Goal: Transaction & Acquisition: Purchase product/service

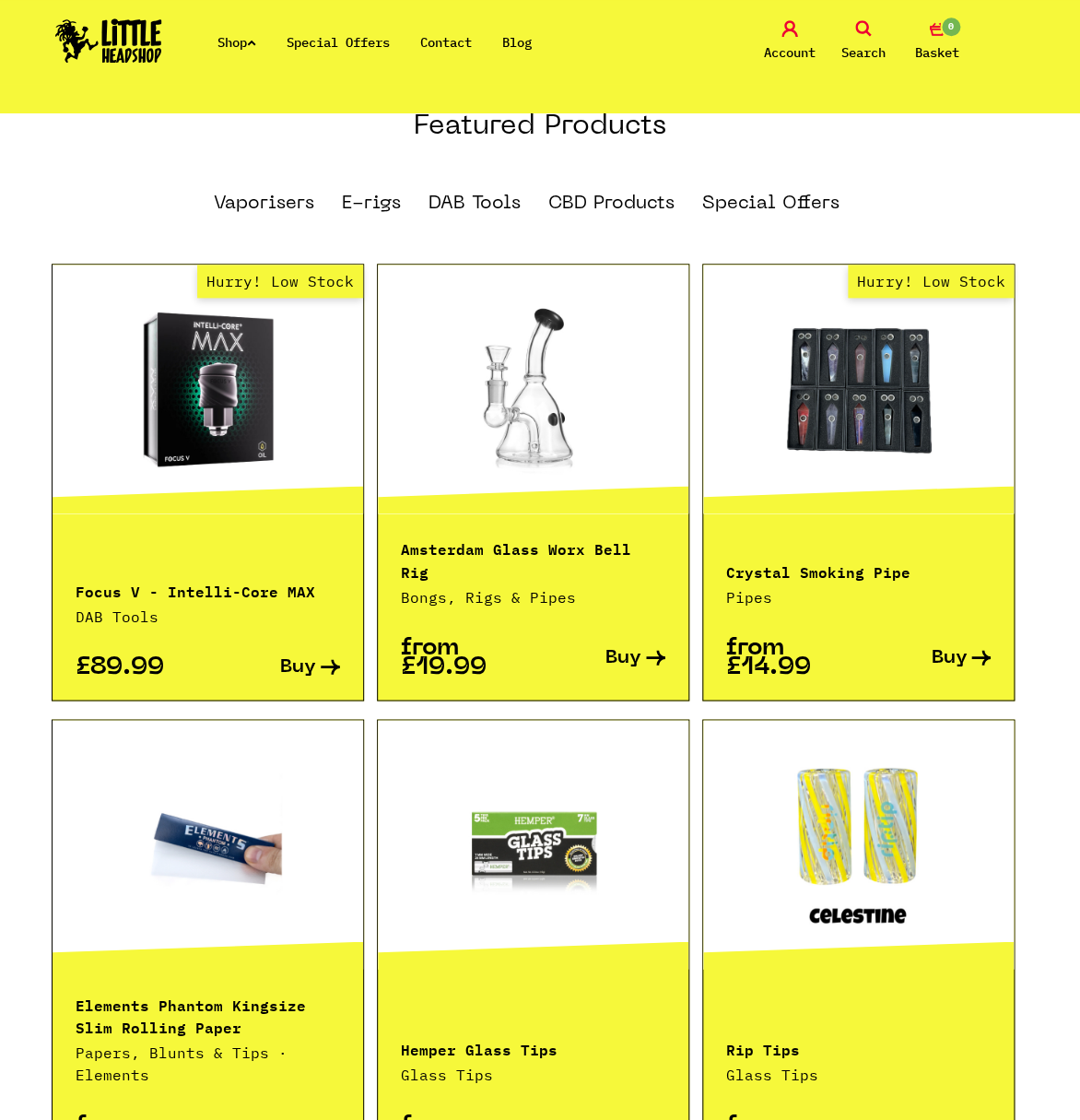
scroll to position [1116, 0]
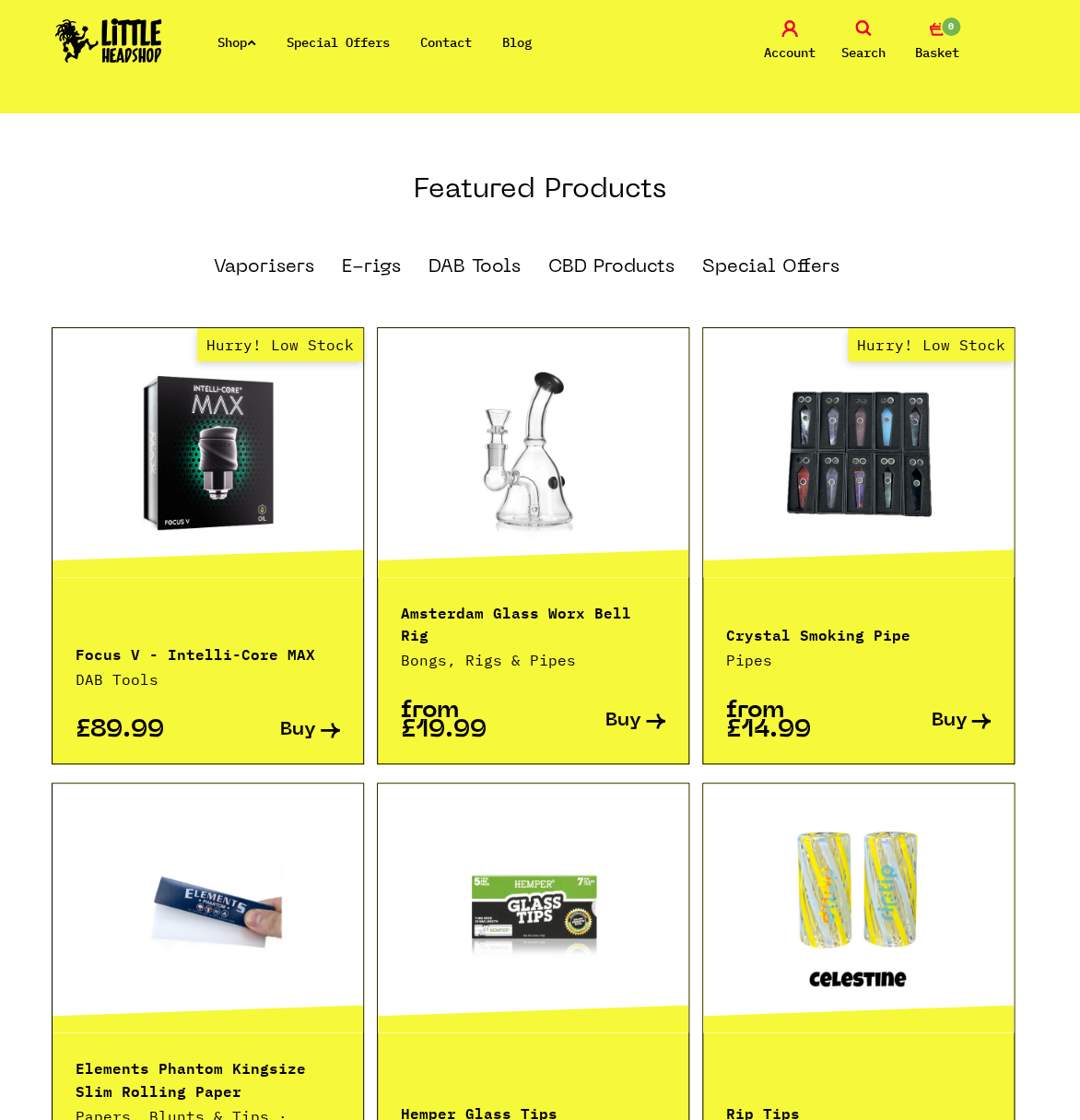
click at [217, 816] on link at bounding box center [207, 908] width 310 height 184
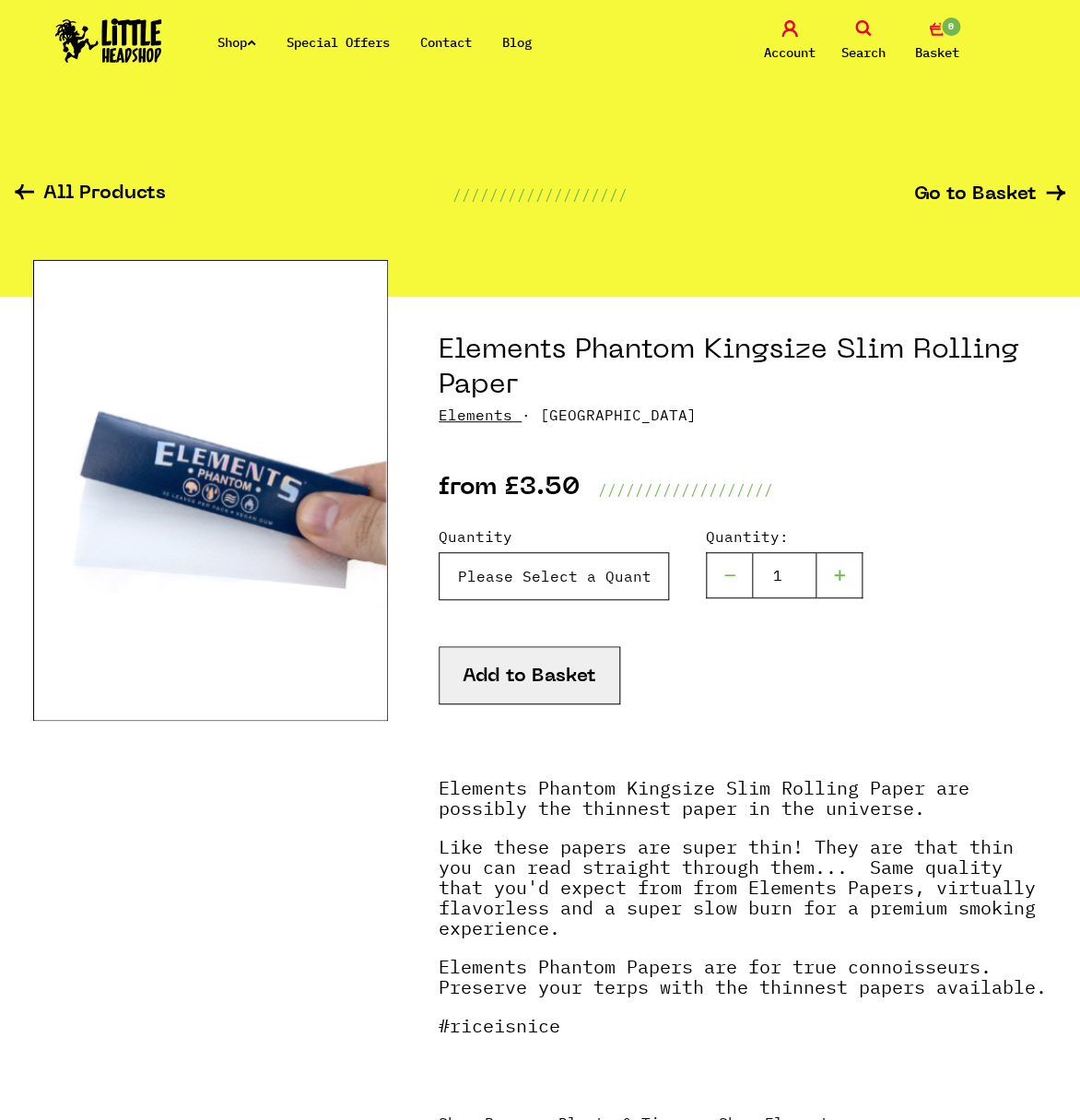
click at [439, 553] on select "Please Select a Quantity X 1 Pack - £3.50 X 4 Packs - £12.00 X 10 Packs - £25.00" at bounding box center [554, 577] width 230 height 48
select select "1962"
click option "X 4 Packs - £12.00" at bounding box center [0, 0] width 0 height 0
click at [572, 679] on button "Add to Basket" at bounding box center [529, 675] width 181 height 58
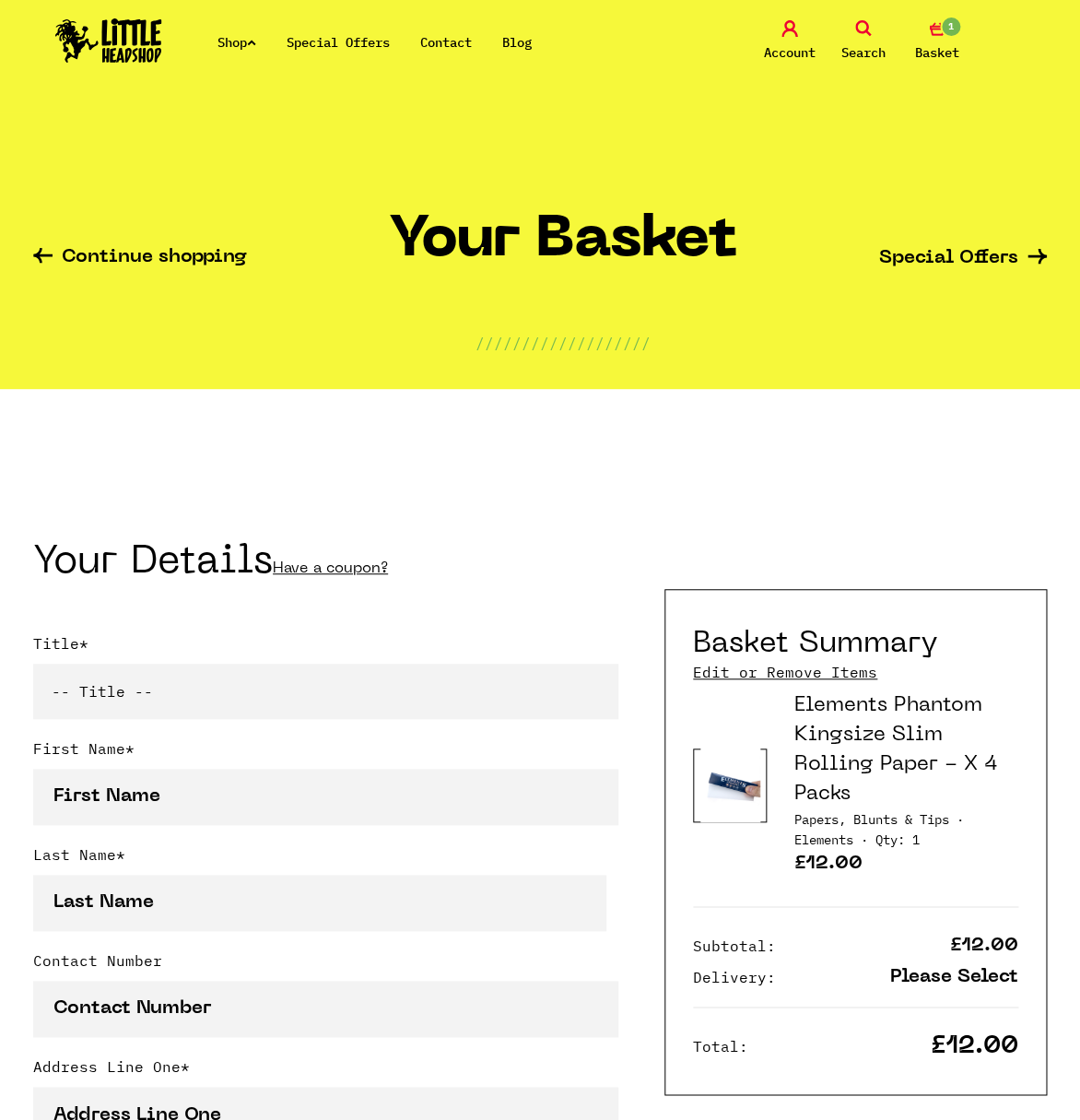
click at [157, 9] on div "Shop Special Offers Contact Blog Account Search 1 Basket" at bounding box center [540, 41] width 1080 height 84
click at [144, 32] on img at bounding box center [108, 41] width 107 height 44
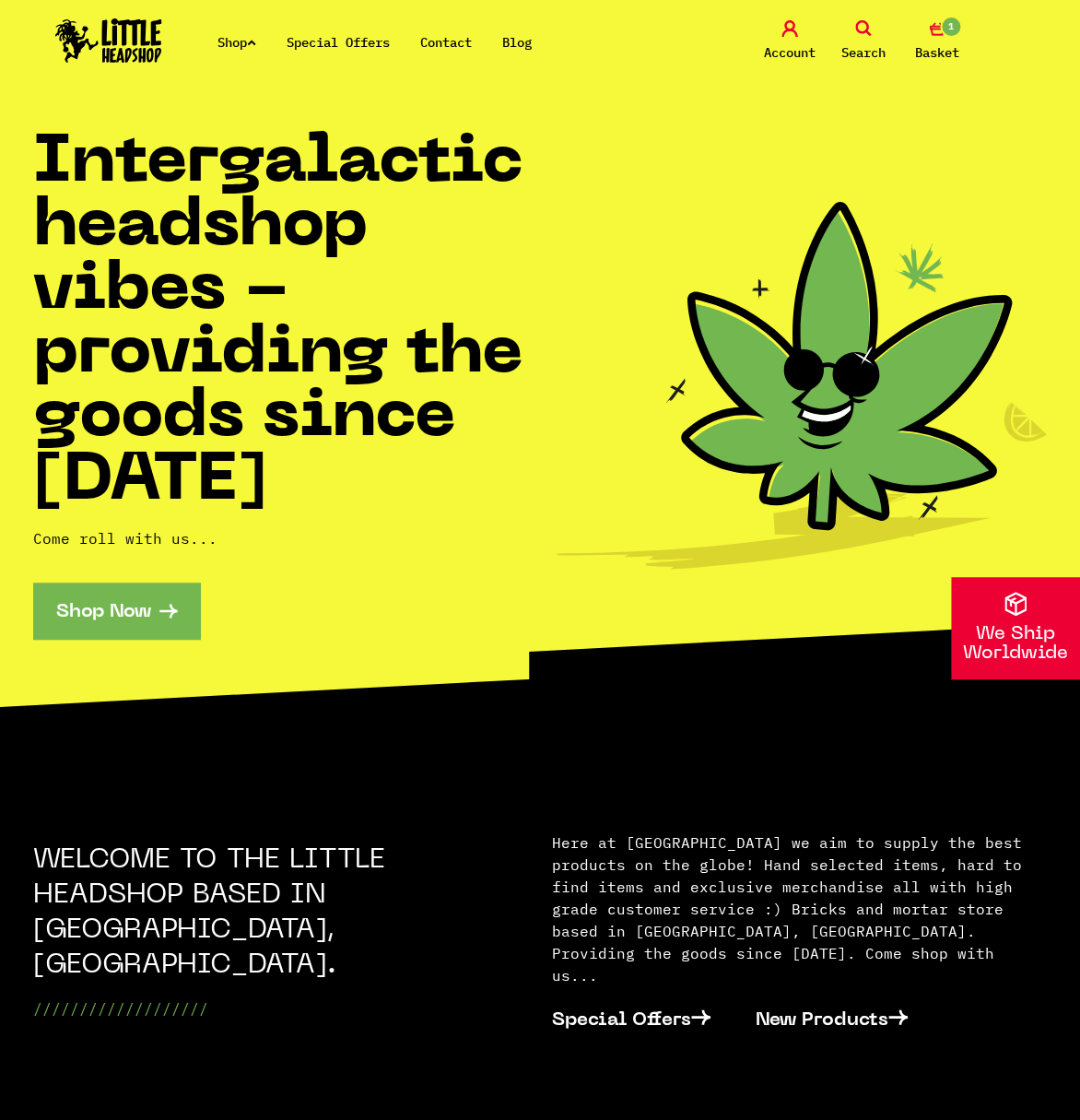
click at [782, 32] on icon at bounding box center [790, 28] width 16 height 16
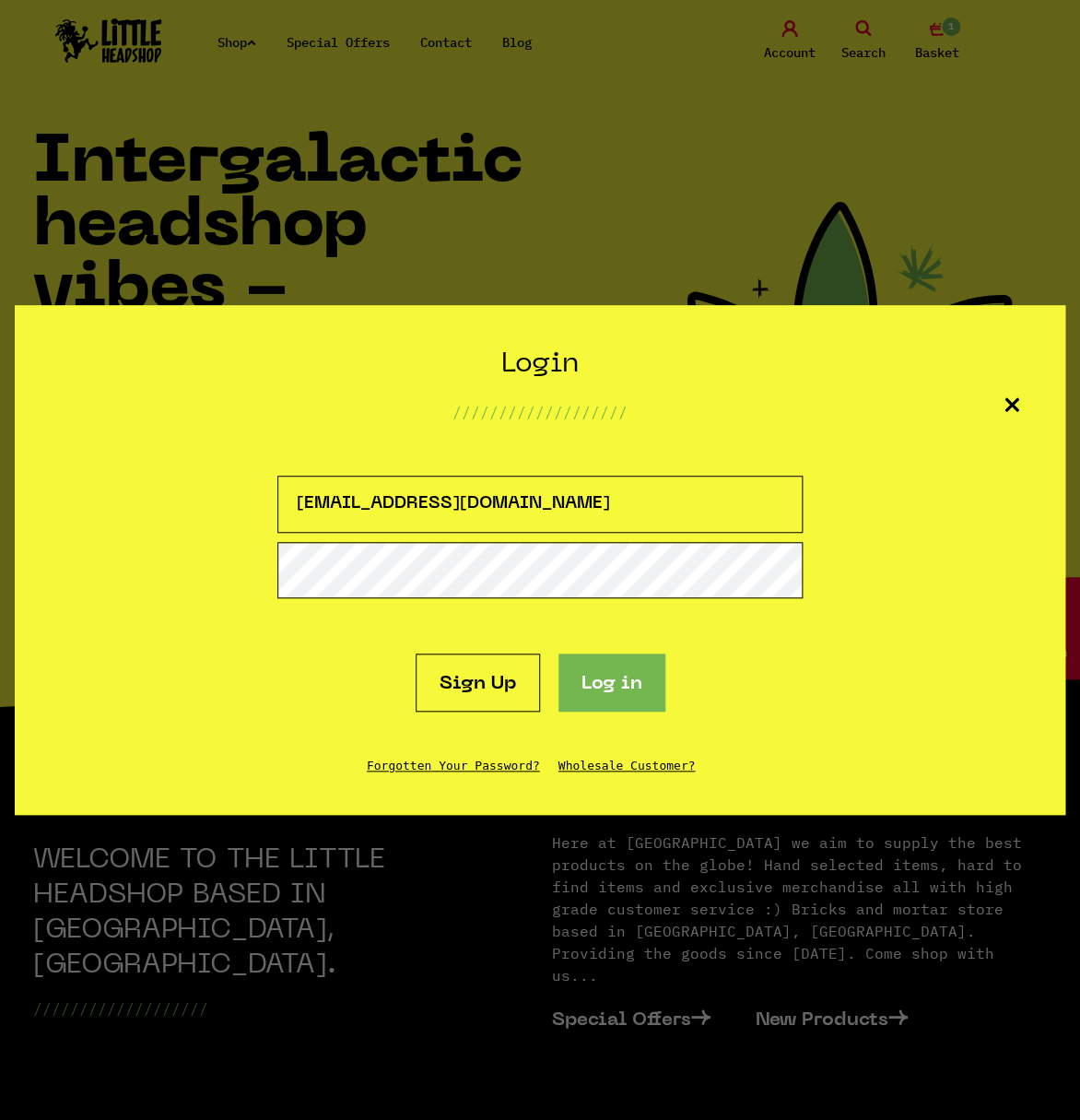
click at [616, 669] on button "Log in" at bounding box center [611, 683] width 107 height 58
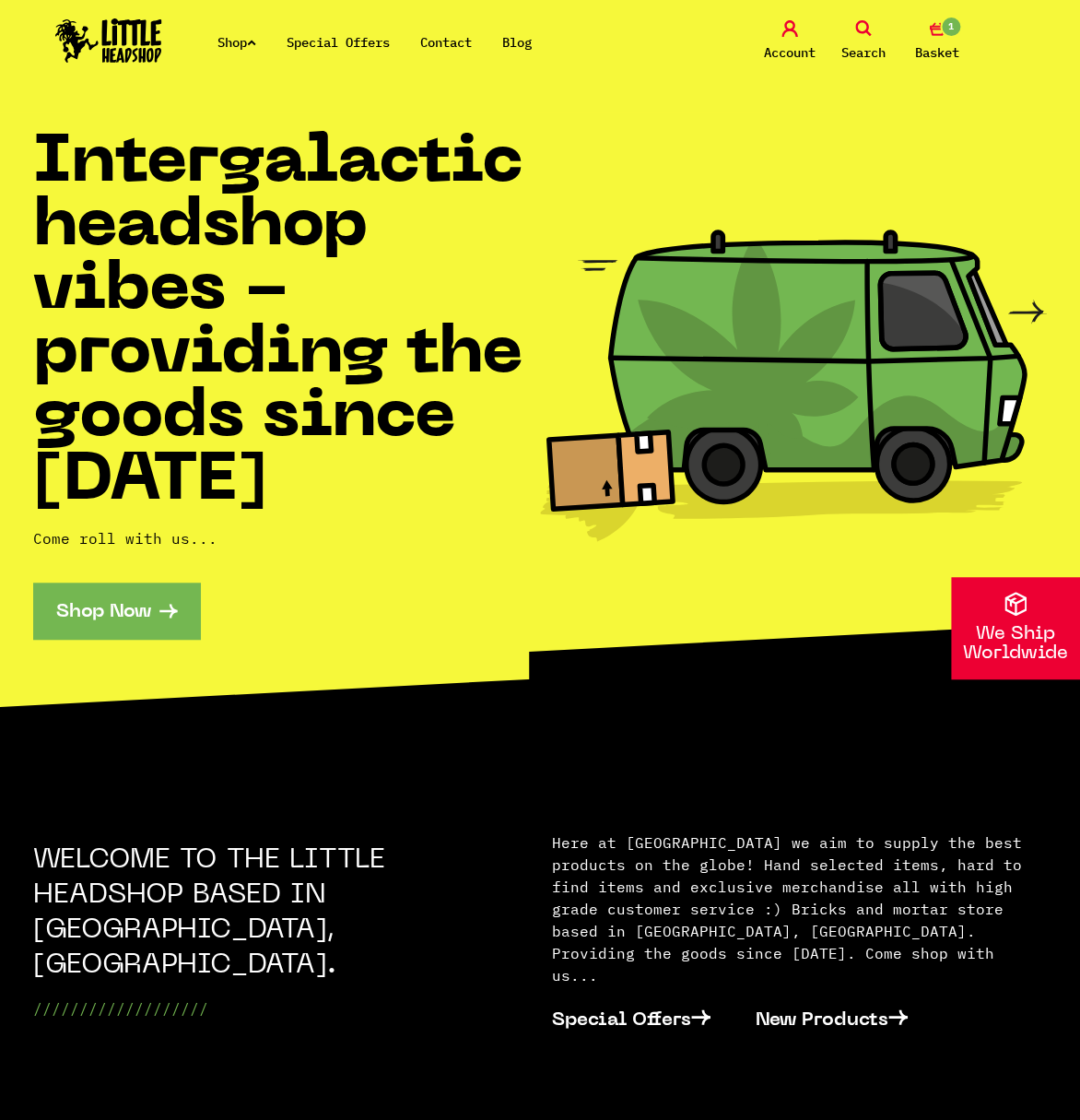
click at [786, 52] on span "Account" at bounding box center [790, 52] width 52 height 22
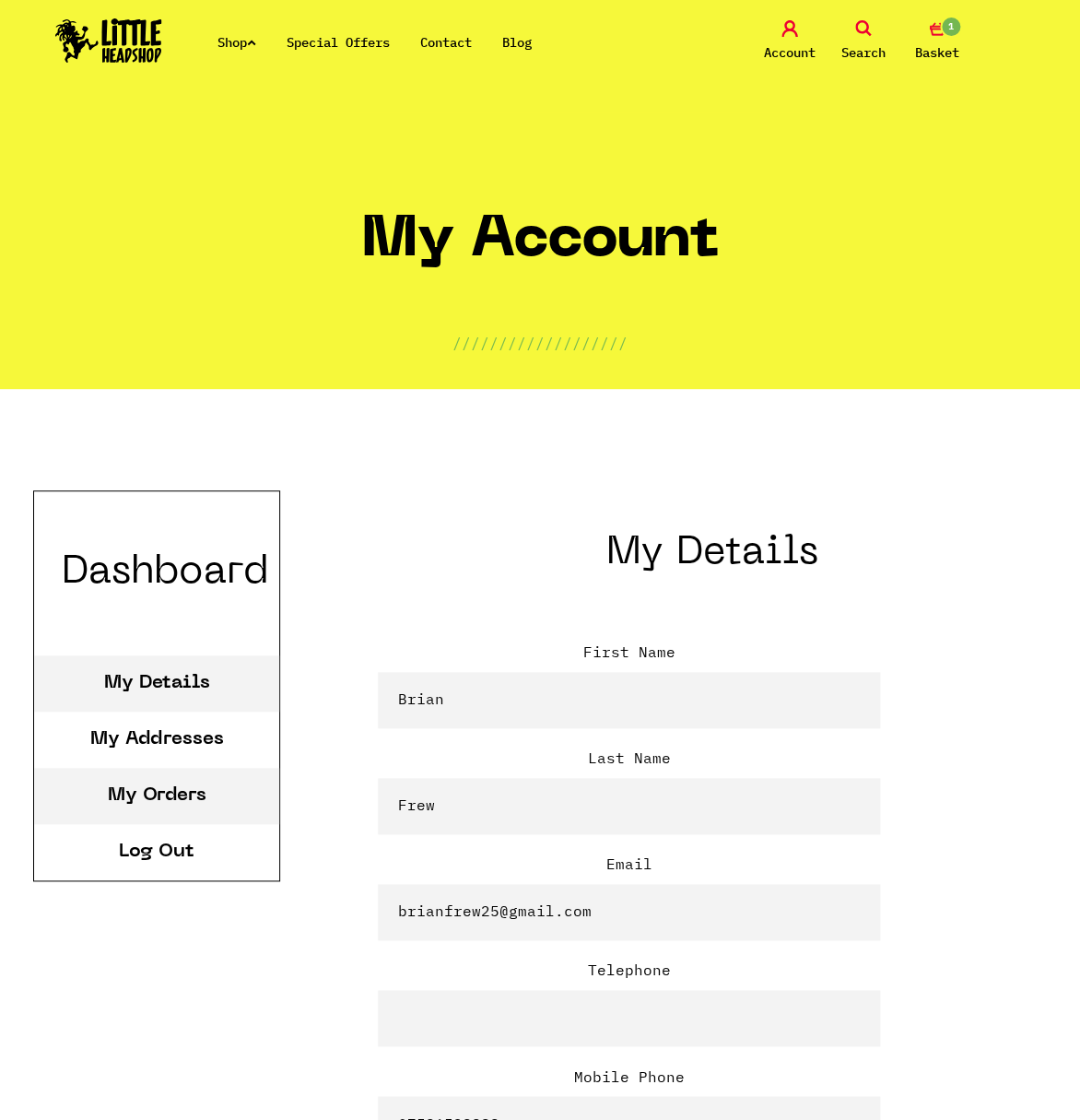
click at [165, 798] on link "My Orders" at bounding box center [157, 795] width 98 height 18
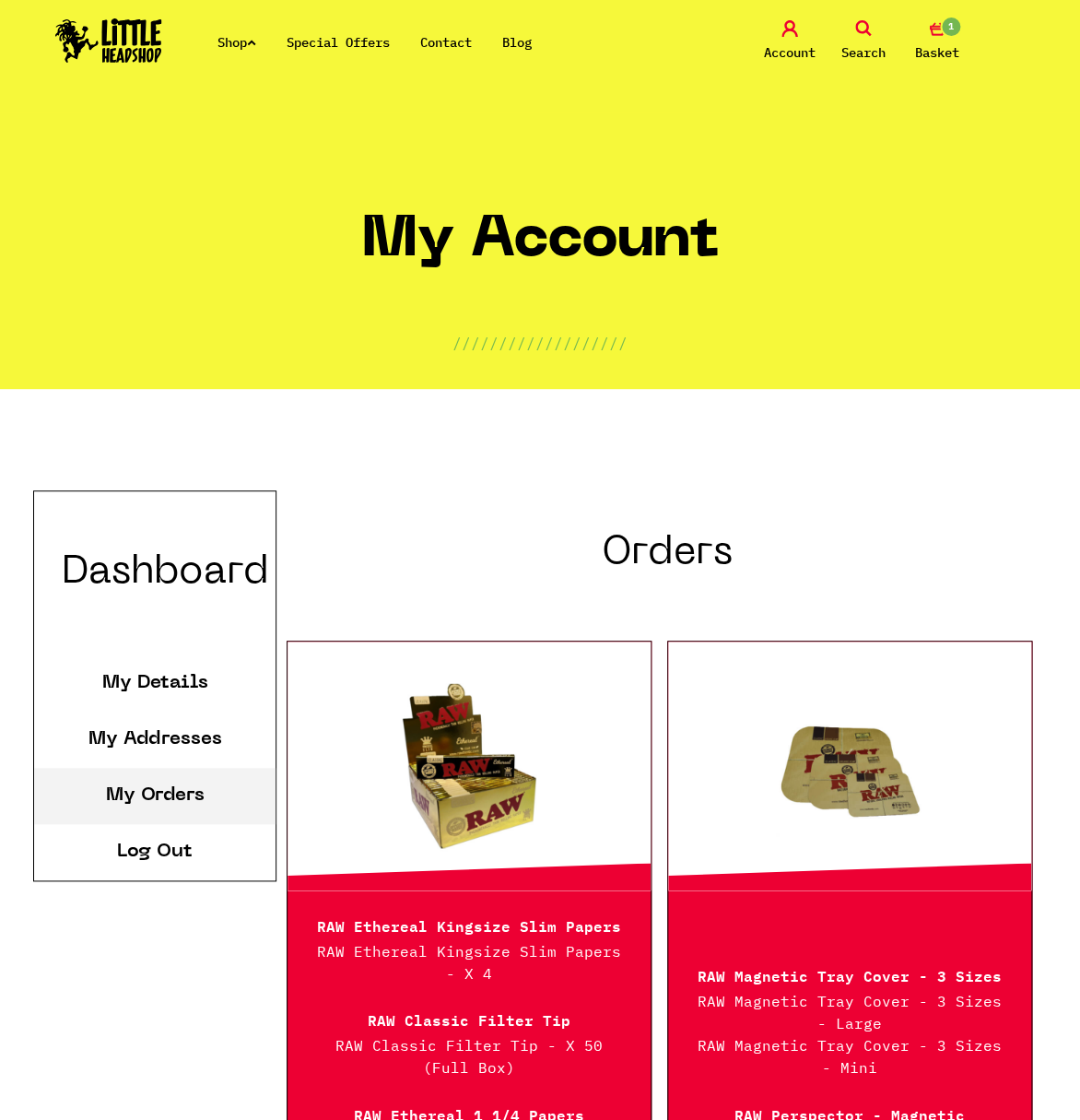
click at [252, 38] on link "Shop" at bounding box center [237, 41] width 39 height 16
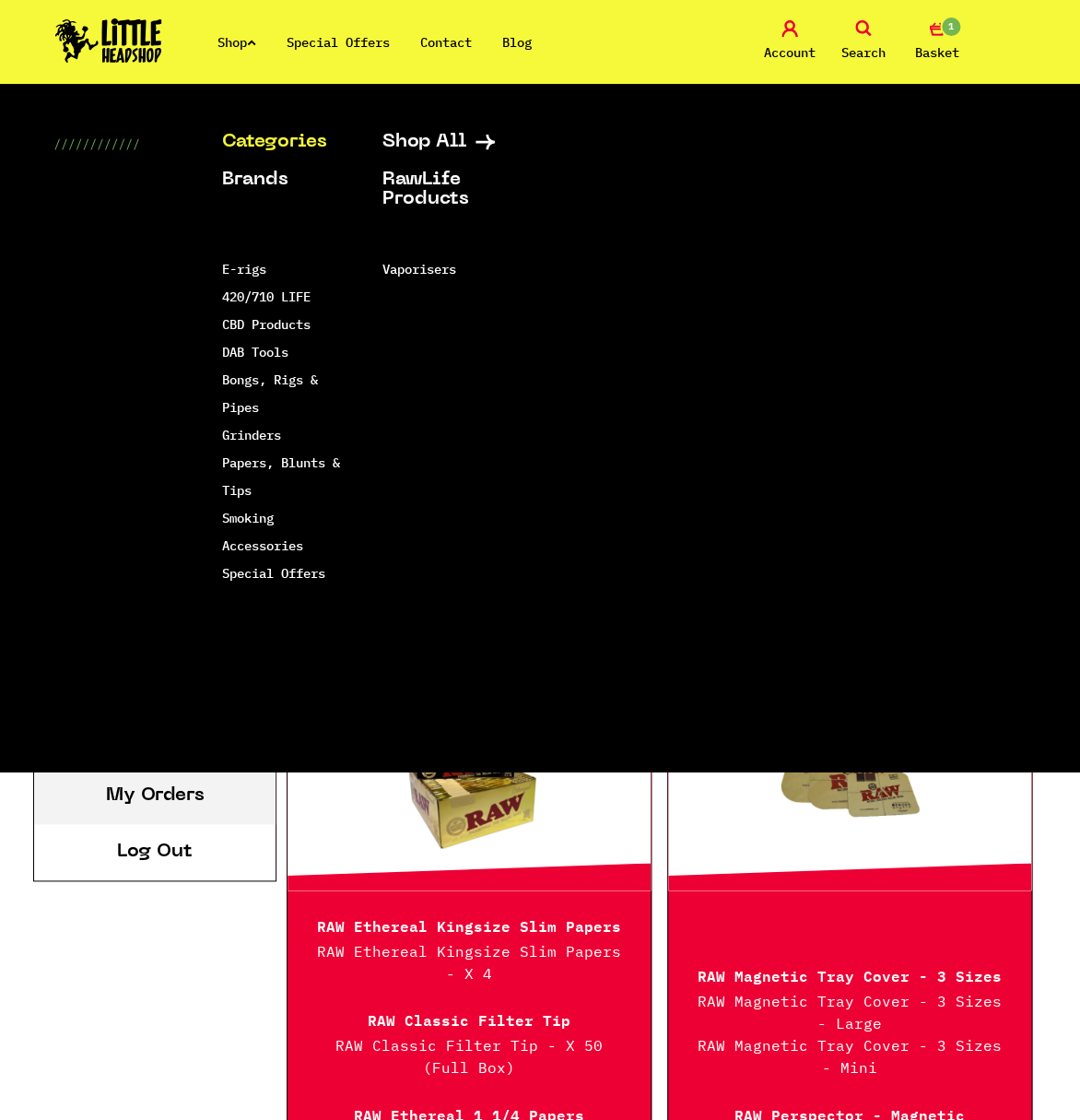
click at [252, 38] on link "Shop" at bounding box center [237, 41] width 39 height 16
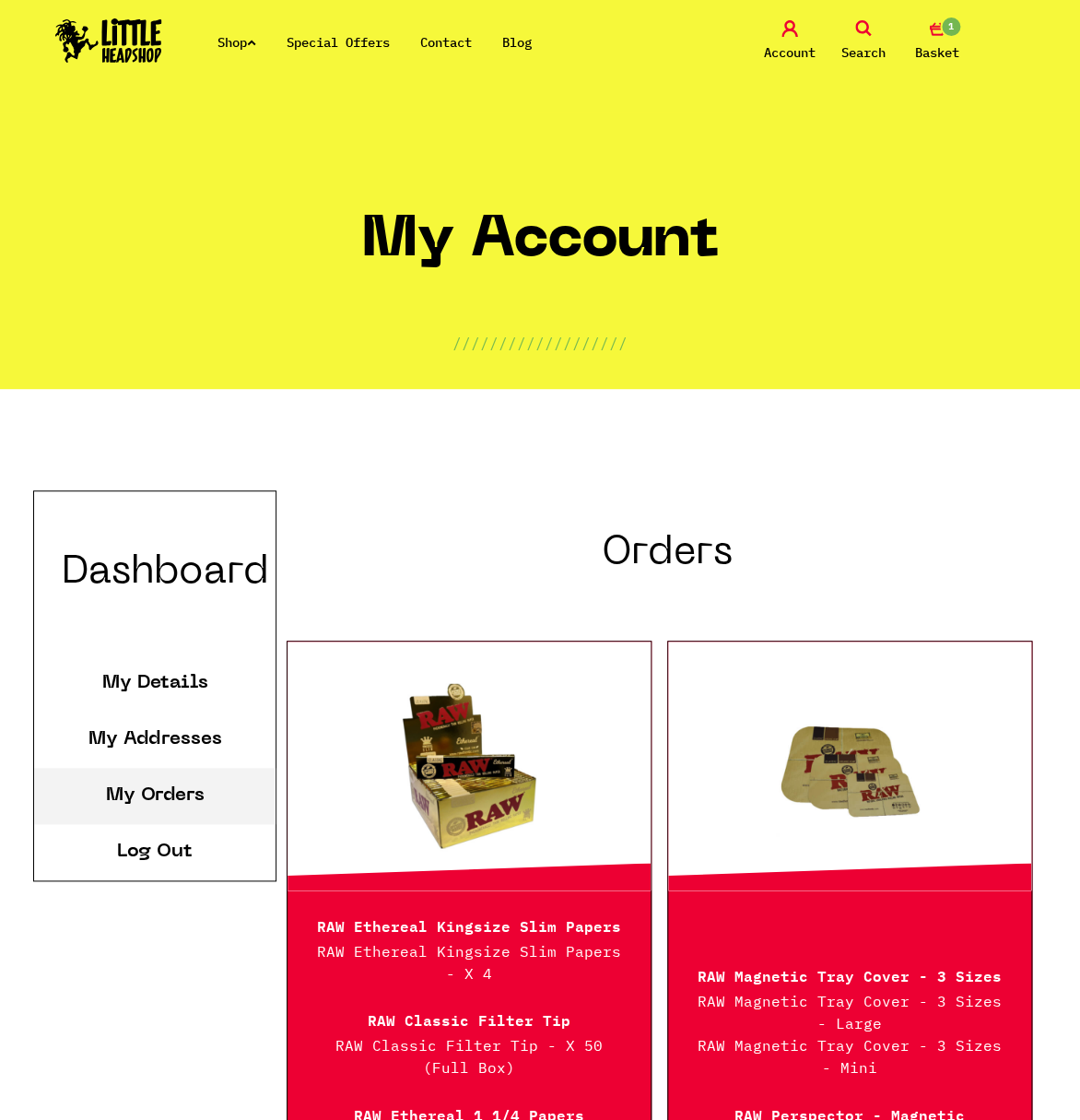
click at [157, 43] on img at bounding box center [108, 41] width 107 height 44
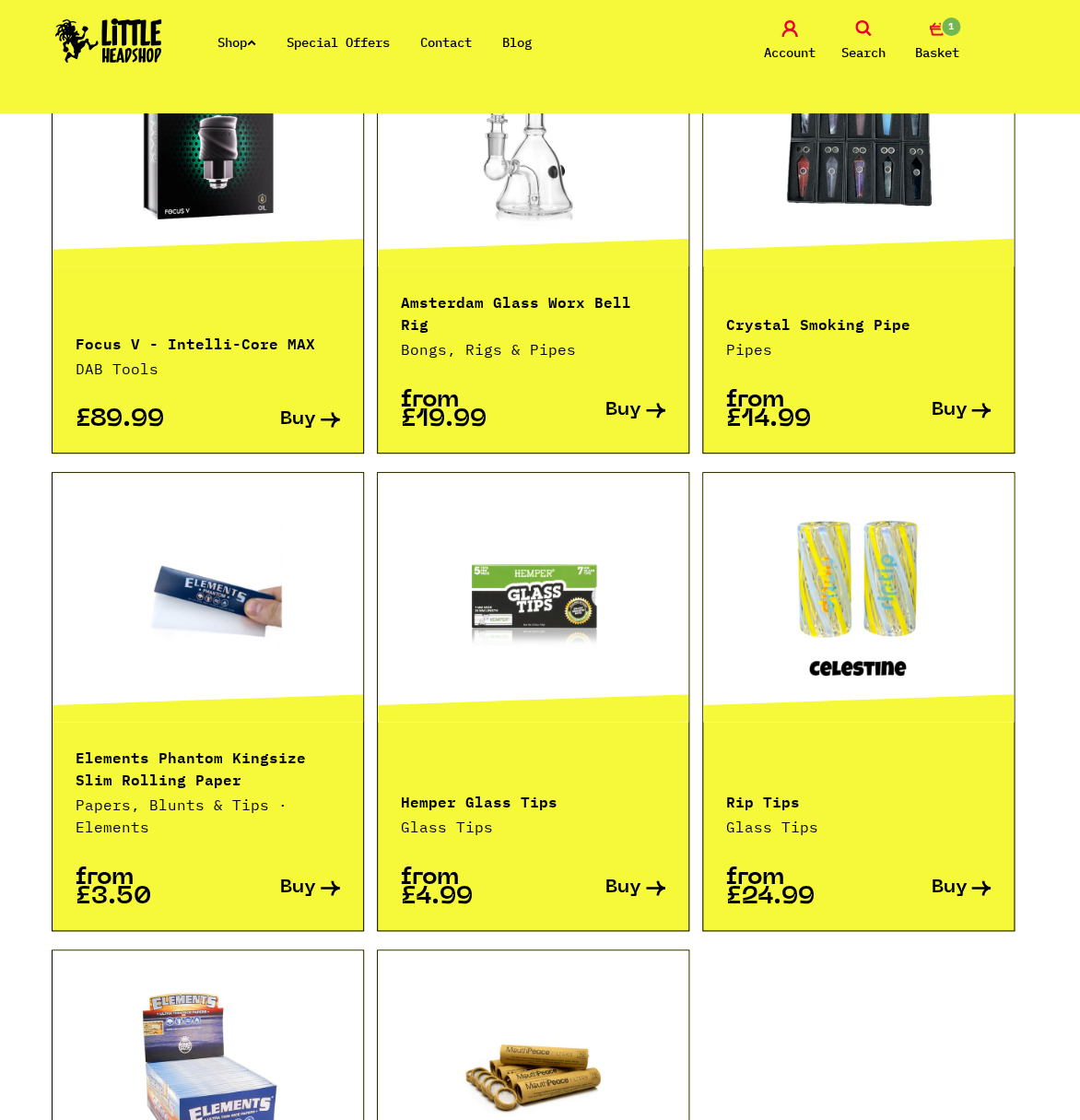
scroll to position [1521, 0]
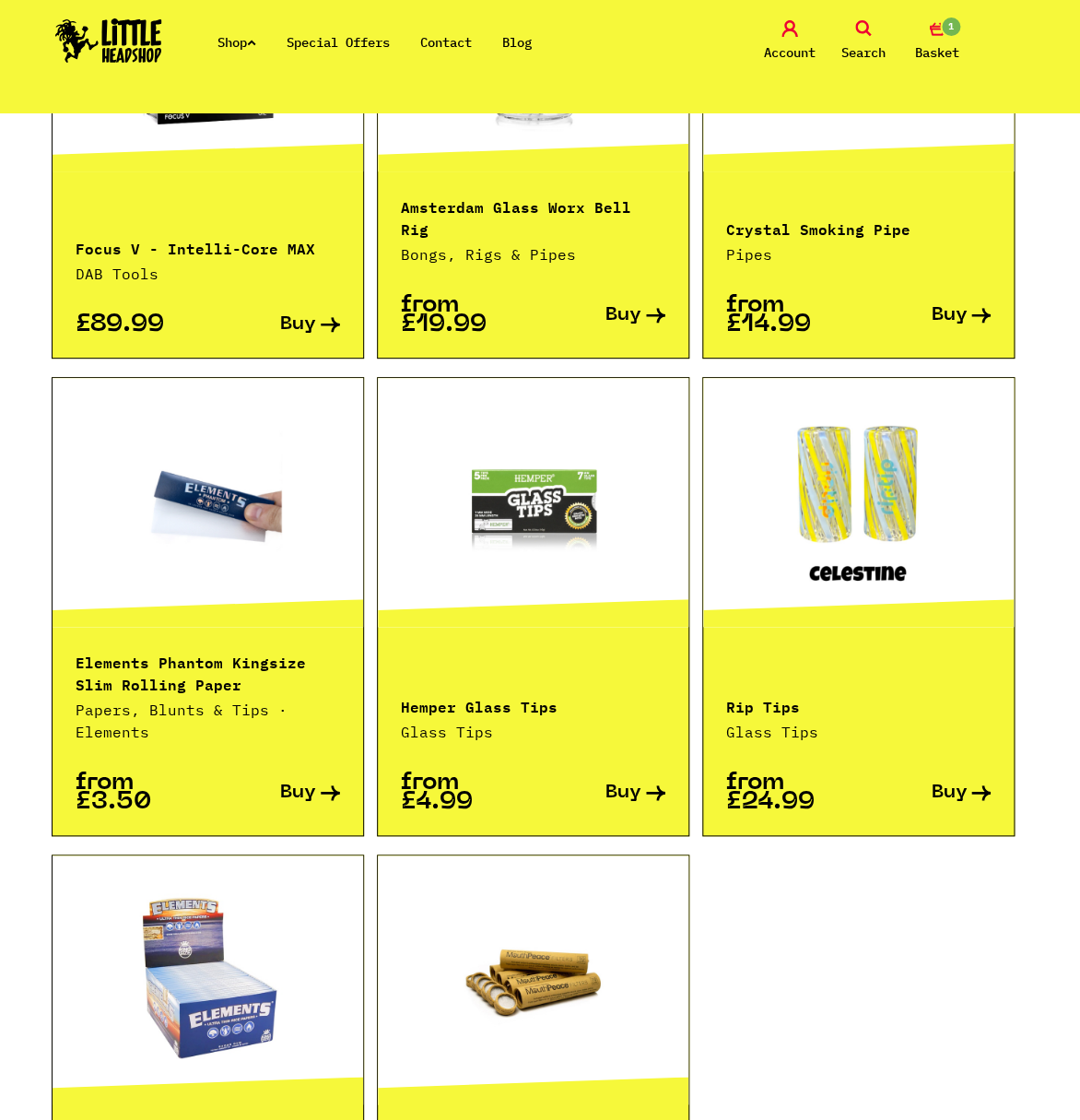
click at [794, 695] on p "Rip Tips" at bounding box center [858, 705] width 264 height 22
click at [881, 493] on link at bounding box center [858, 502] width 310 height 184
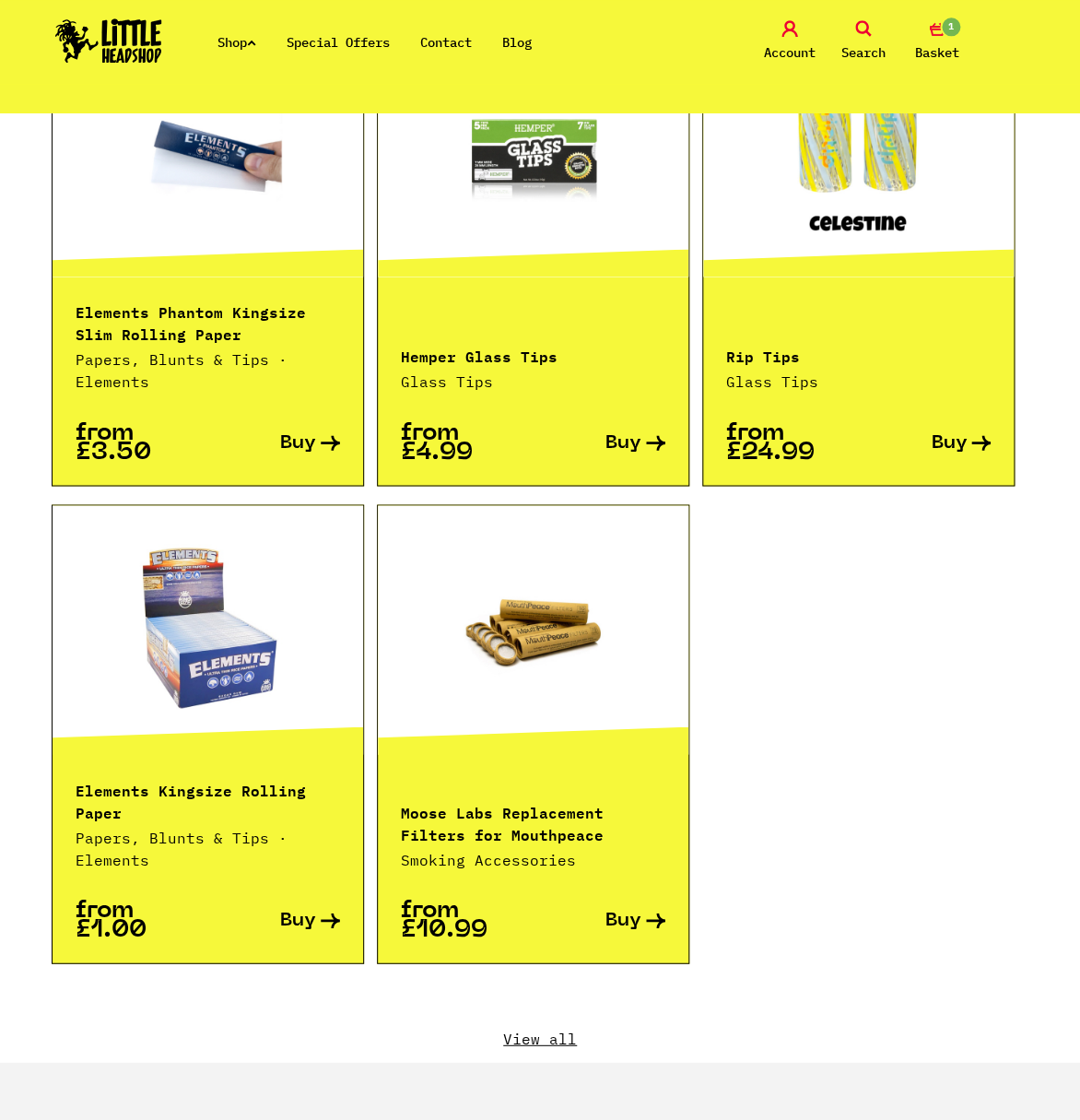
scroll to position [1913, 0]
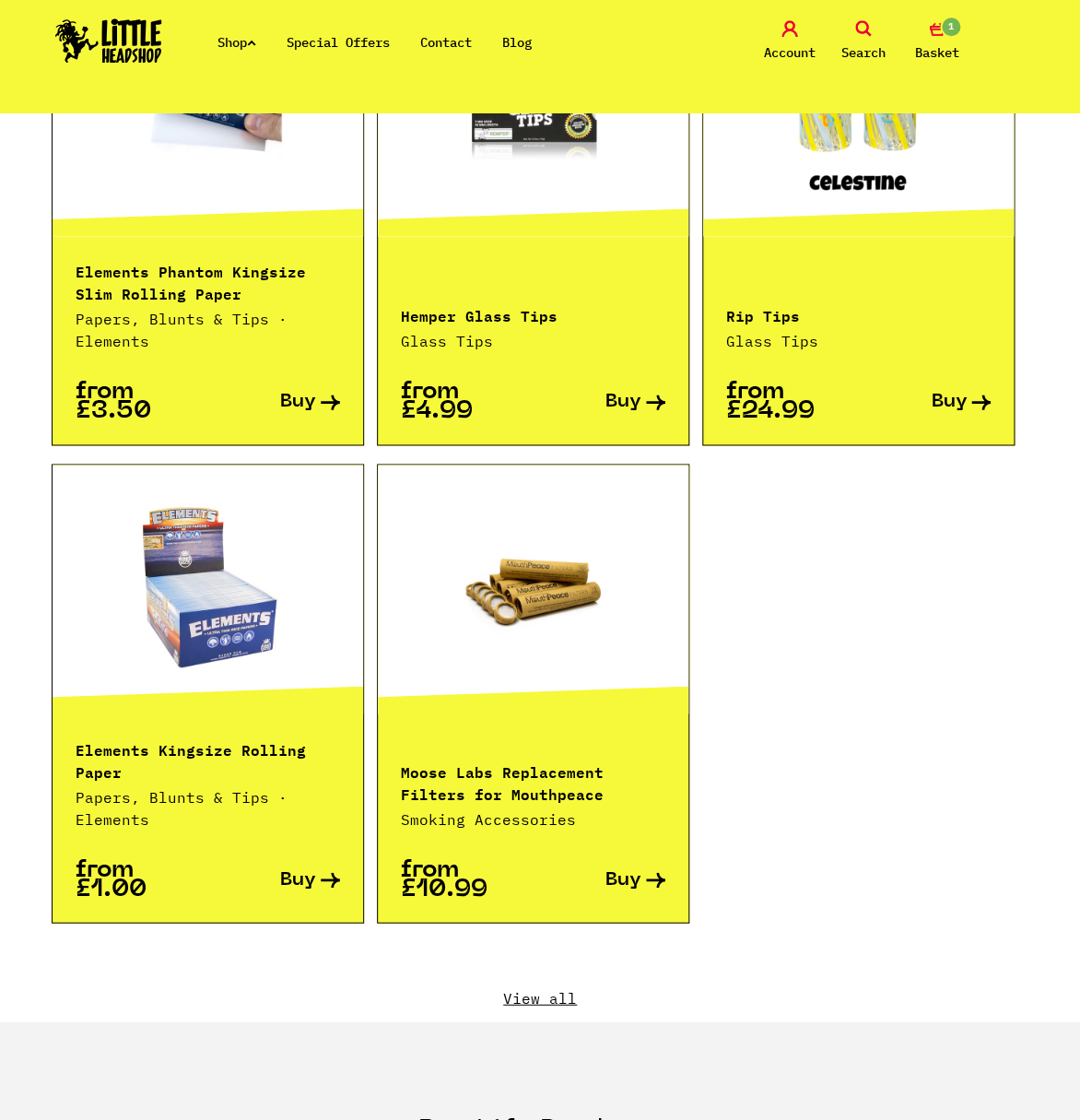
click at [572, 988] on link "View all" at bounding box center [539, 997] width 1013 height 20
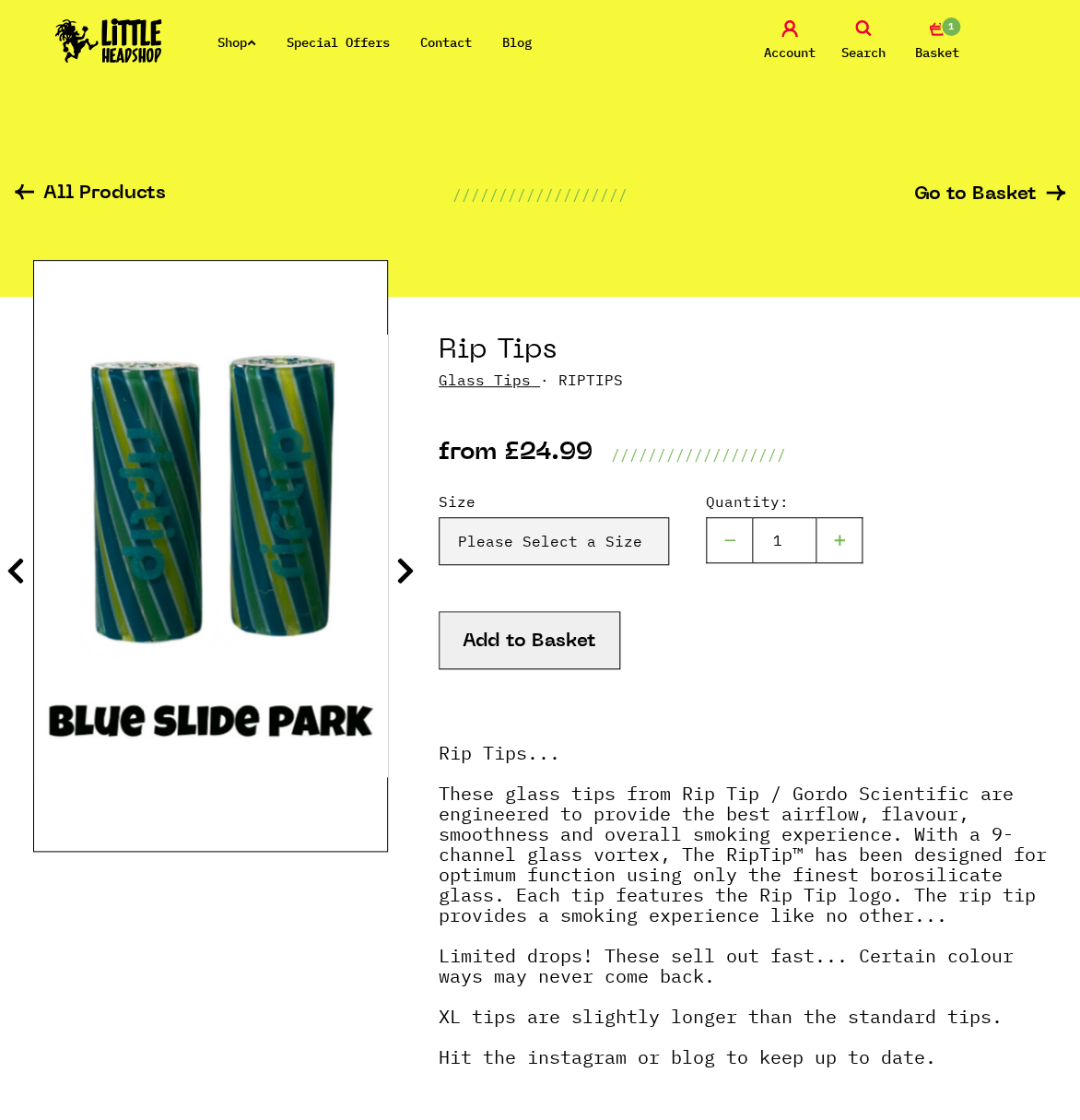
click at [404, 573] on icon at bounding box center [405, 570] width 18 height 30
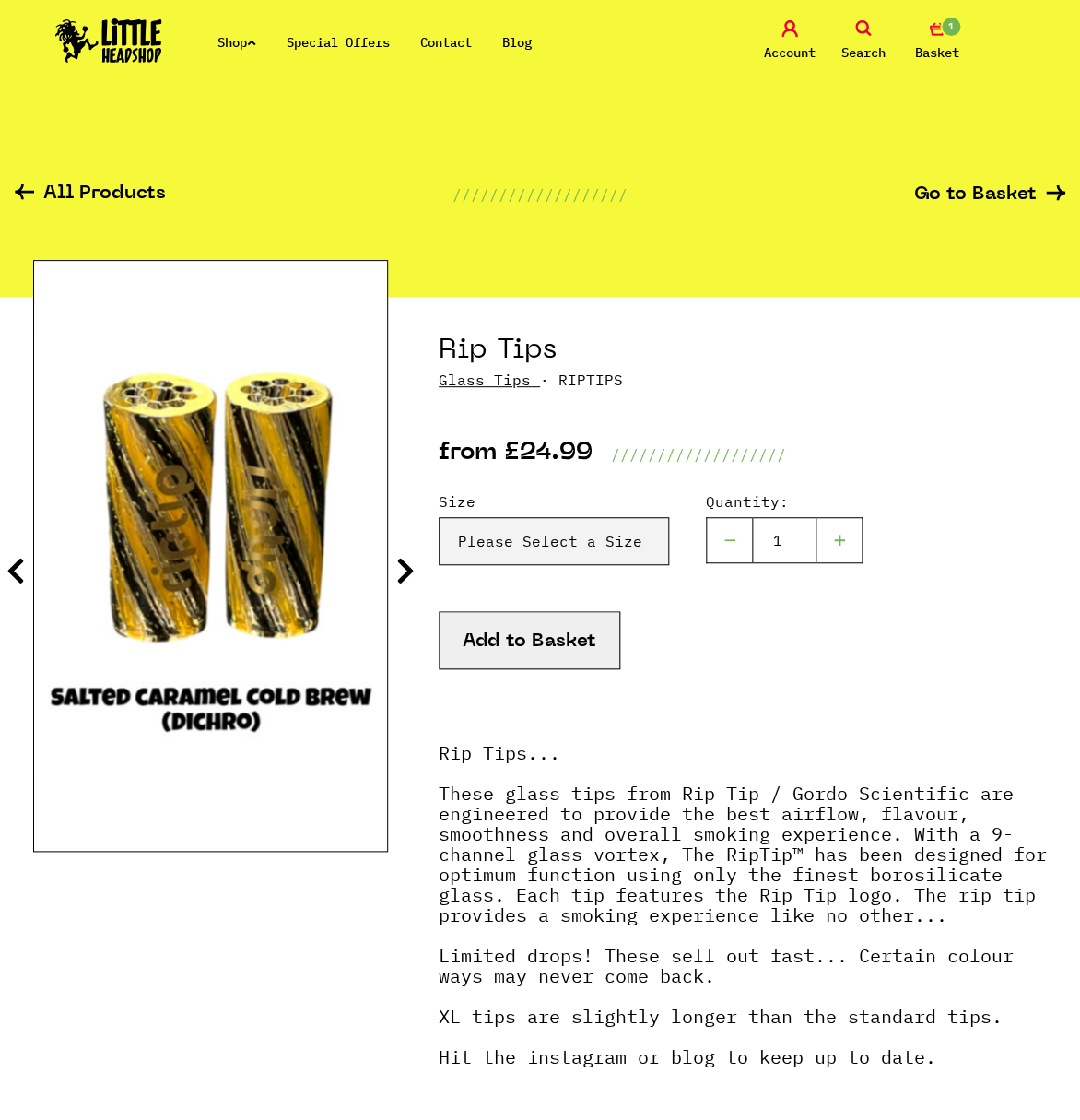
click at [404, 573] on icon at bounding box center [405, 570] width 18 height 30
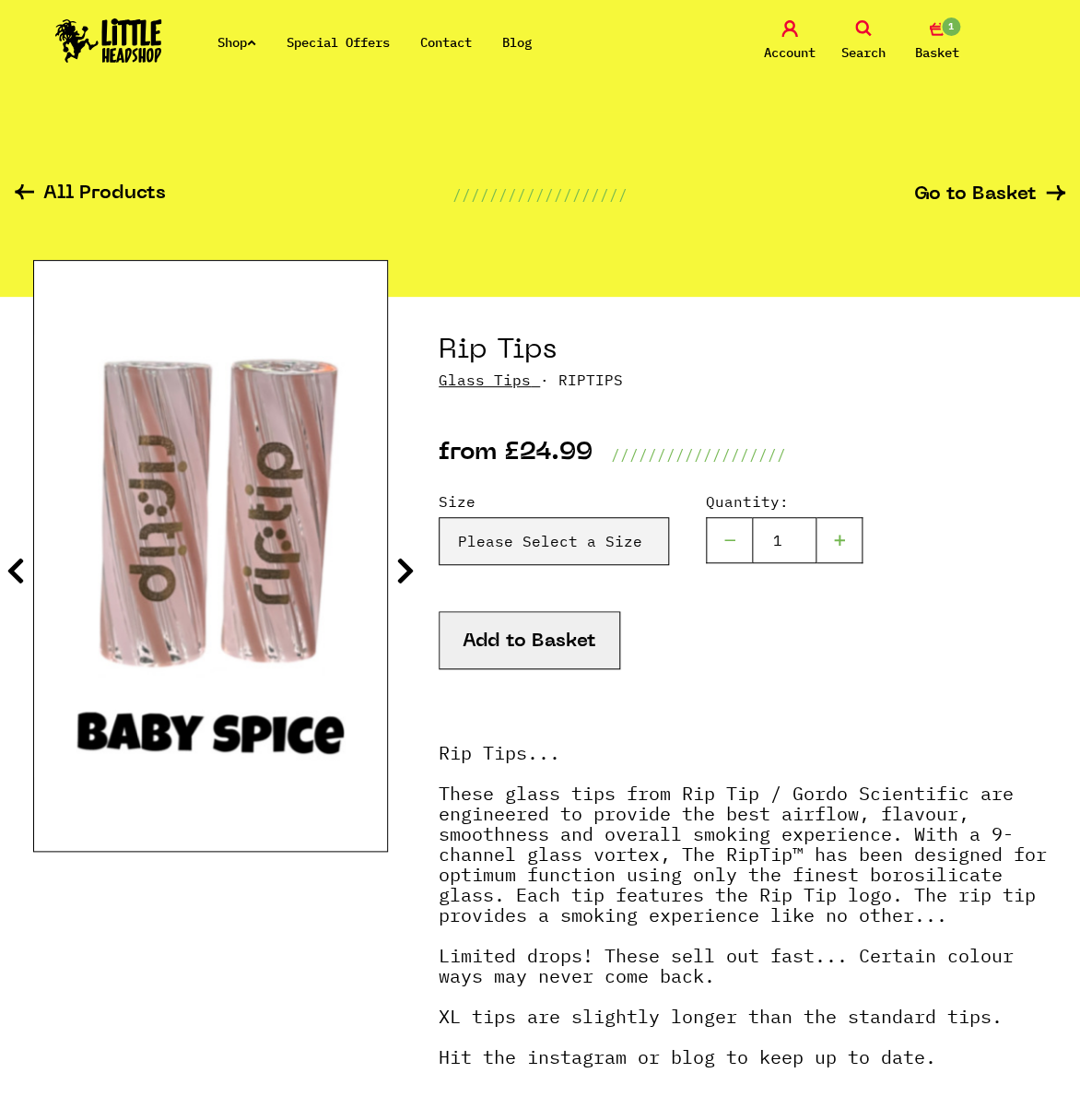
click at [404, 573] on icon at bounding box center [405, 570] width 18 height 30
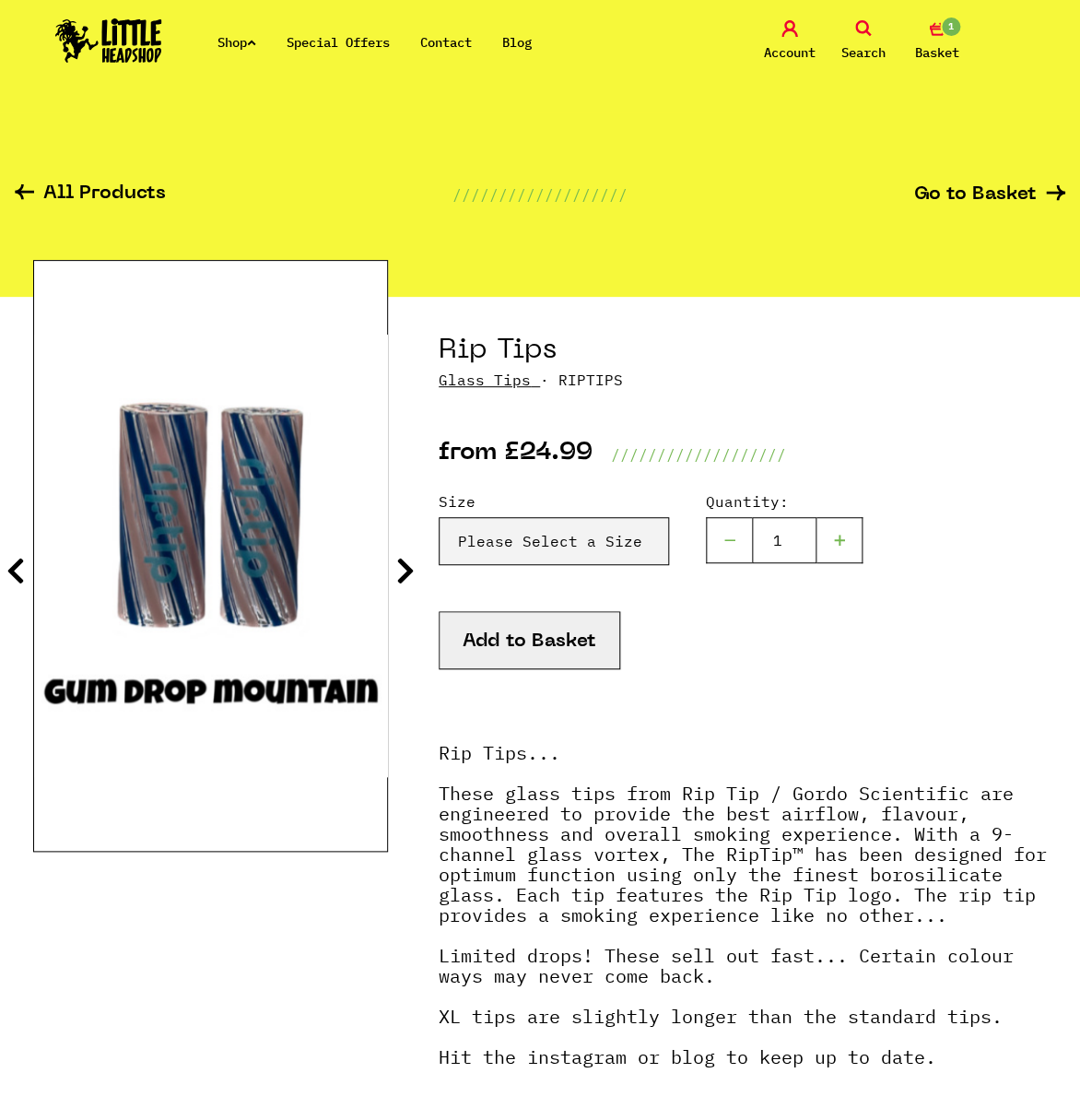
click at [404, 573] on icon at bounding box center [405, 570] width 18 height 30
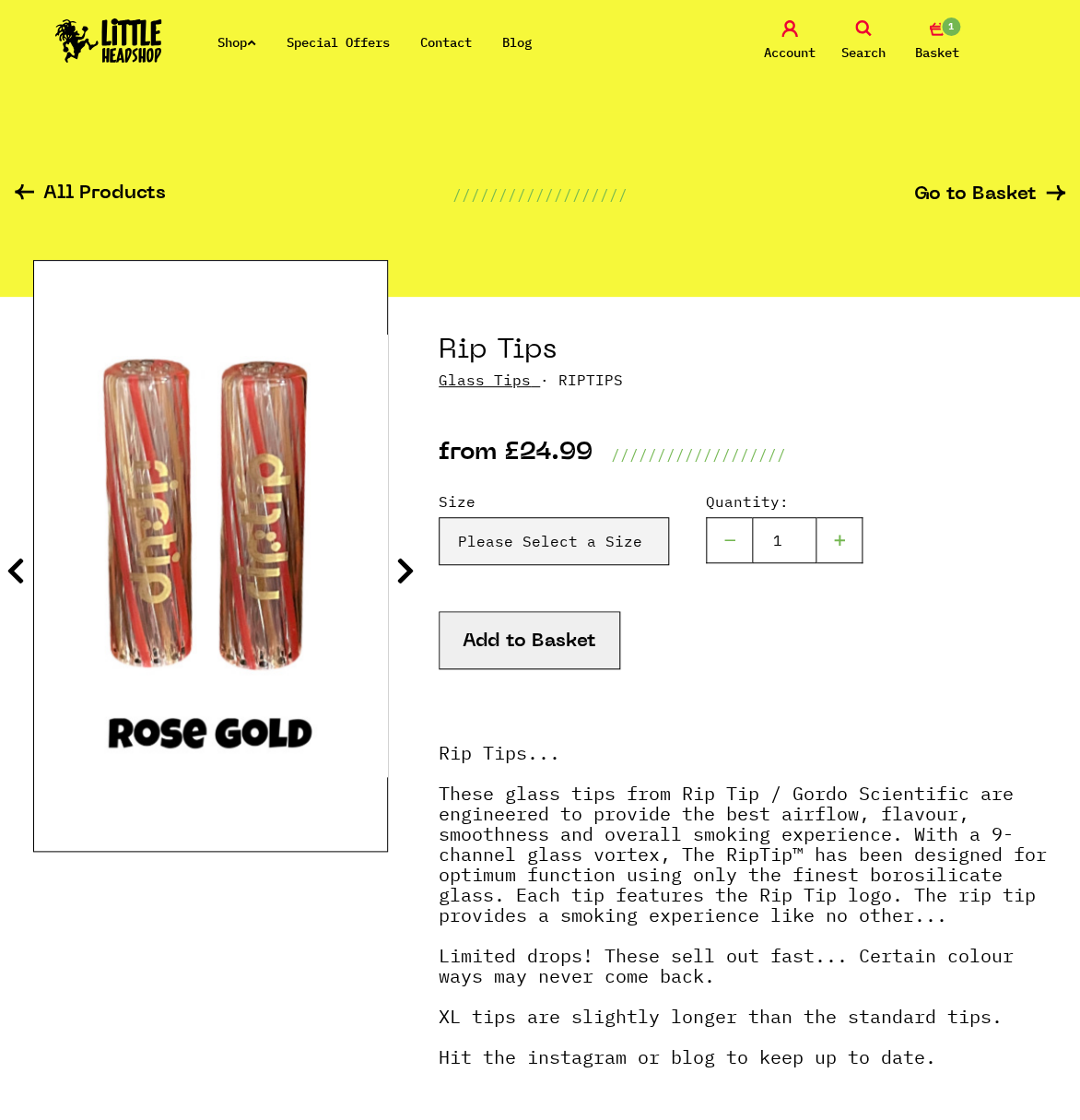
click at [404, 573] on icon at bounding box center [405, 570] width 18 height 30
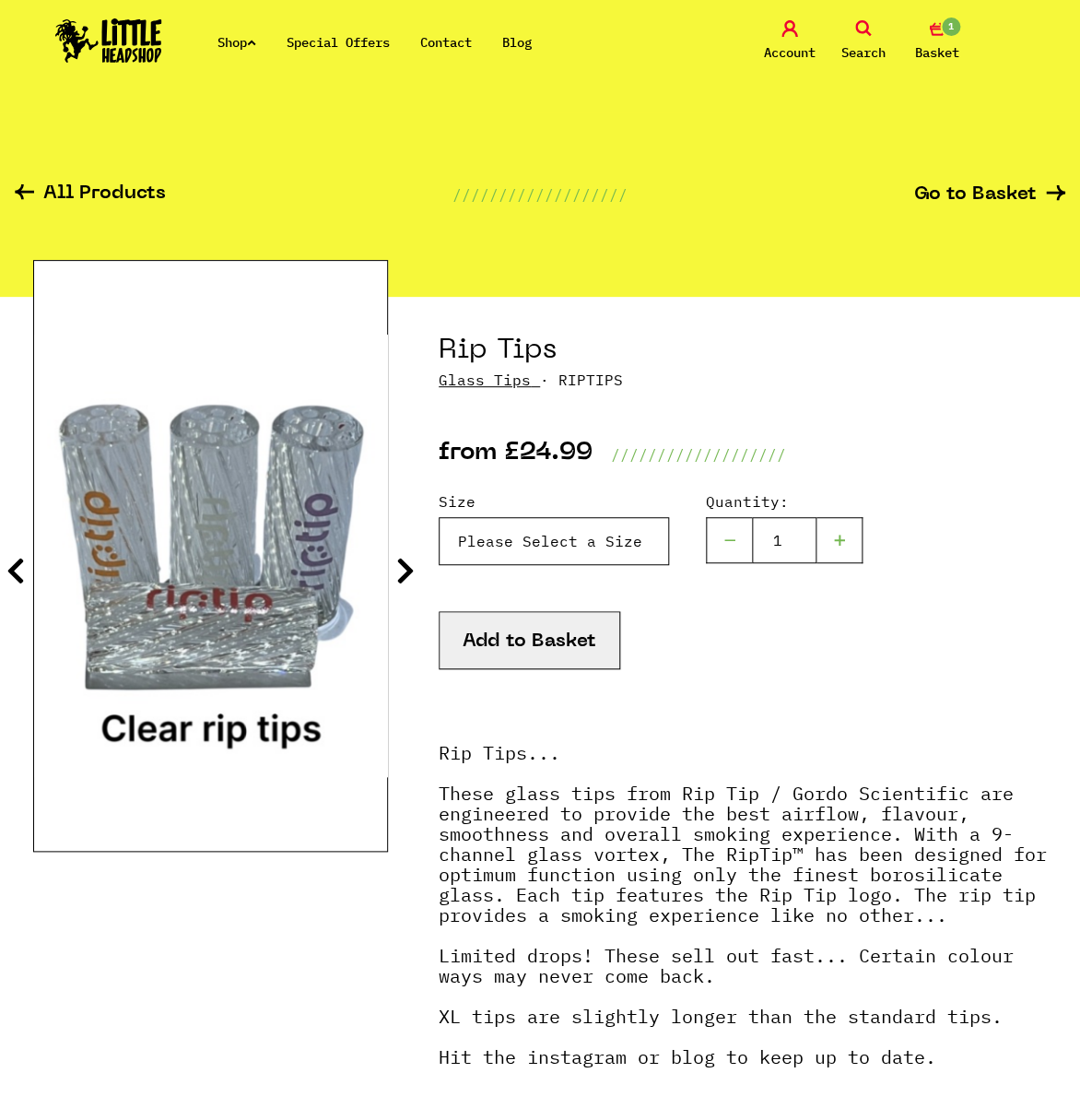
click at [439, 517] on select "Please Select a Size Rip Tips - Size 7 - Clear - £24.99 (Out of Stock) Rip Tips…" at bounding box center [554, 541] width 230 height 48
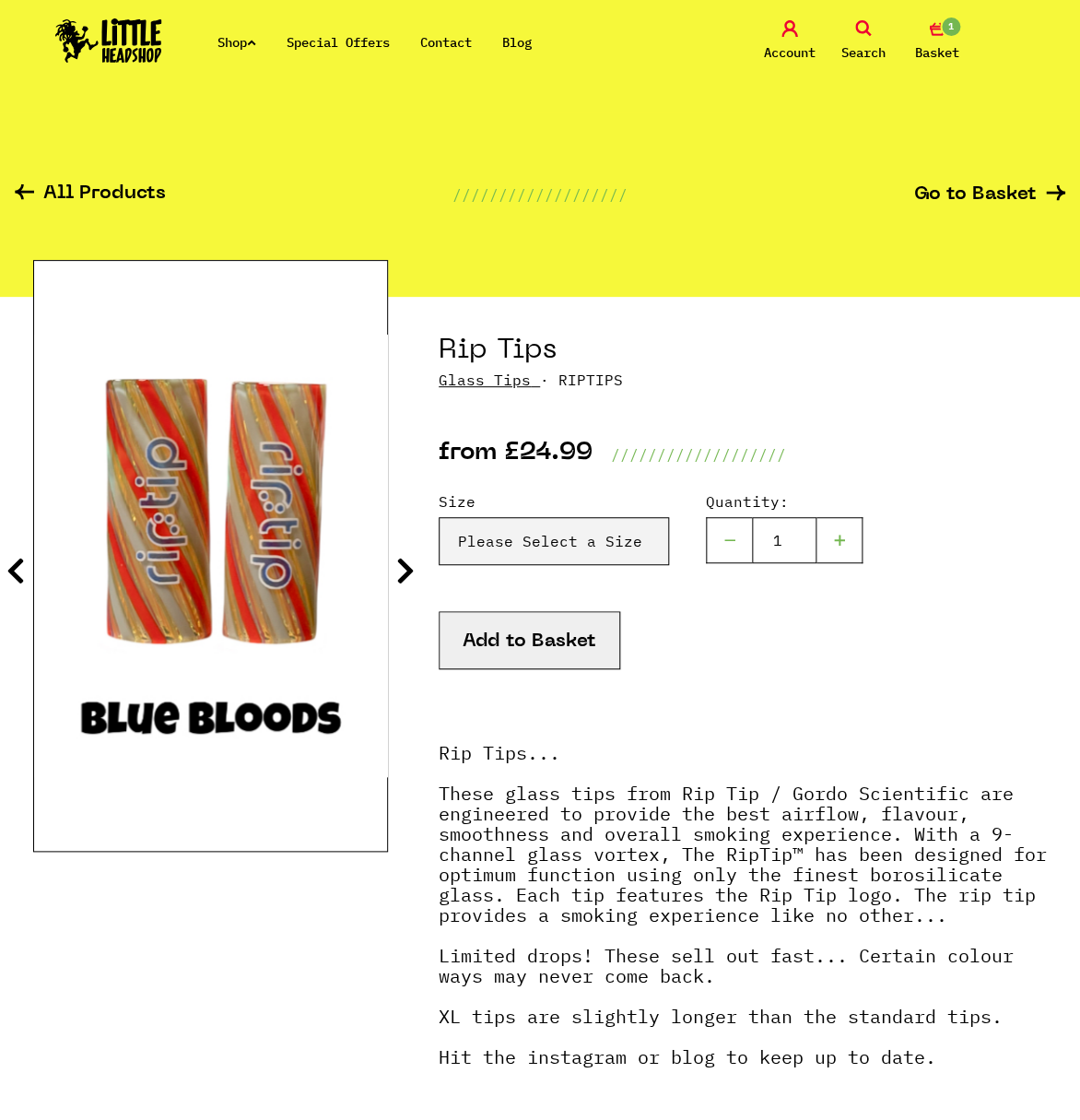
click at [408, 574] on icon at bounding box center [405, 570] width 18 height 30
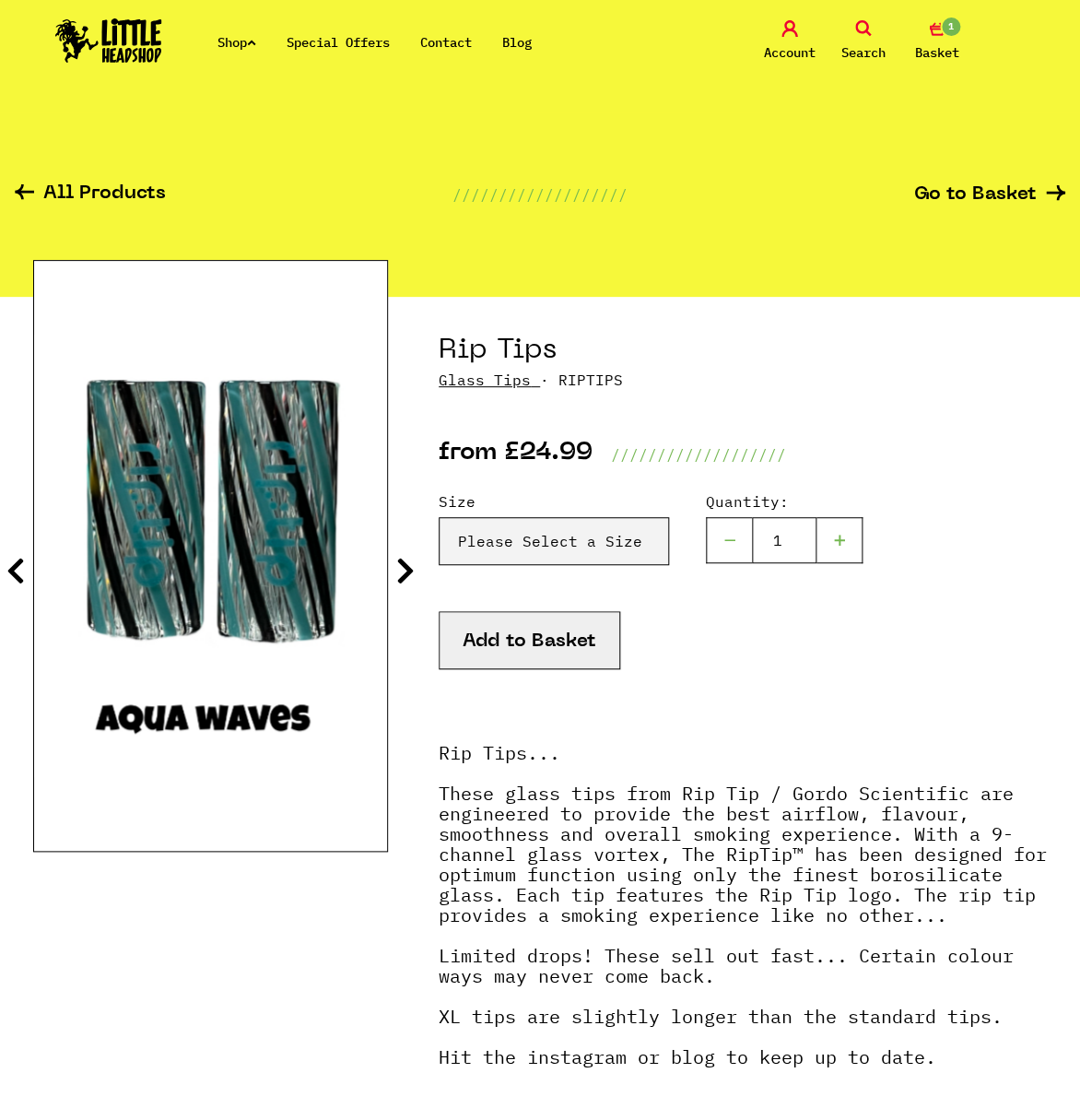
click at [408, 574] on icon at bounding box center [405, 570] width 18 height 30
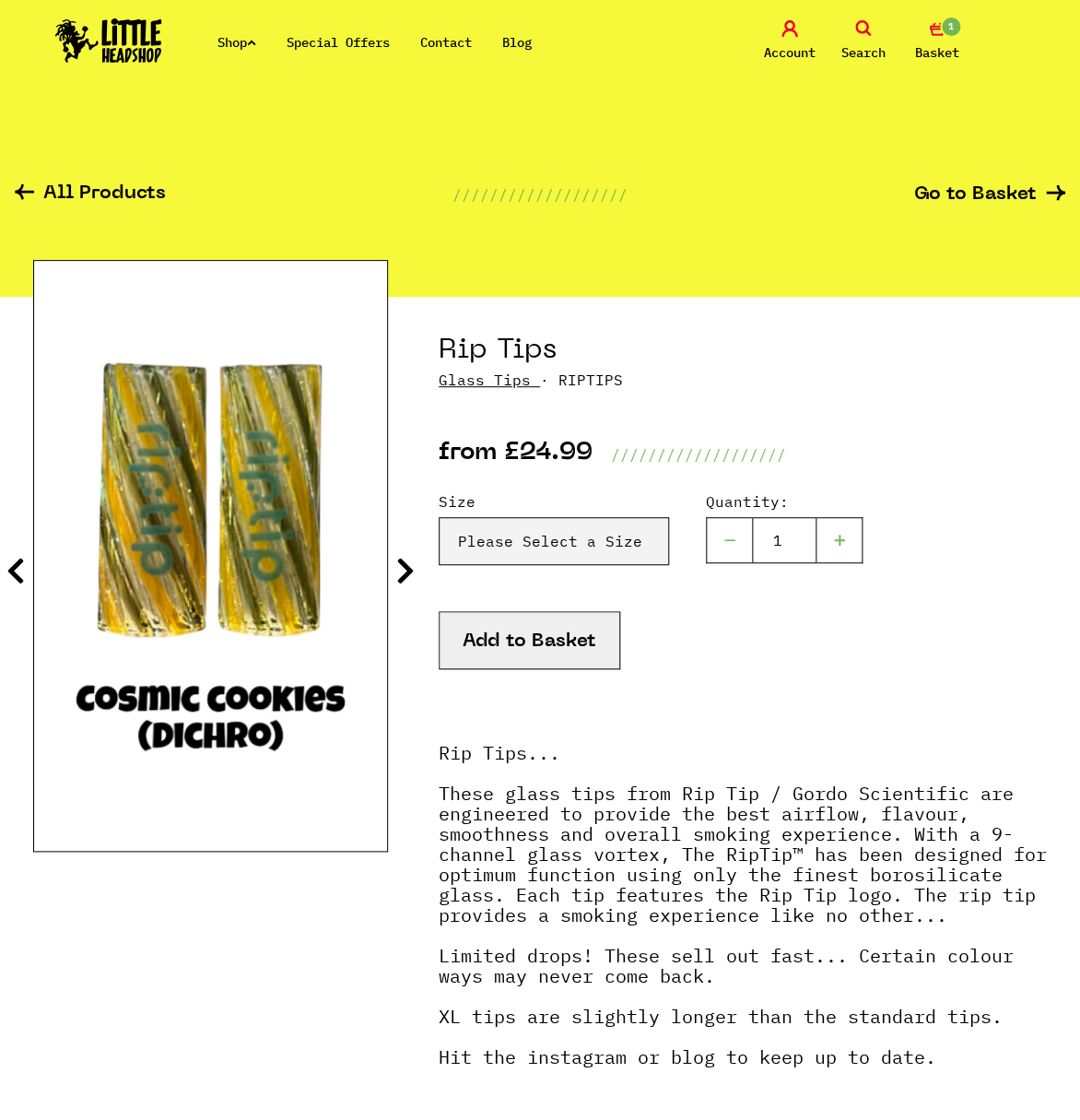
click at [408, 574] on icon at bounding box center [405, 570] width 18 height 30
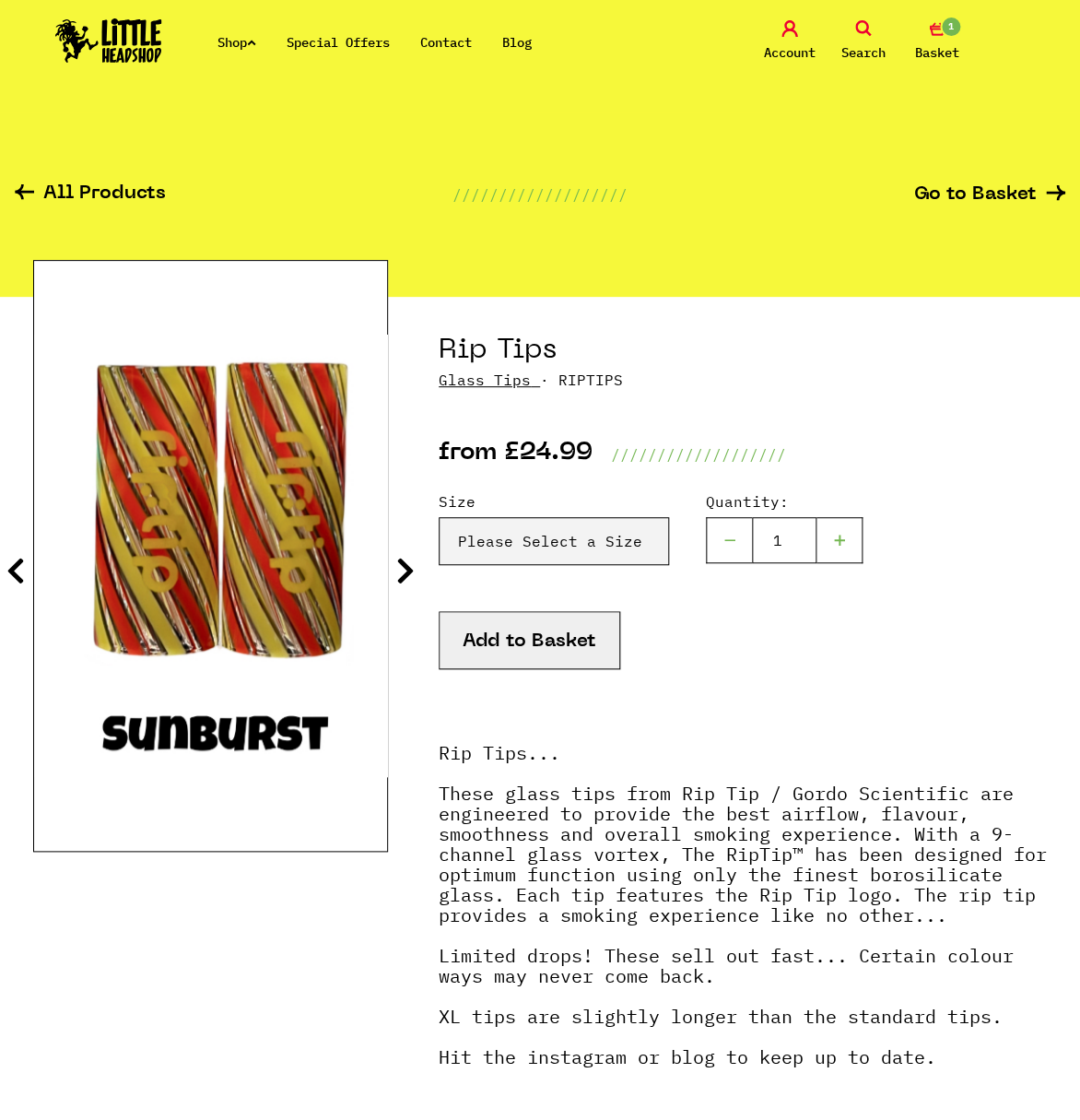
click at [408, 574] on icon at bounding box center [405, 570] width 18 height 30
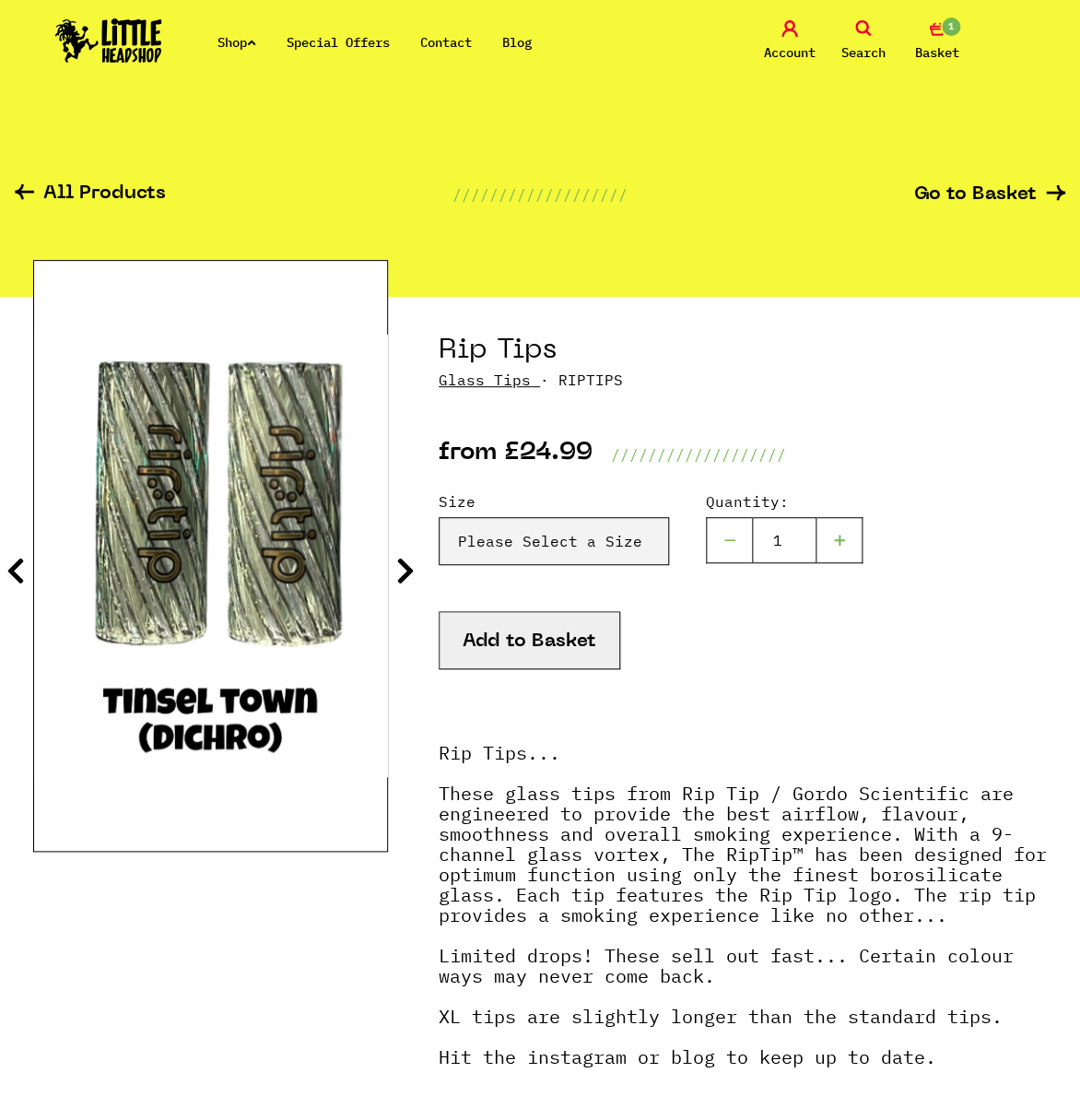
click at [408, 574] on icon at bounding box center [405, 570] width 18 height 30
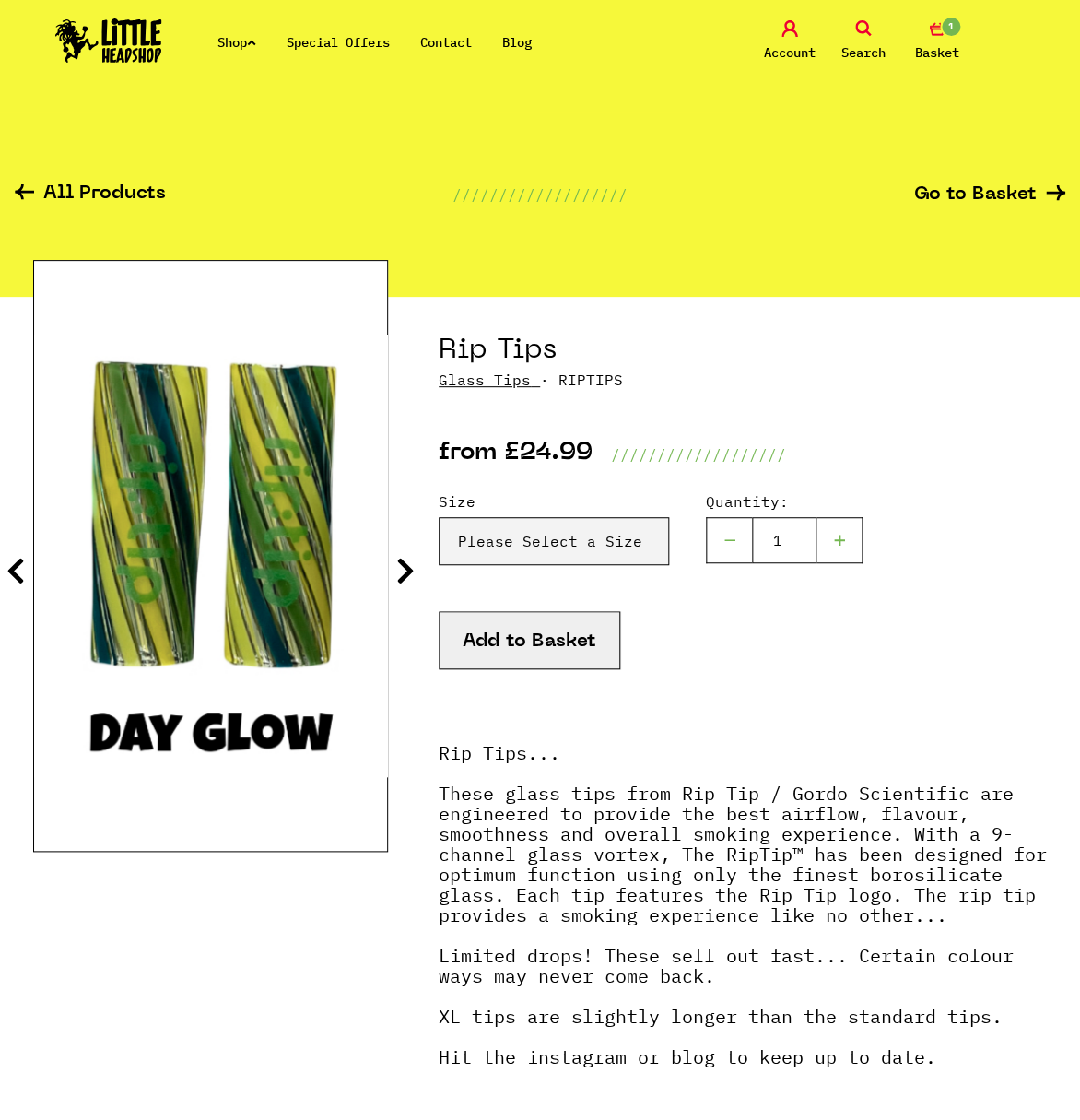
click at [408, 574] on icon at bounding box center [405, 570] width 18 height 30
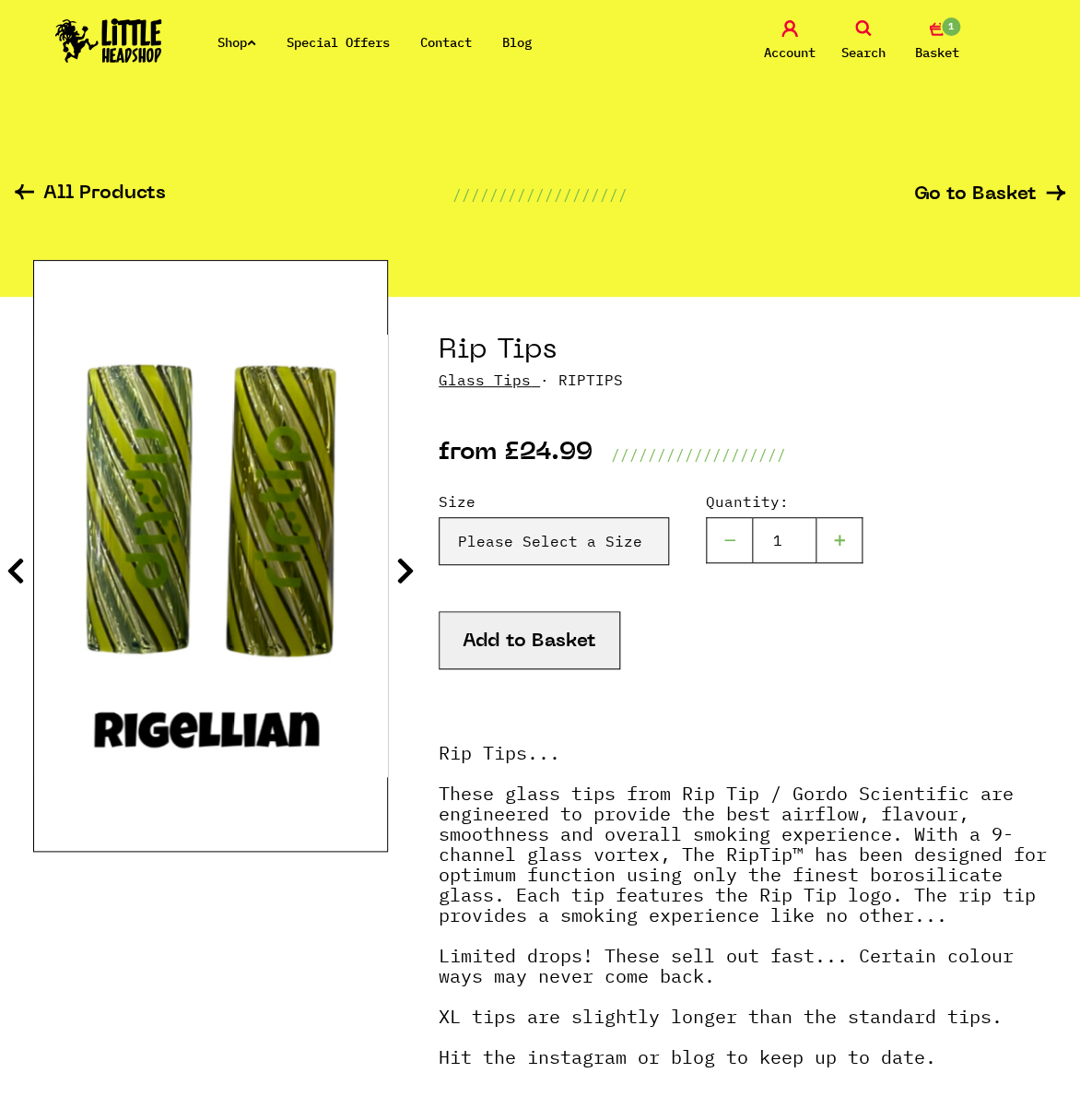
click at [408, 574] on icon at bounding box center [405, 570] width 18 height 30
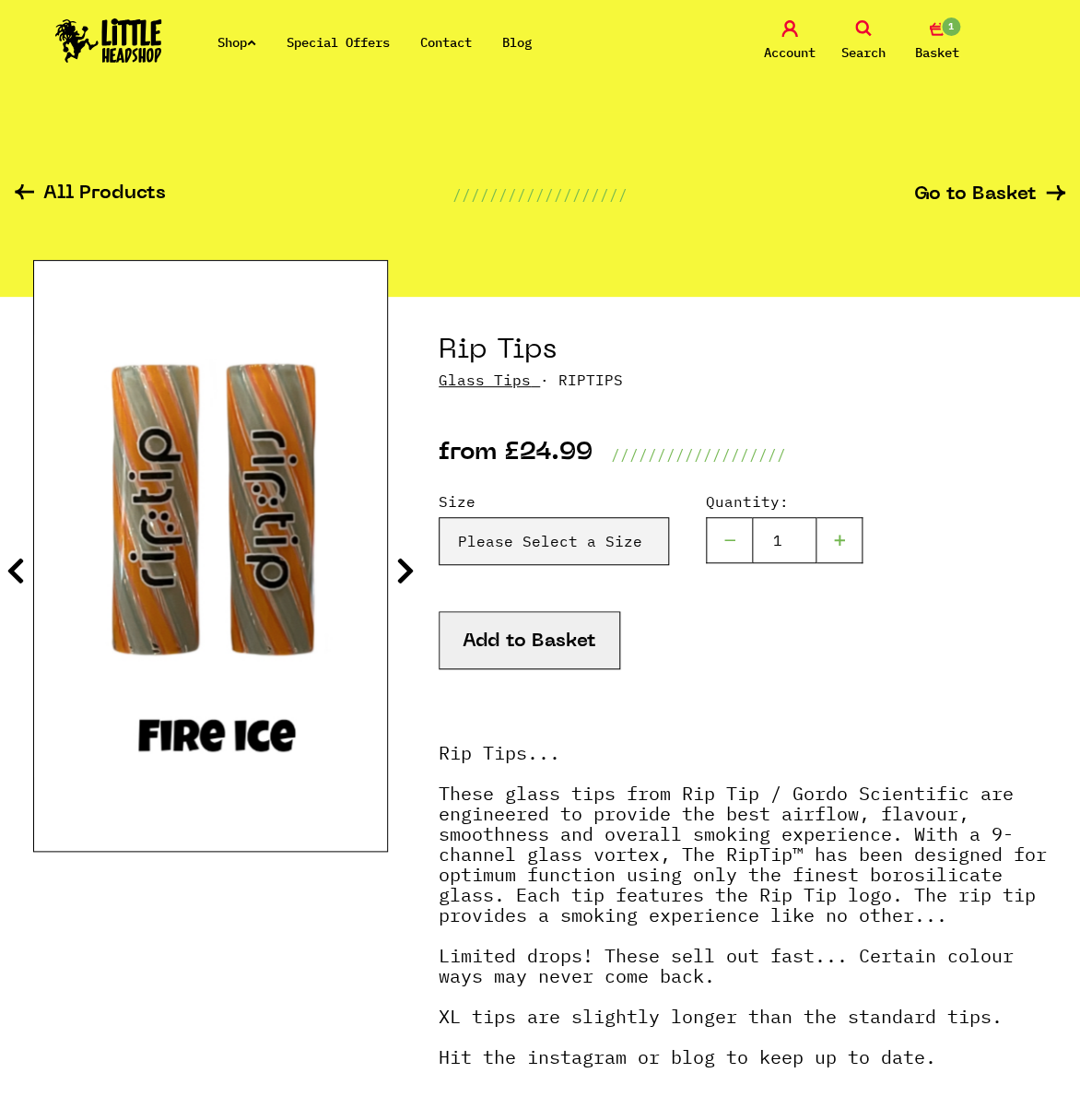
click at [408, 574] on icon at bounding box center [405, 570] width 18 height 30
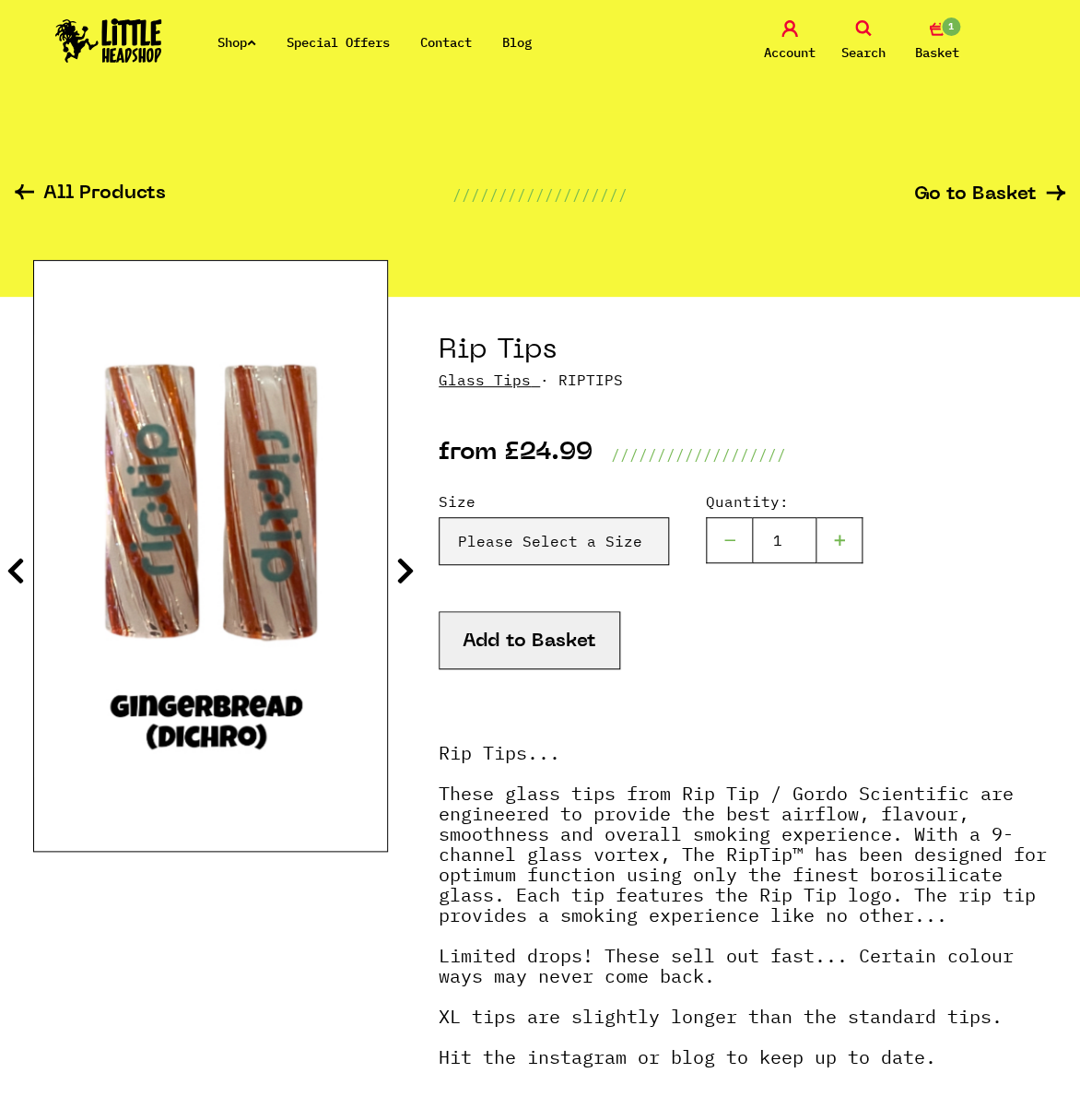
click at [408, 574] on icon at bounding box center [405, 570] width 18 height 30
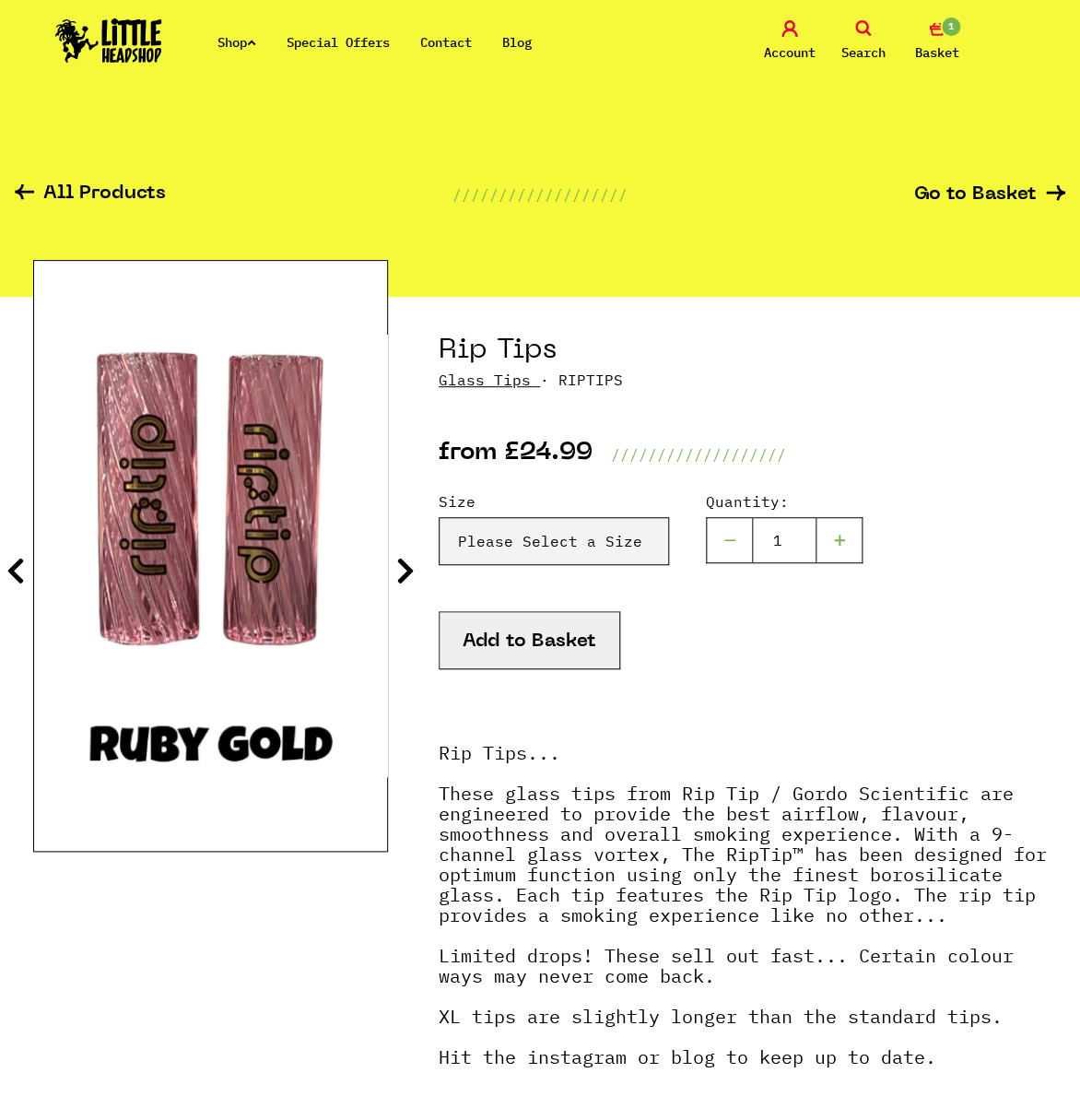
click at [408, 574] on icon at bounding box center [405, 570] width 18 height 30
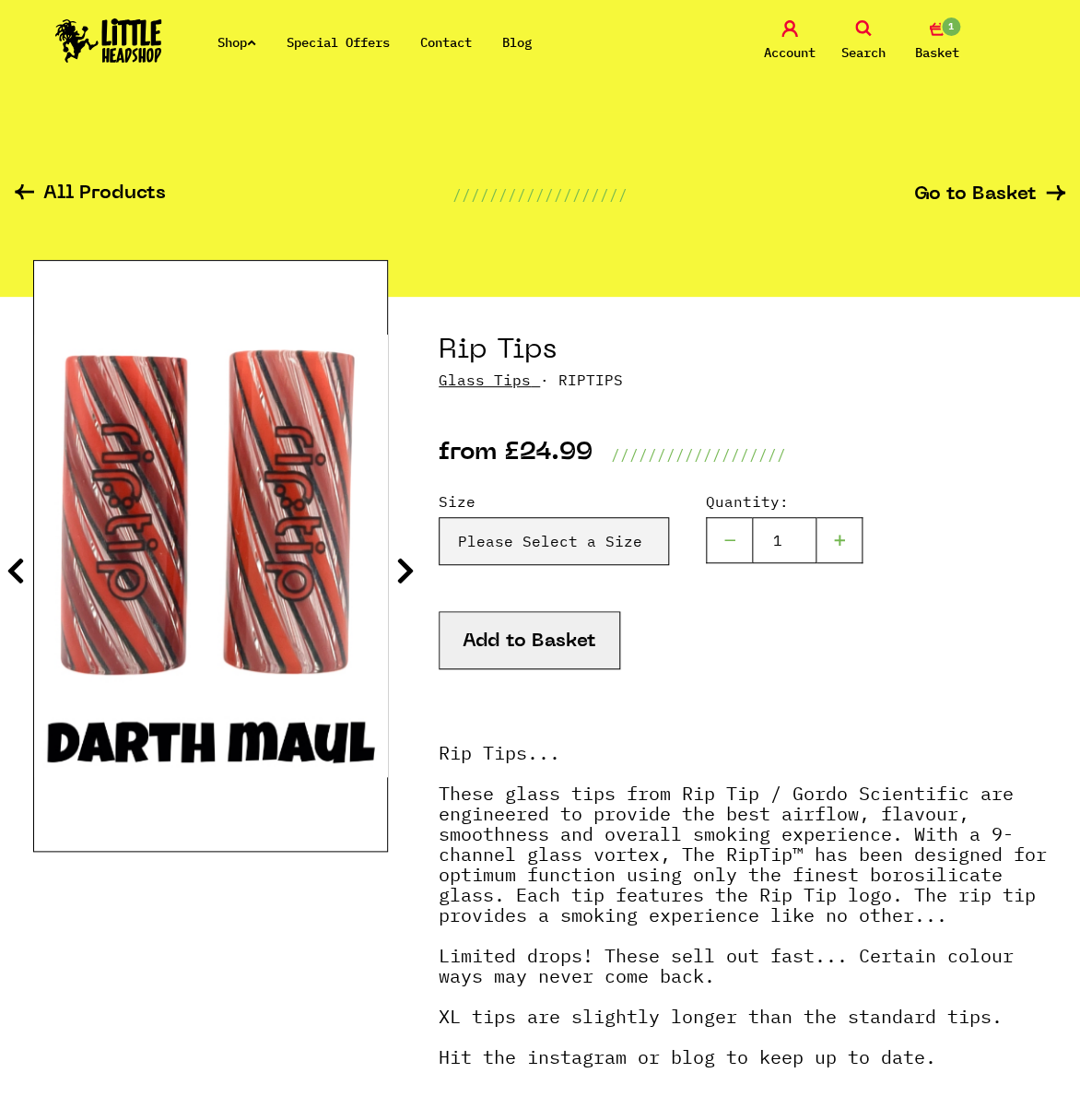
click at [408, 574] on icon at bounding box center [405, 570] width 18 height 30
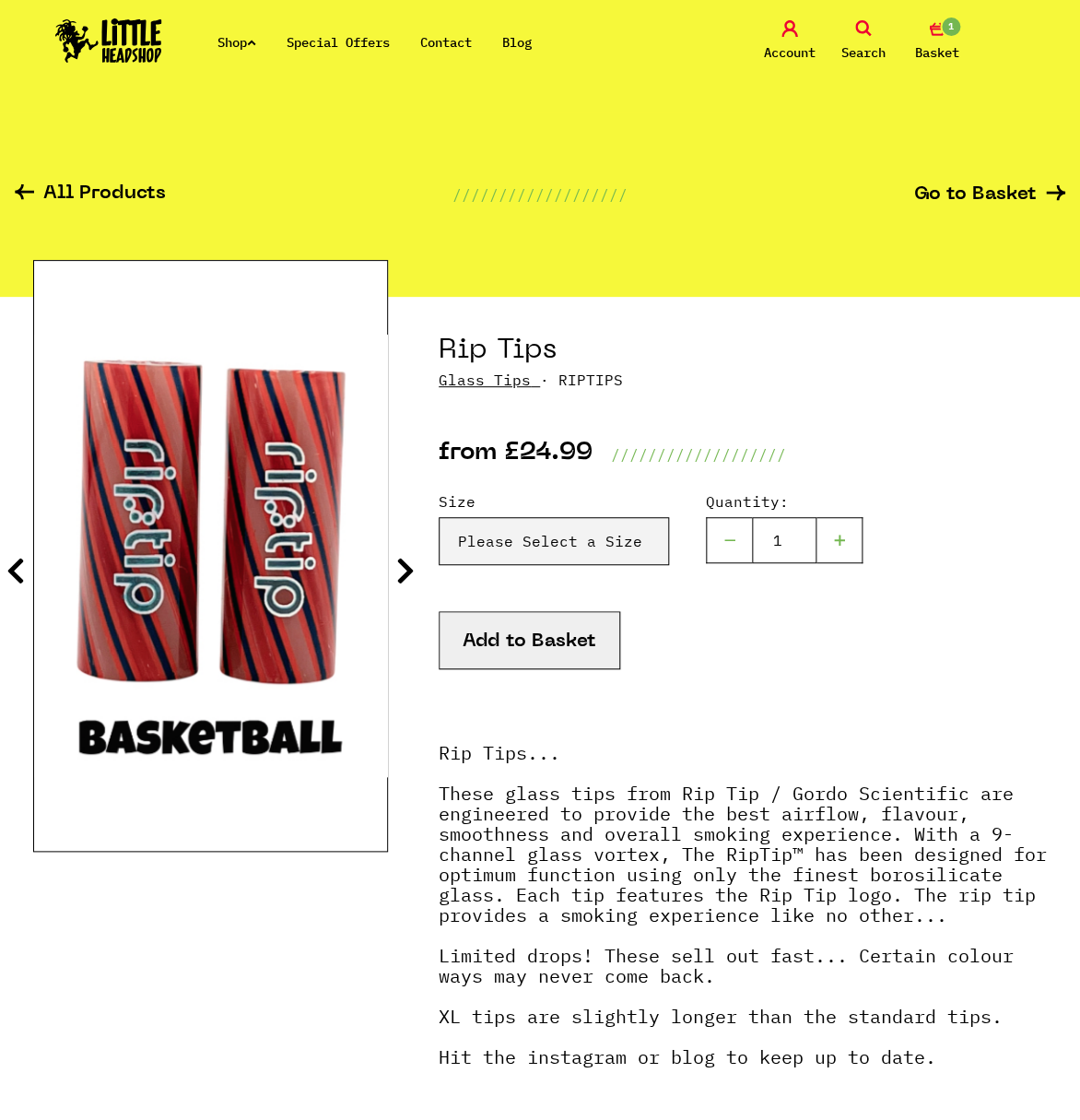
click at [408, 574] on icon at bounding box center [405, 570] width 18 height 30
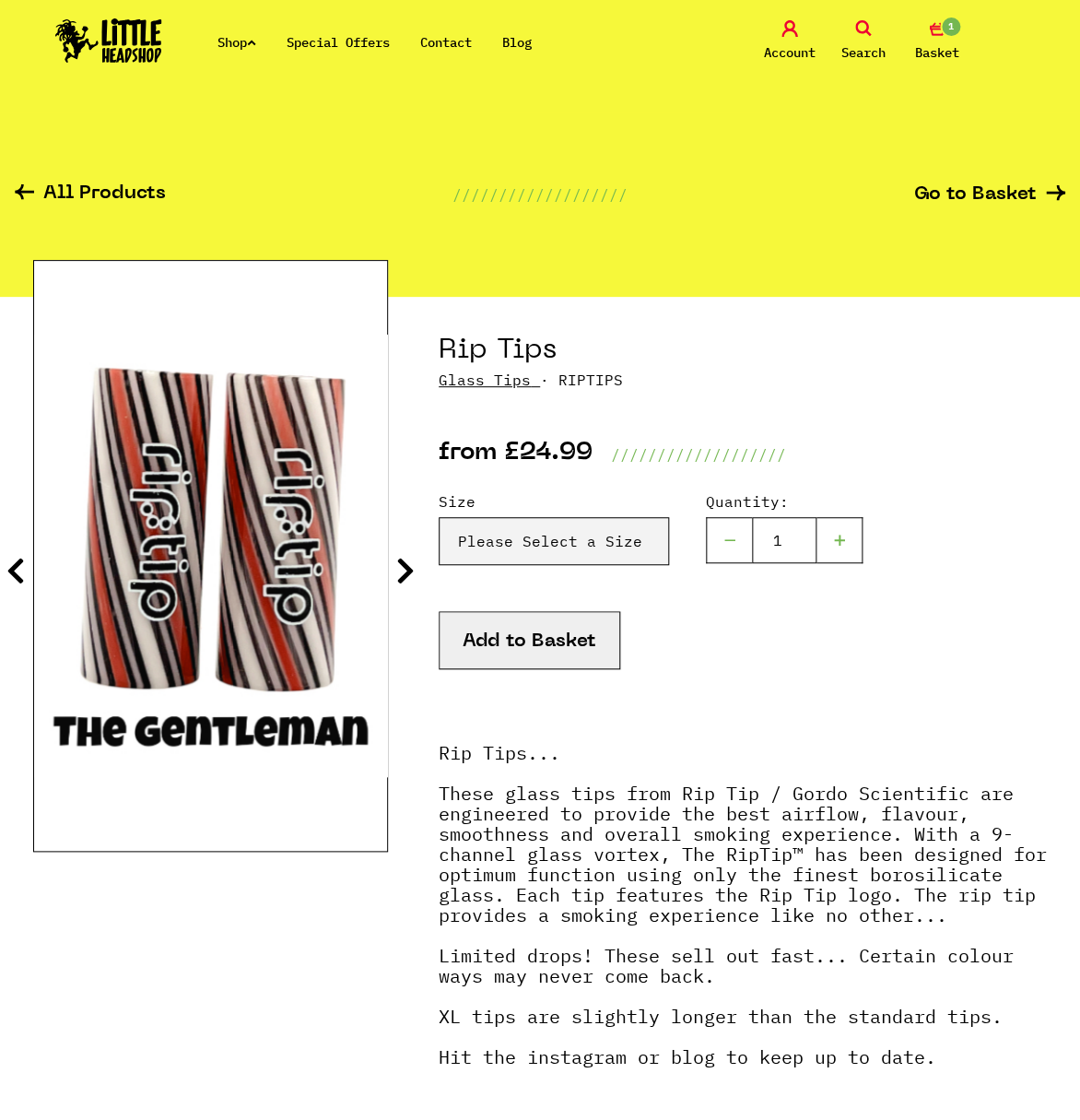
click at [408, 574] on icon at bounding box center [405, 570] width 18 height 30
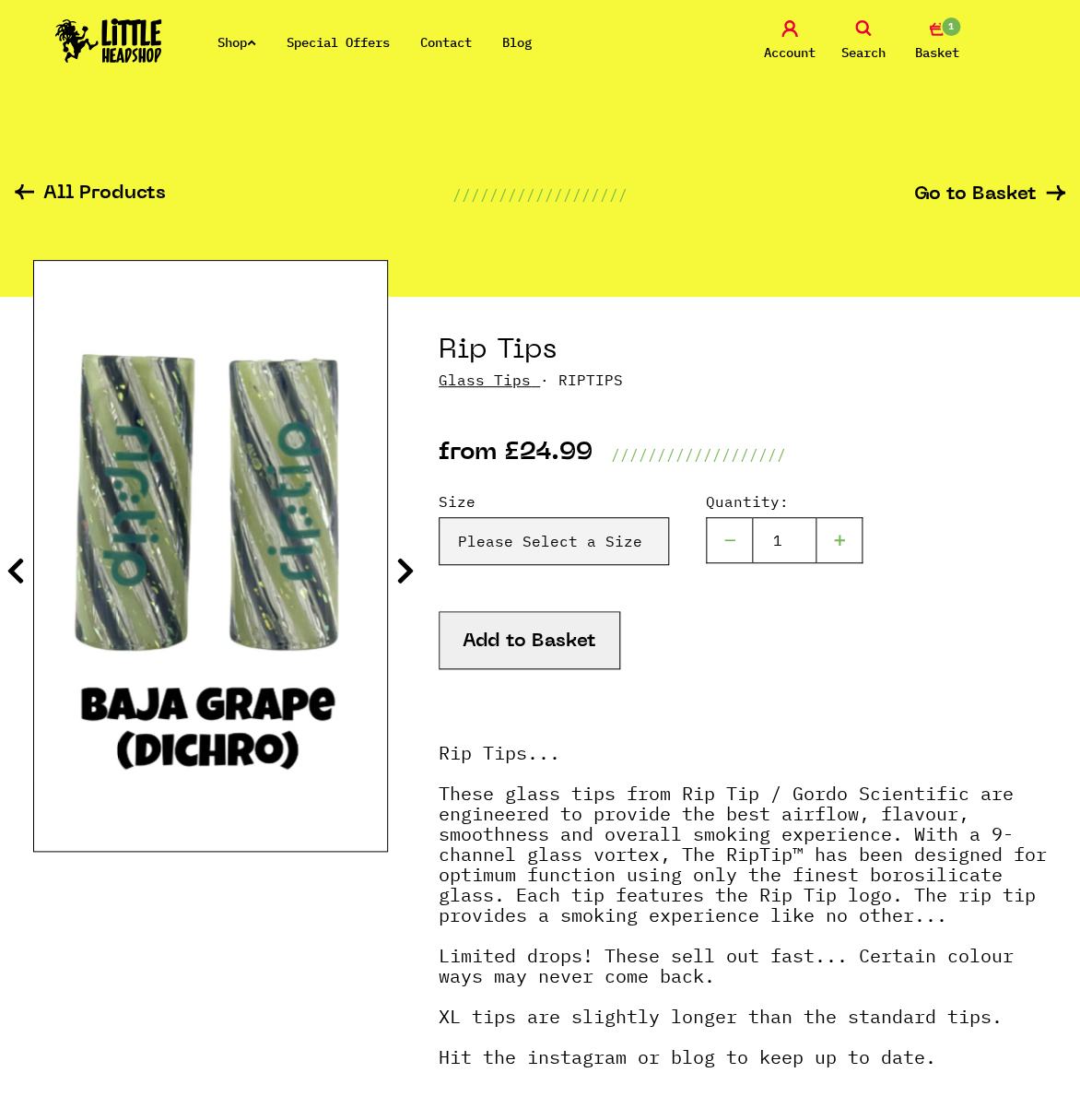
click at [408, 574] on icon at bounding box center [405, 570] width 18 height 30
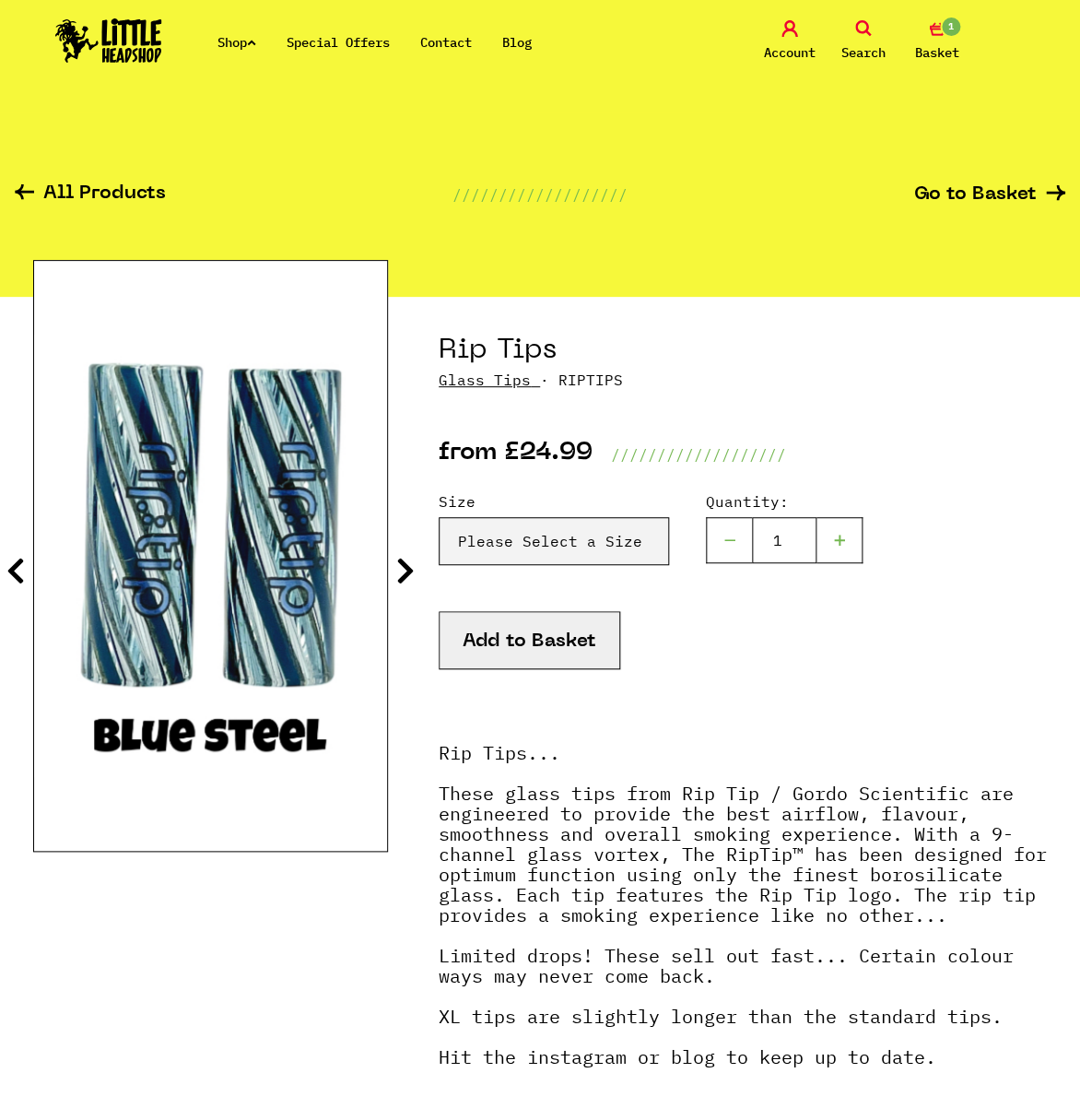
click at [408, 574] on icon at bounding box center [405, 570] width 18 height 30
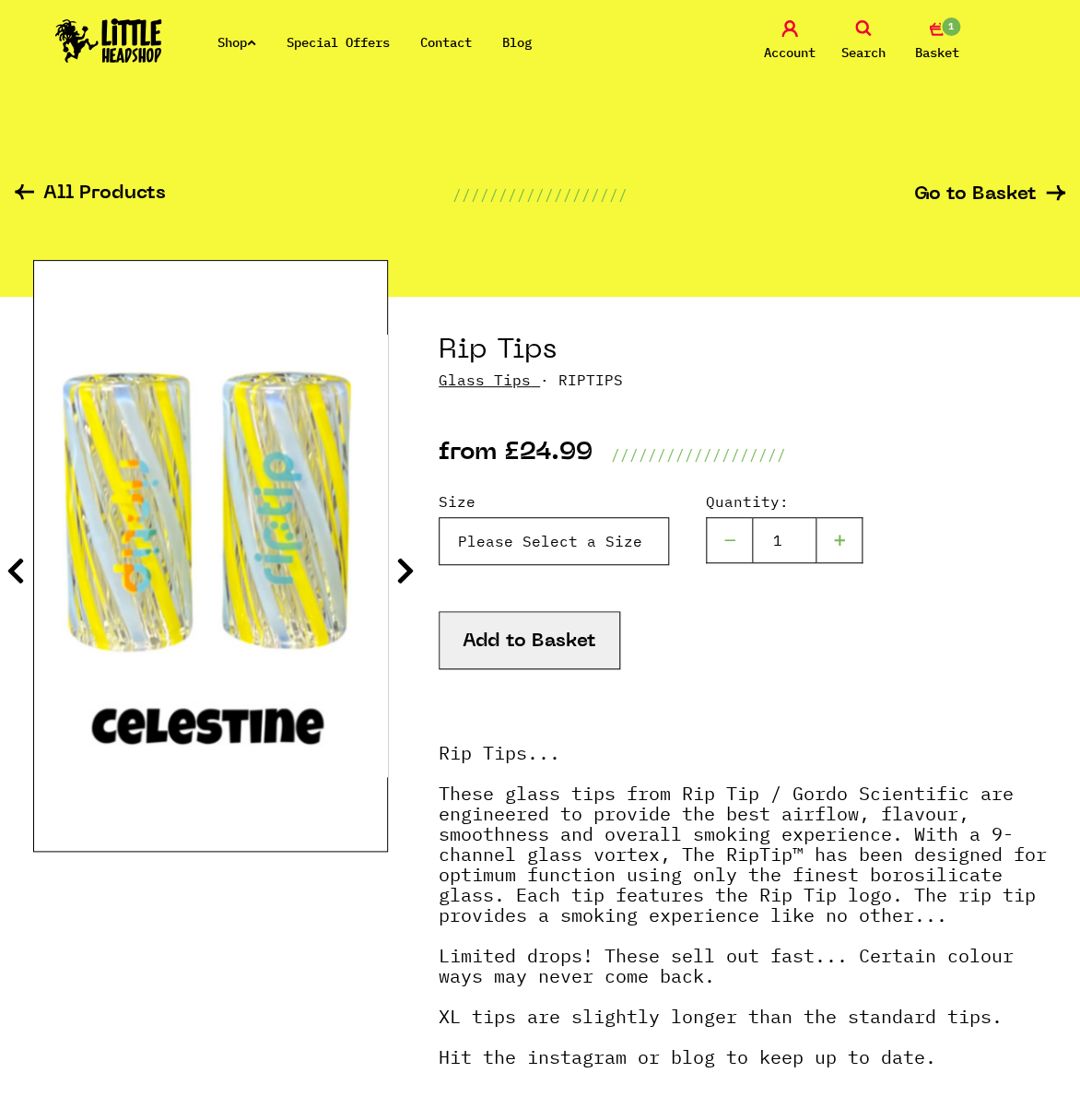
click at [439, 517] on select "Please Select a Size Rip Tips - Size 7 - Clear - £24.99 (Out of Stock) Rip Tips…" at bounding box center [554, 541] width 230 height 48
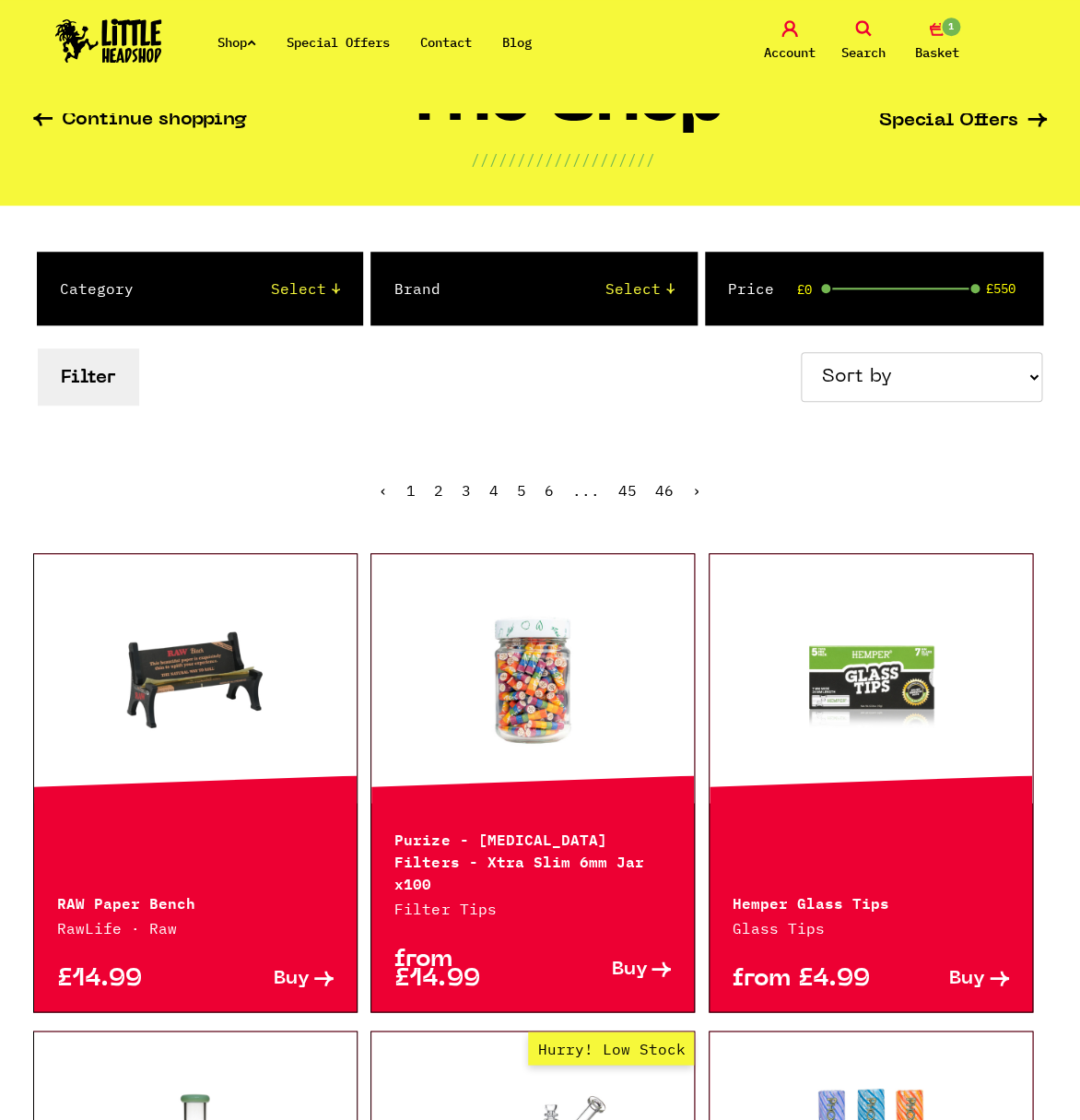
scroll to position [101, 0]
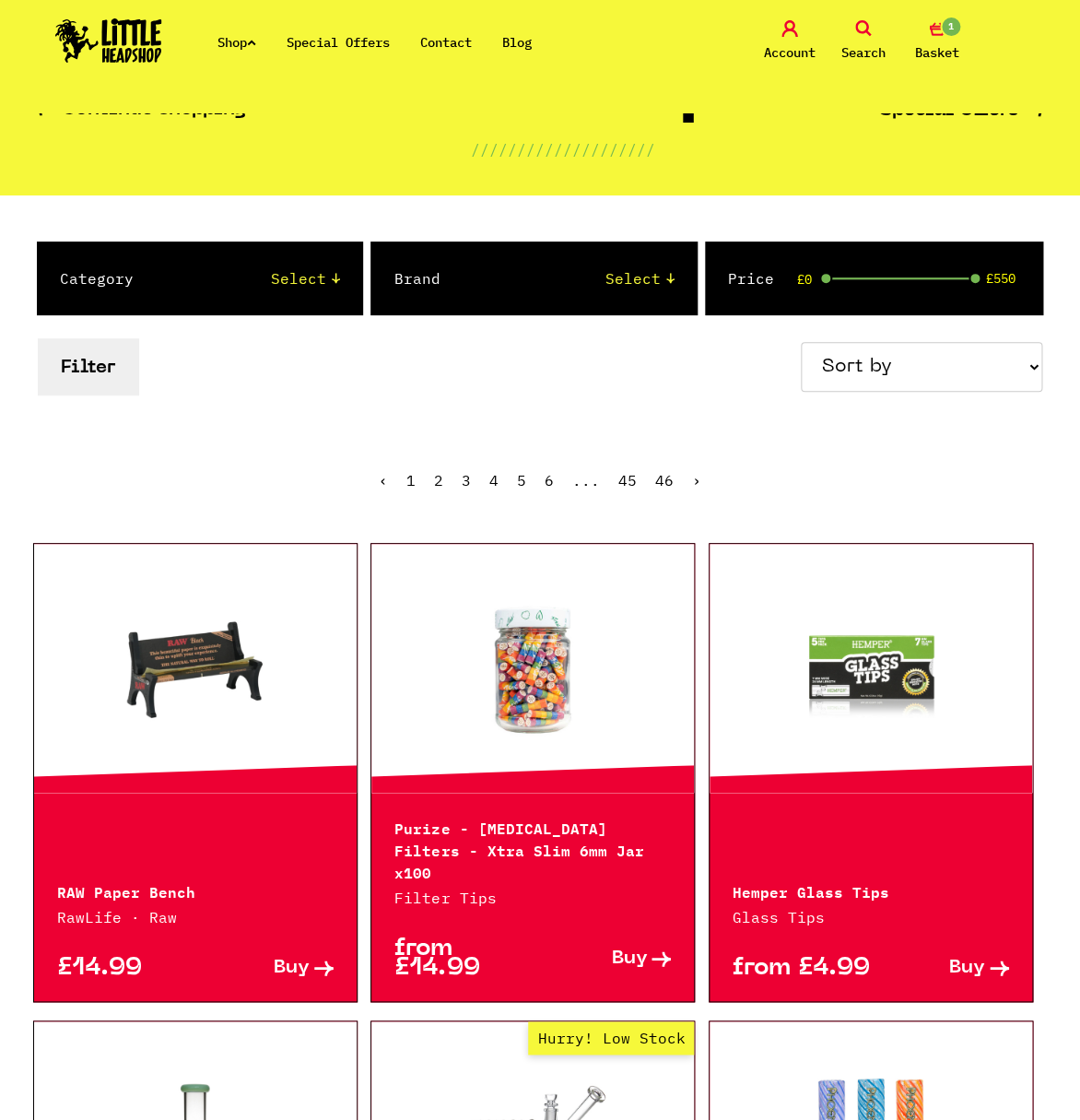
click at [199, 704] on link at bounding box center [195, 668] width 323 height 184
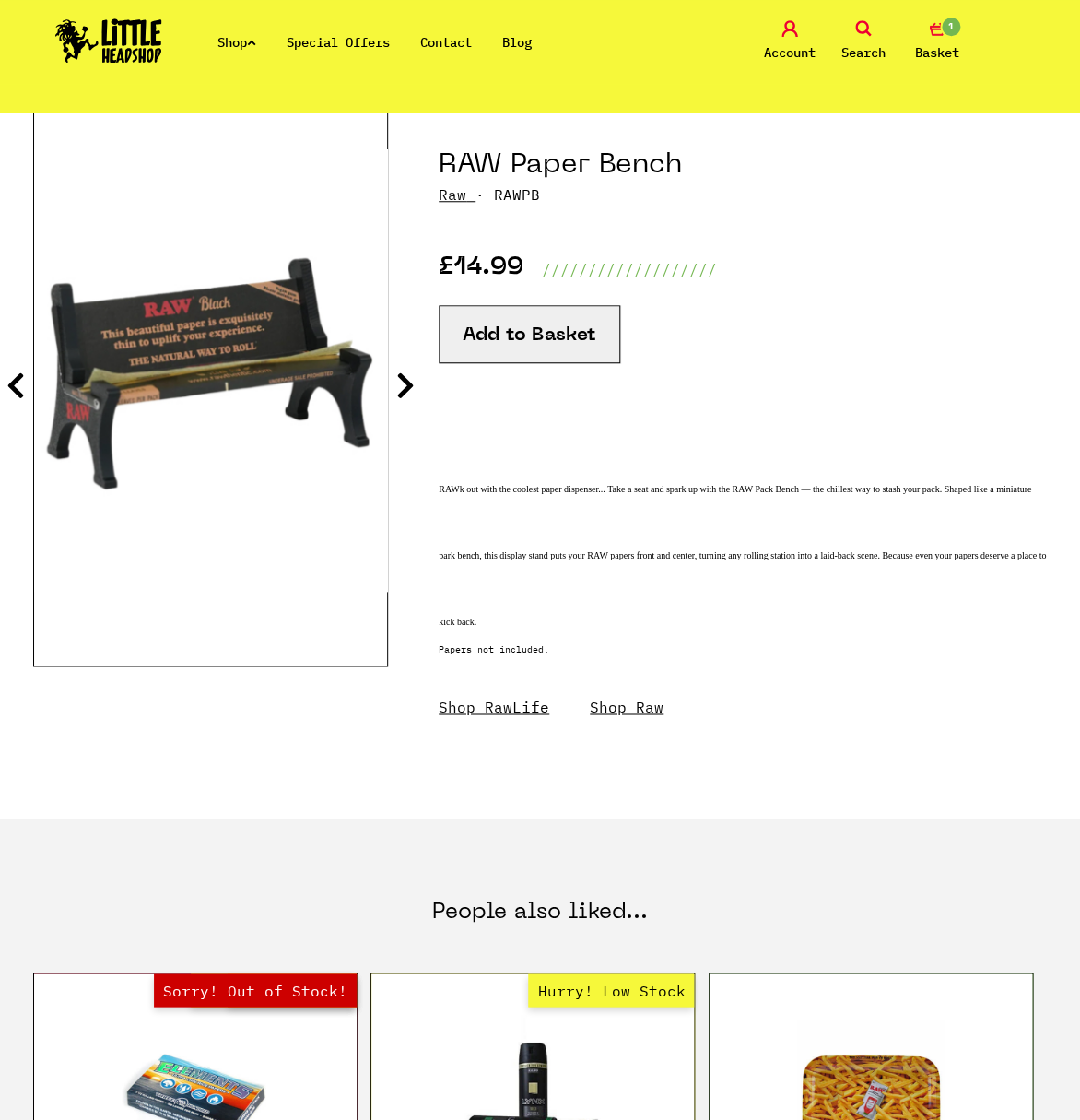
scroll to position [101, 0]
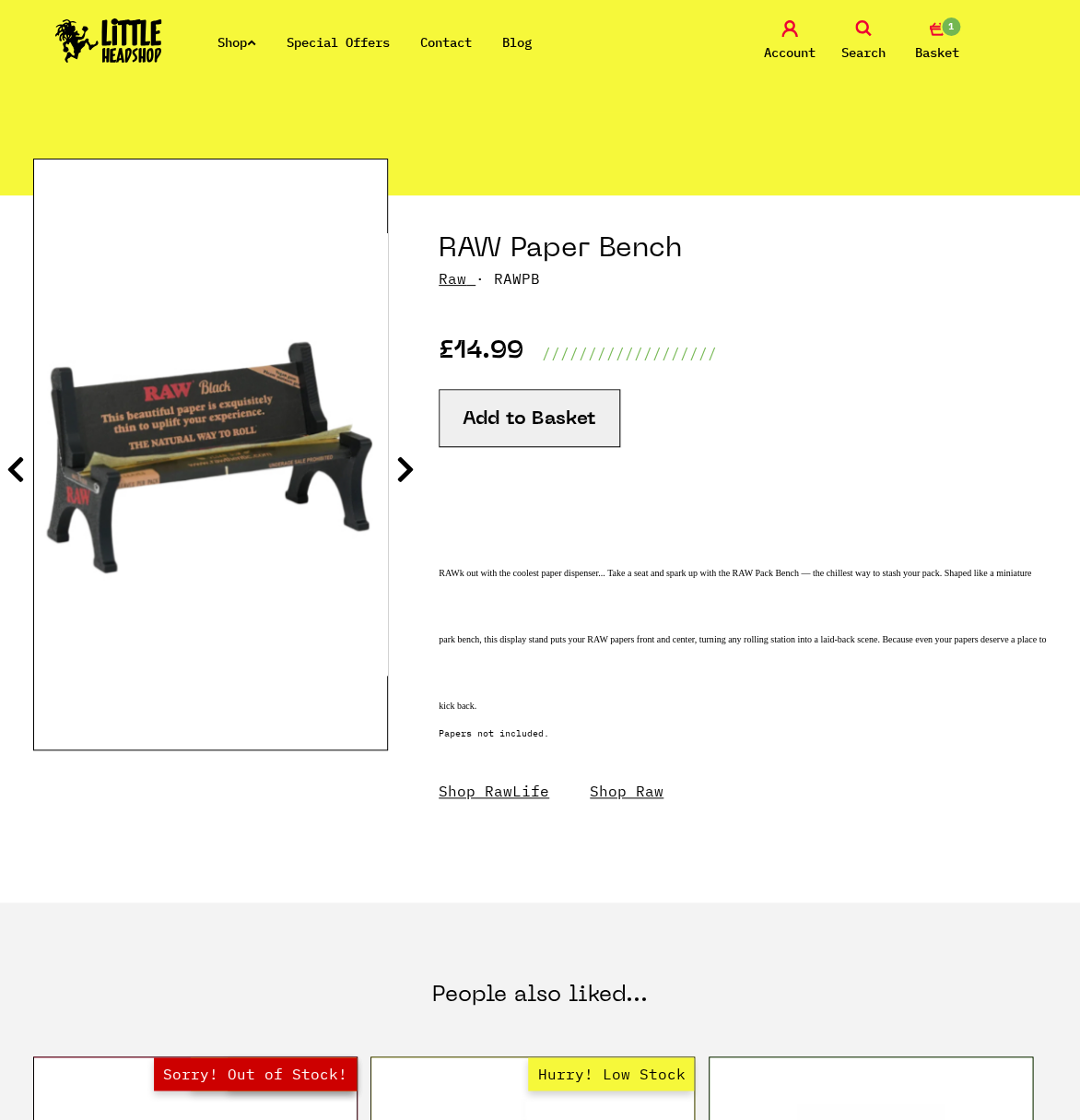
click at [521, 412] on button "Add to Basket" at bounding box center [529, 418] width 181 height 58
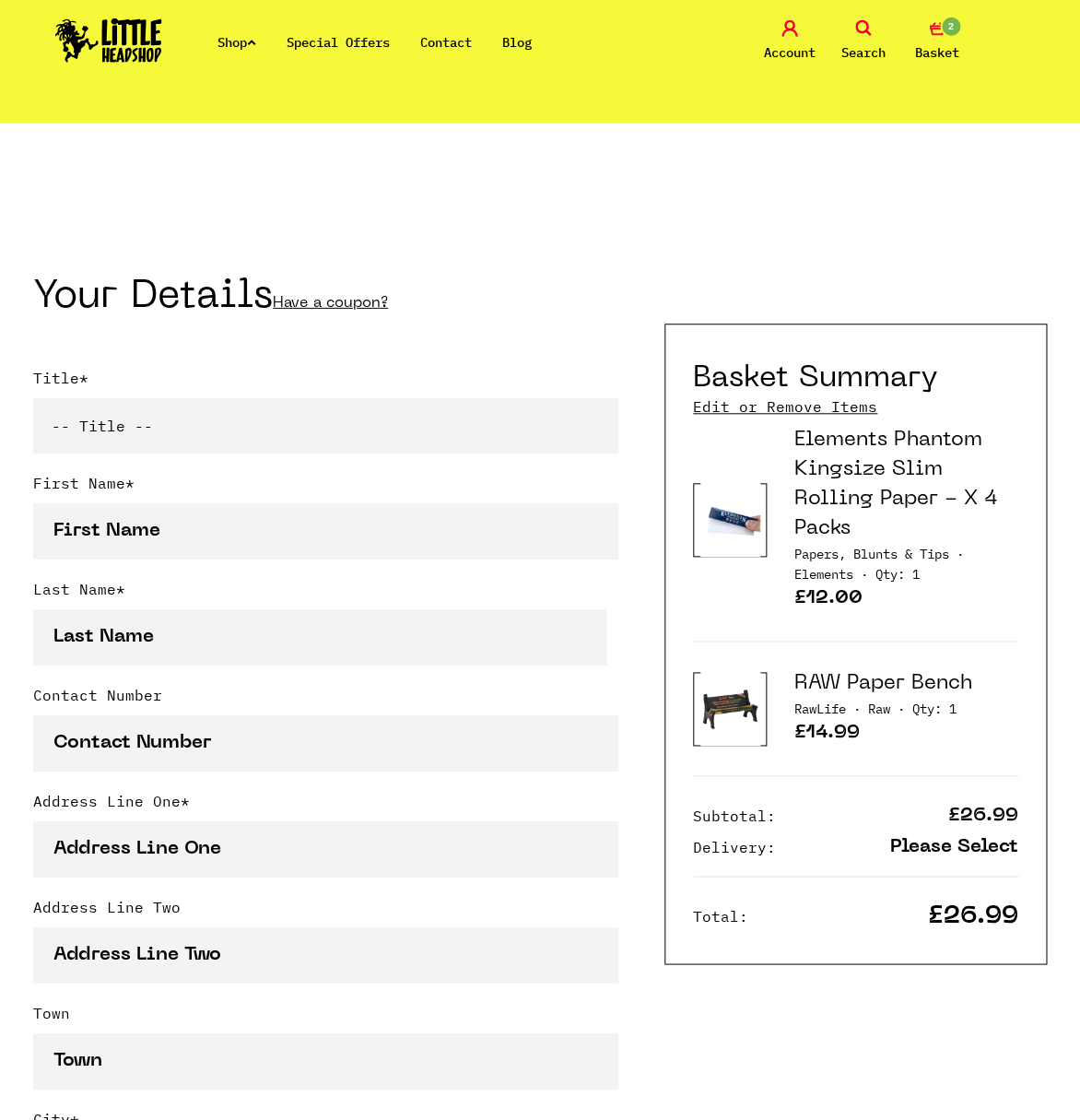
scroll to position [304, 0]
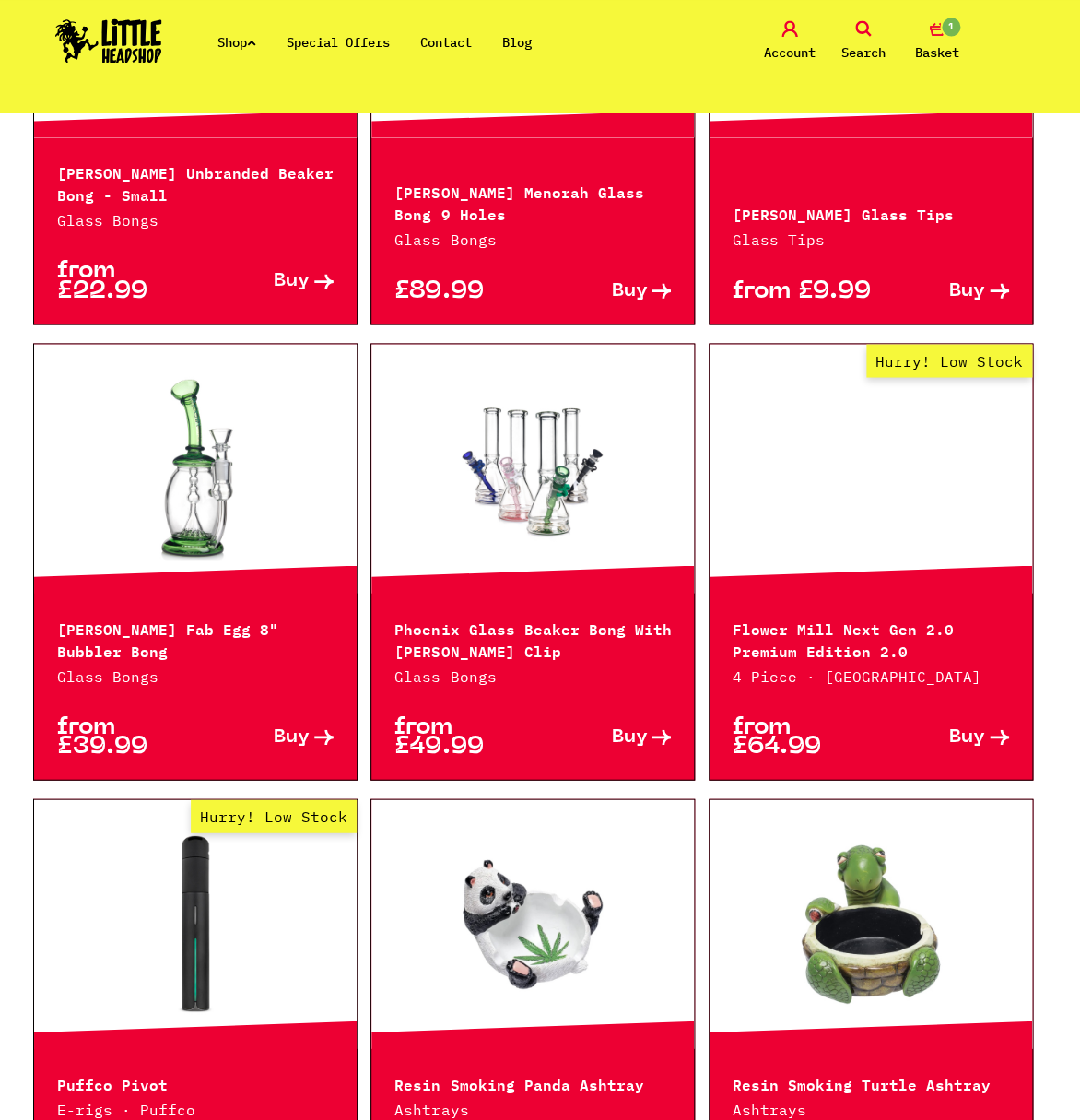
scroll to position [1319, 0]
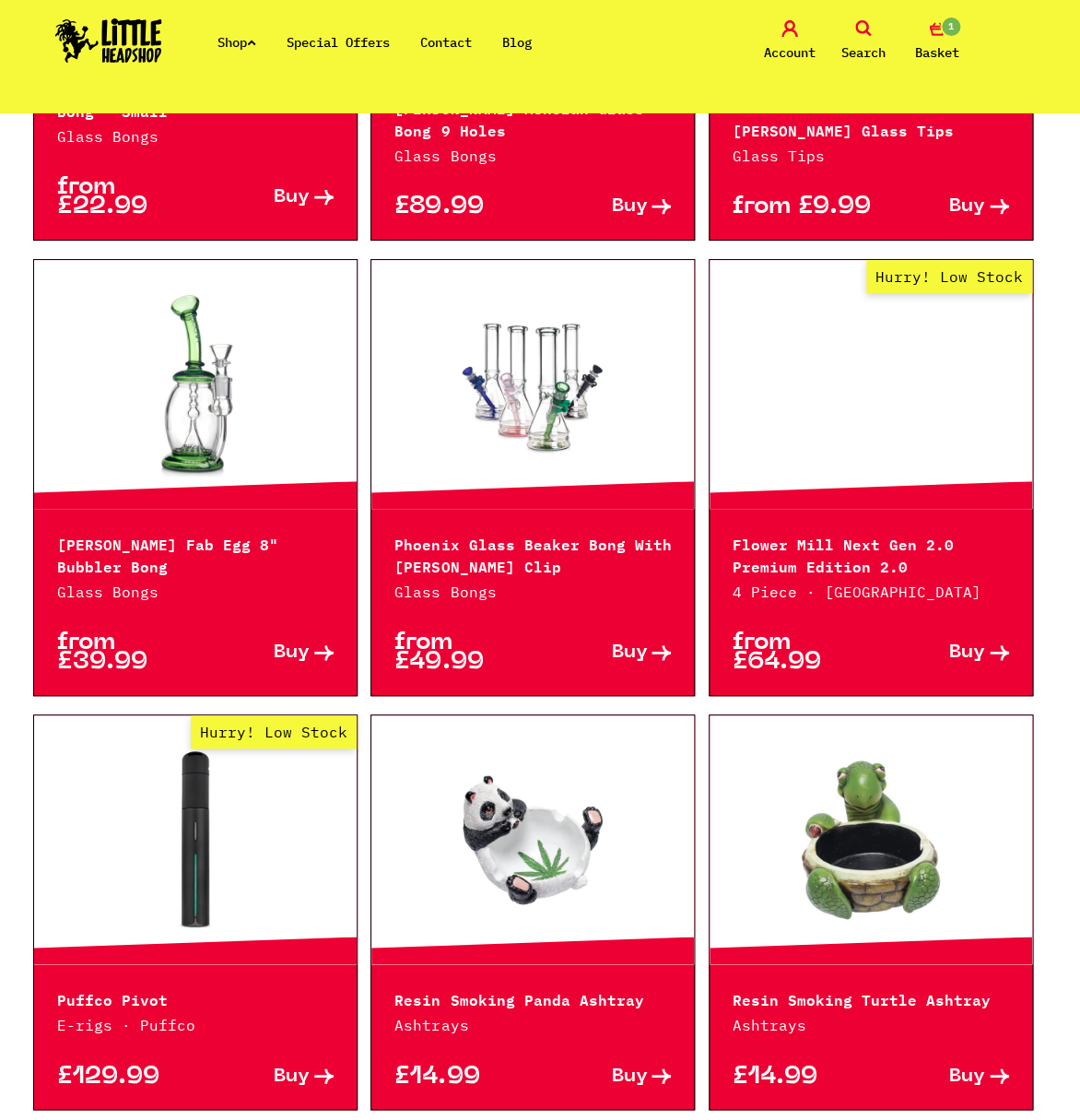
click at [912, 387] on link "Hurry! Low Stock" at bounding box center [871, 384] width 323 height 184
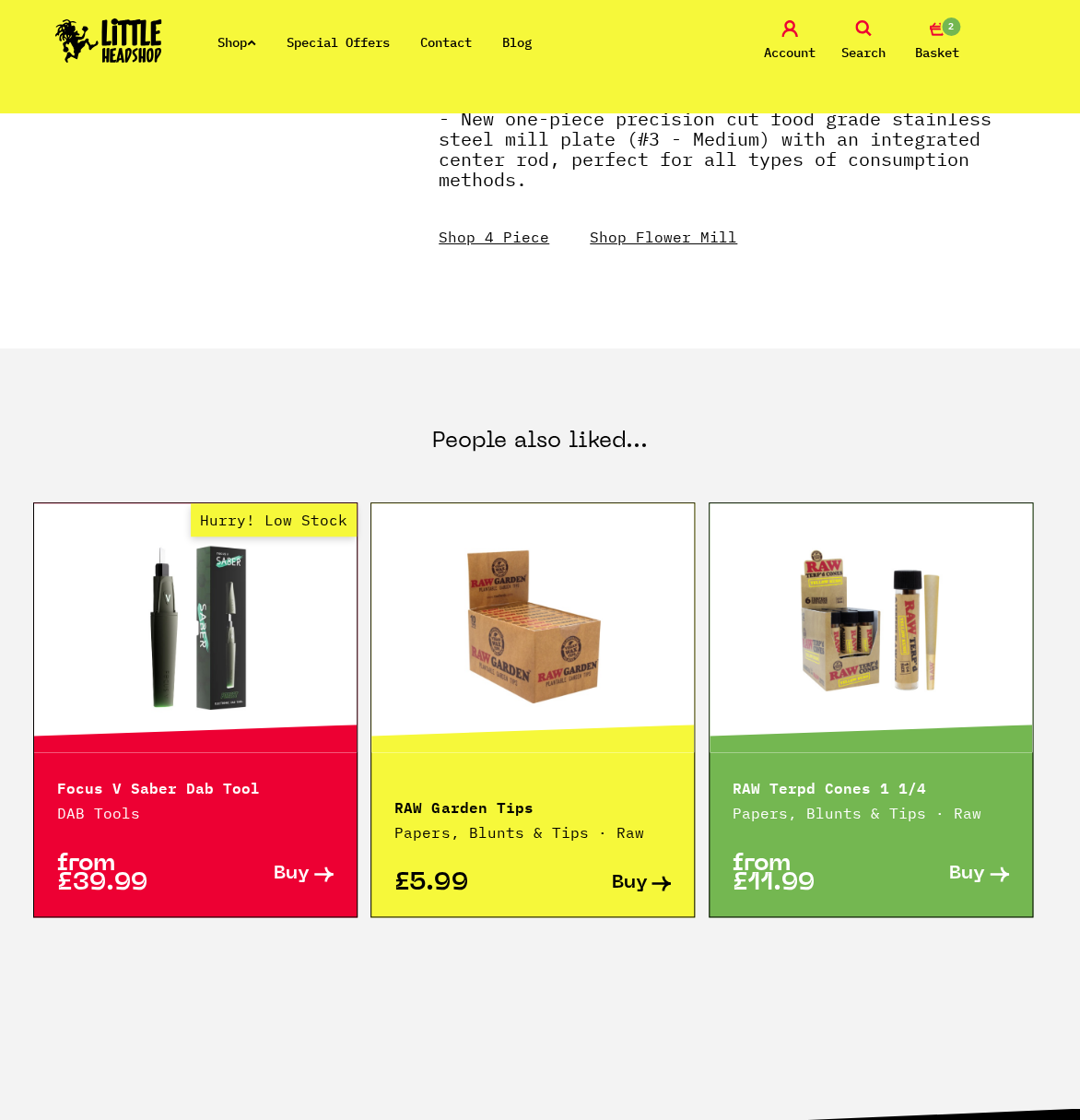
scroll to position [1725, 0]
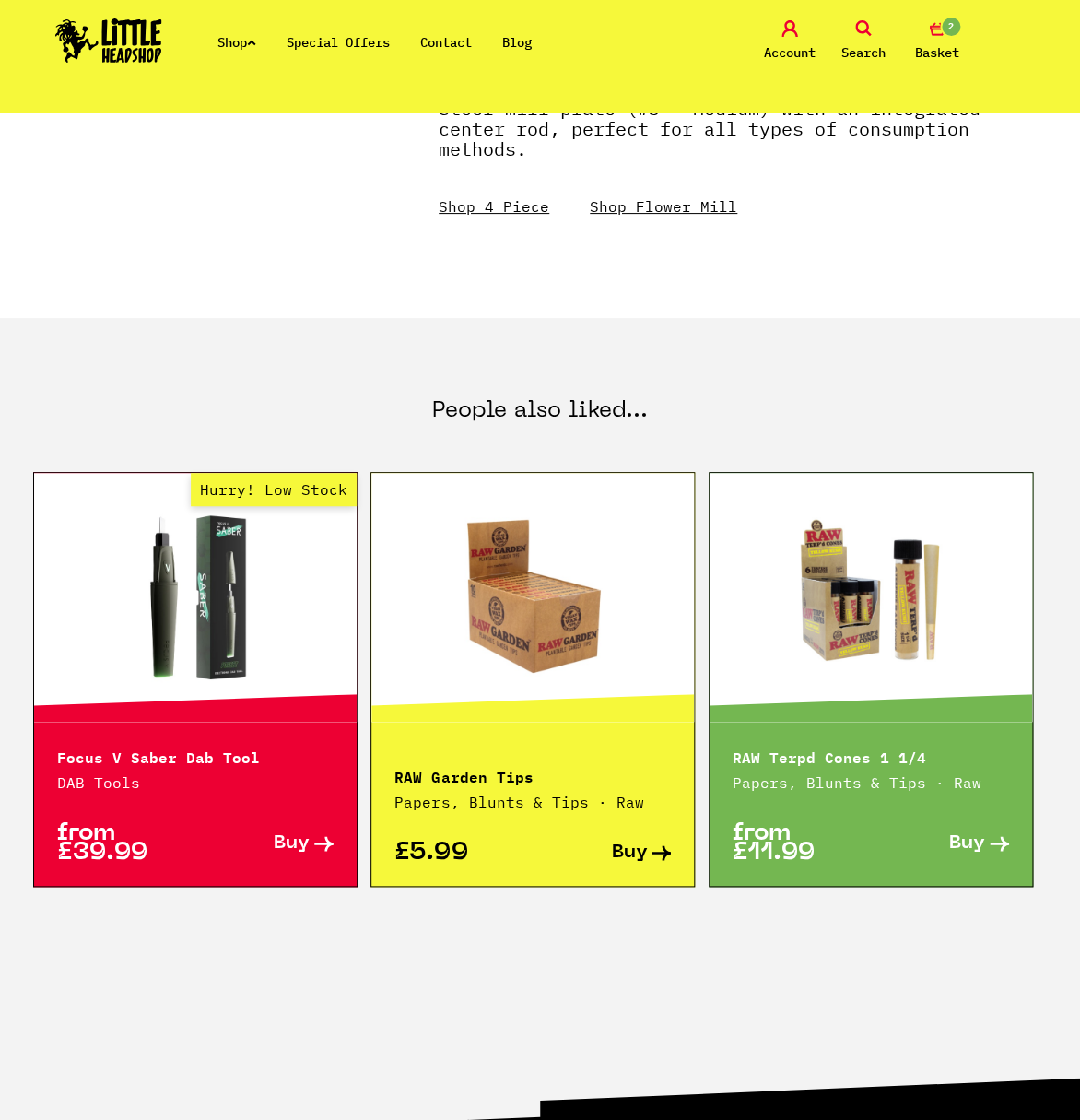
click at [240, 44] on link "Shop" at bounding box center [237, 41] width 39 height 16
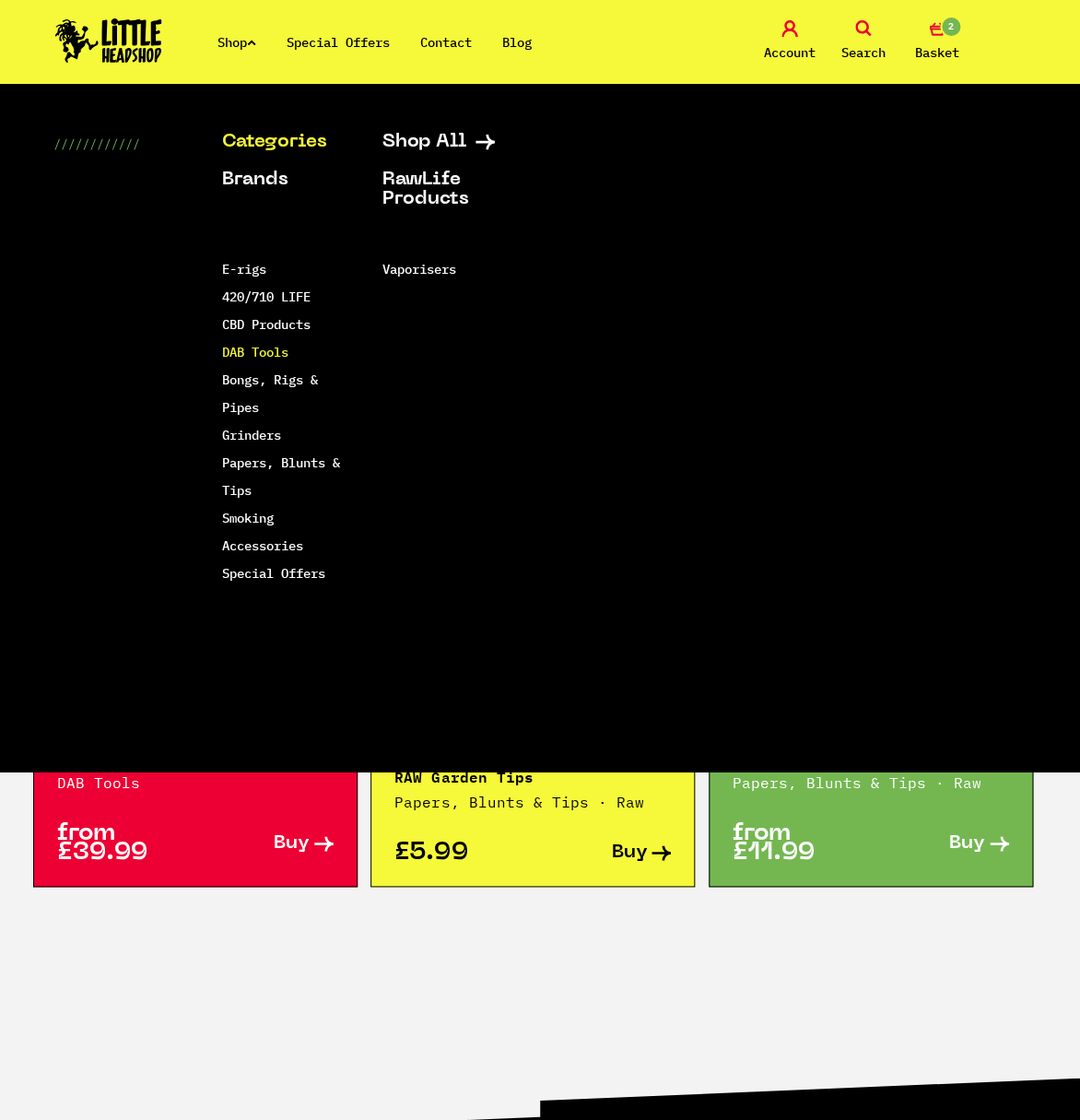
click at [254, 353] on link "DAB Tools" at bounding box center [255, 352] width 67 height 16
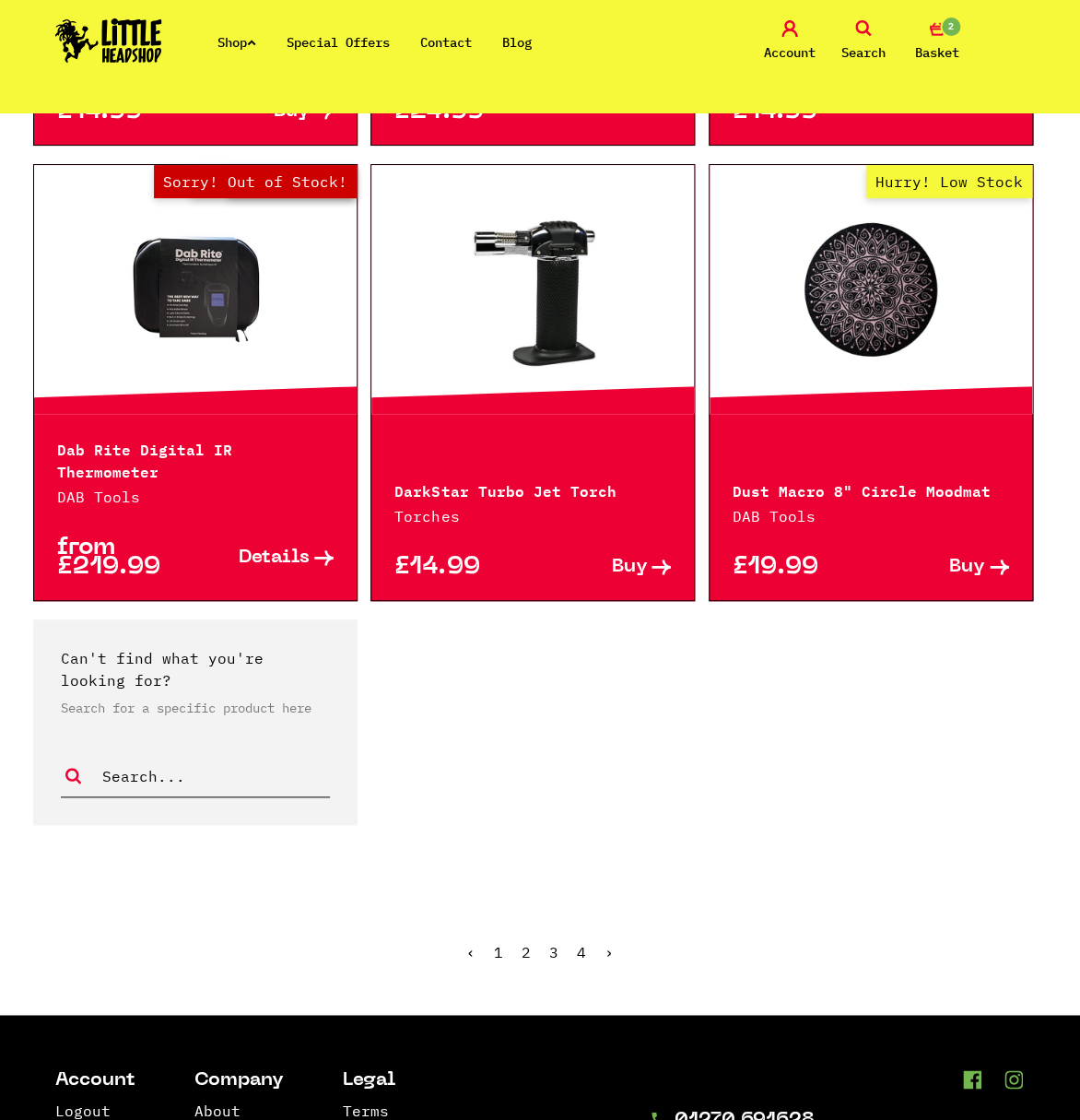
scroll to position [3347, 0]
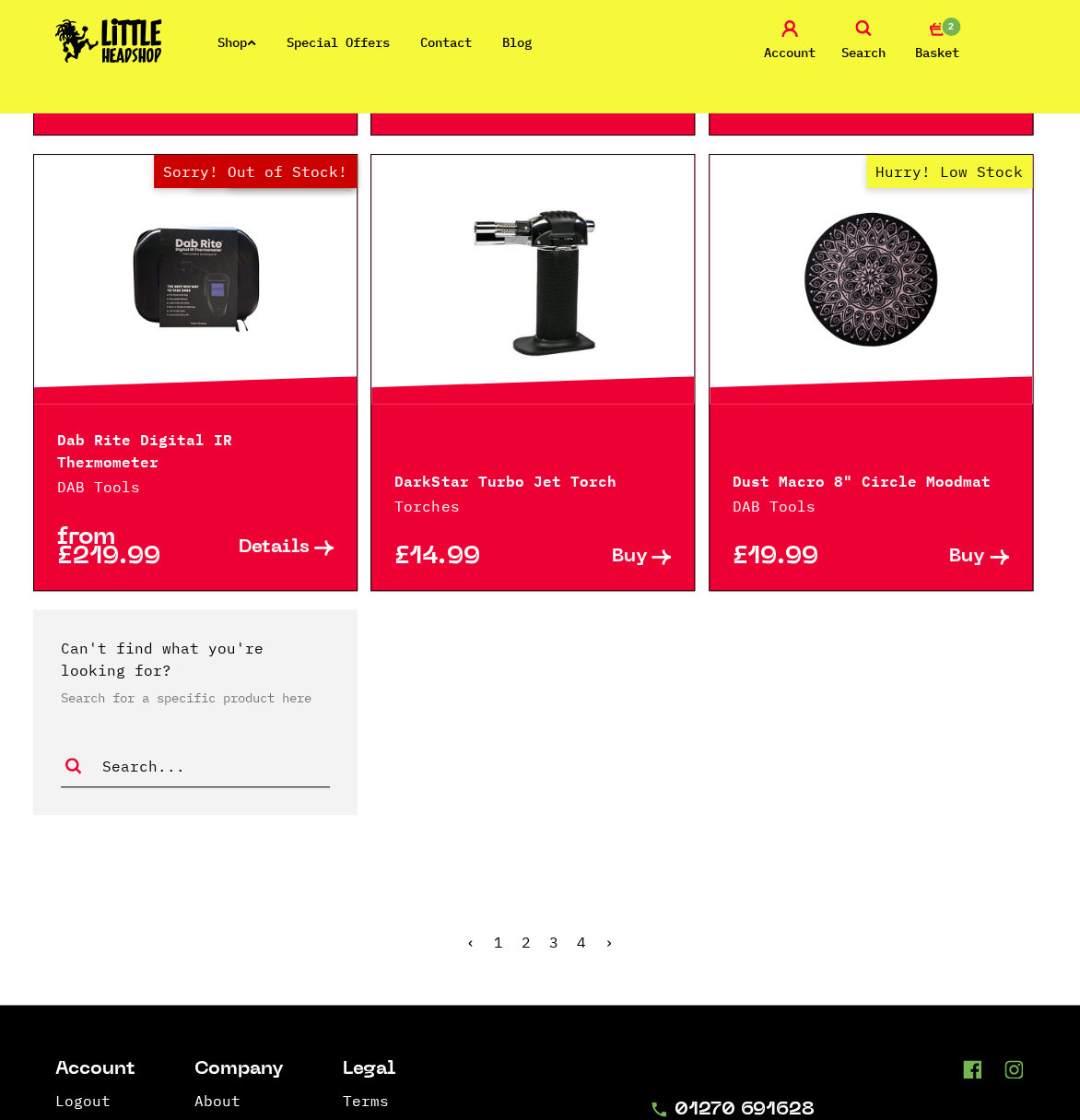
click at [610, 933] on link "›" at bounding box center [609, 942] width 10 height 18
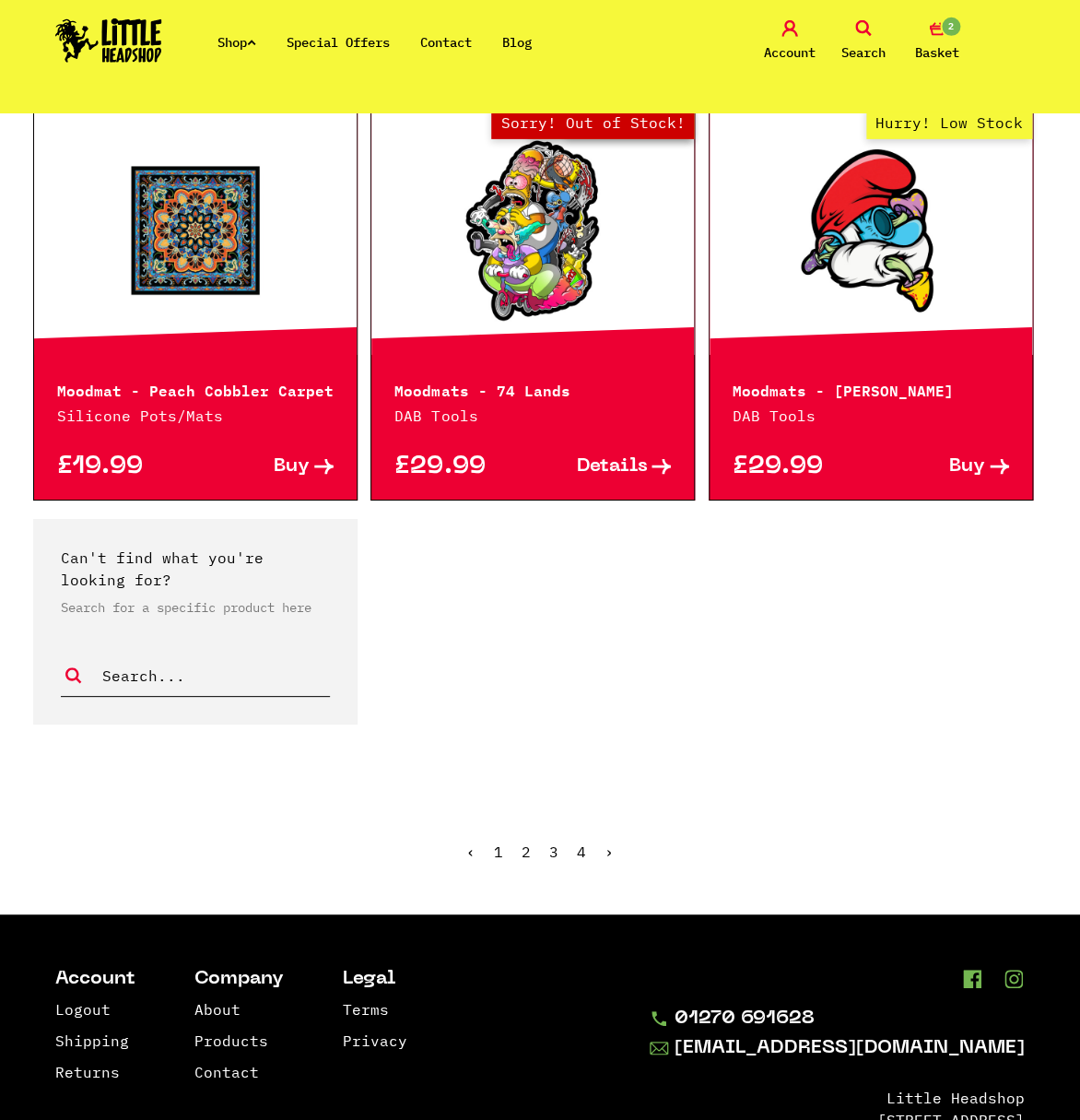
scroll to position [3347, 0]
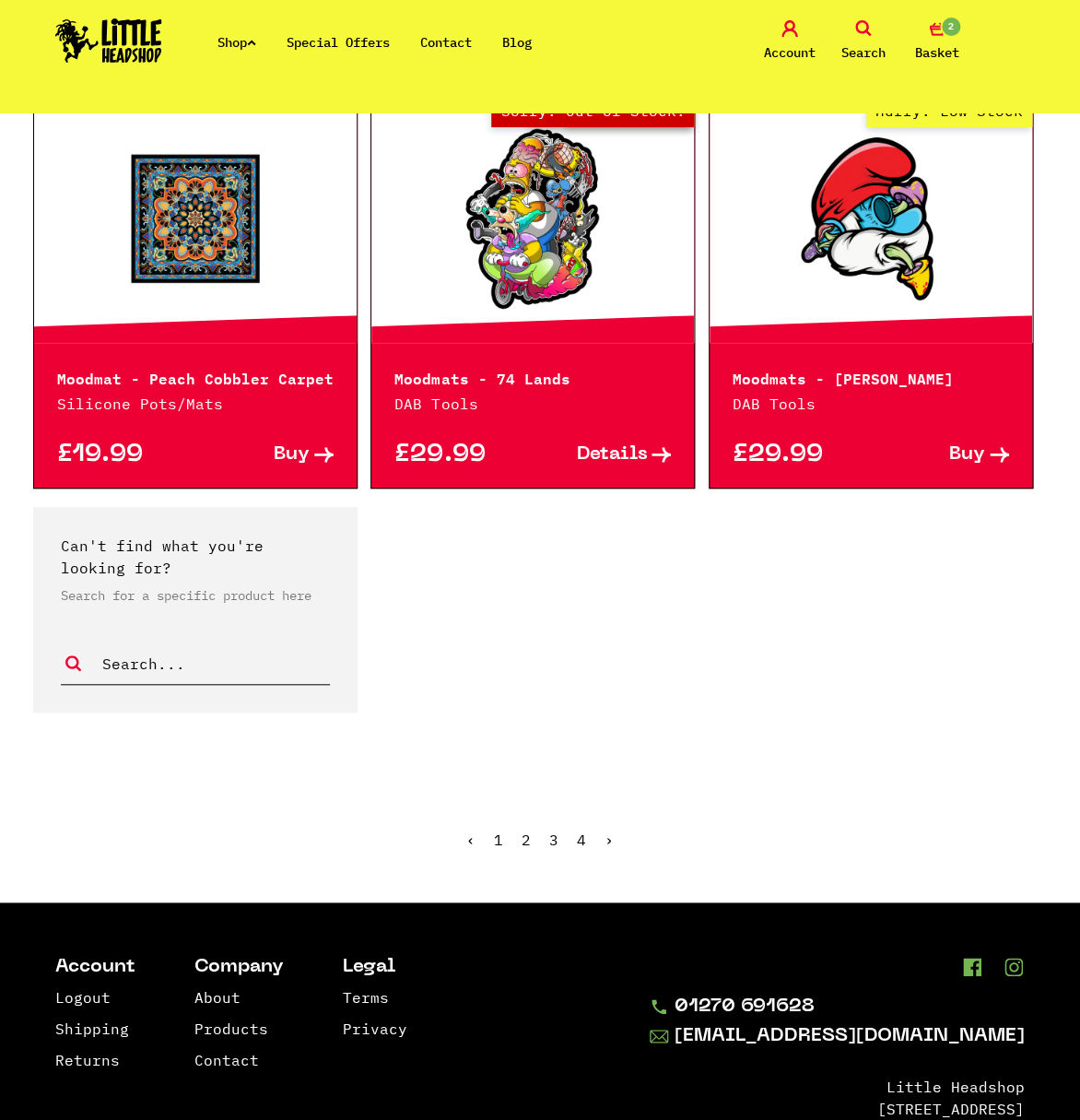
click at [609, 849] on link "›" at bounding box center [609, 839] width 10 height 18
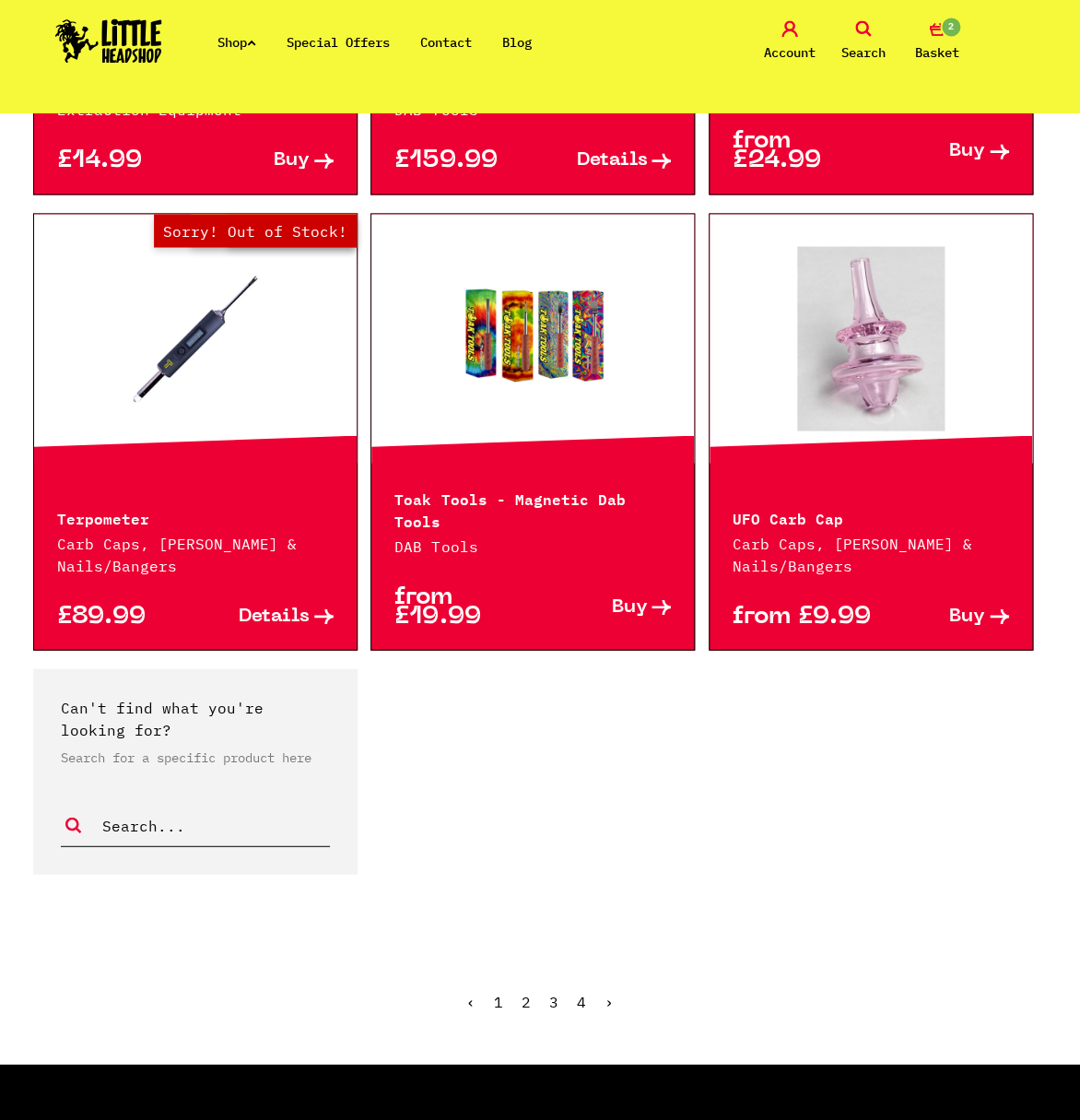
scroll to position [3246, 0]
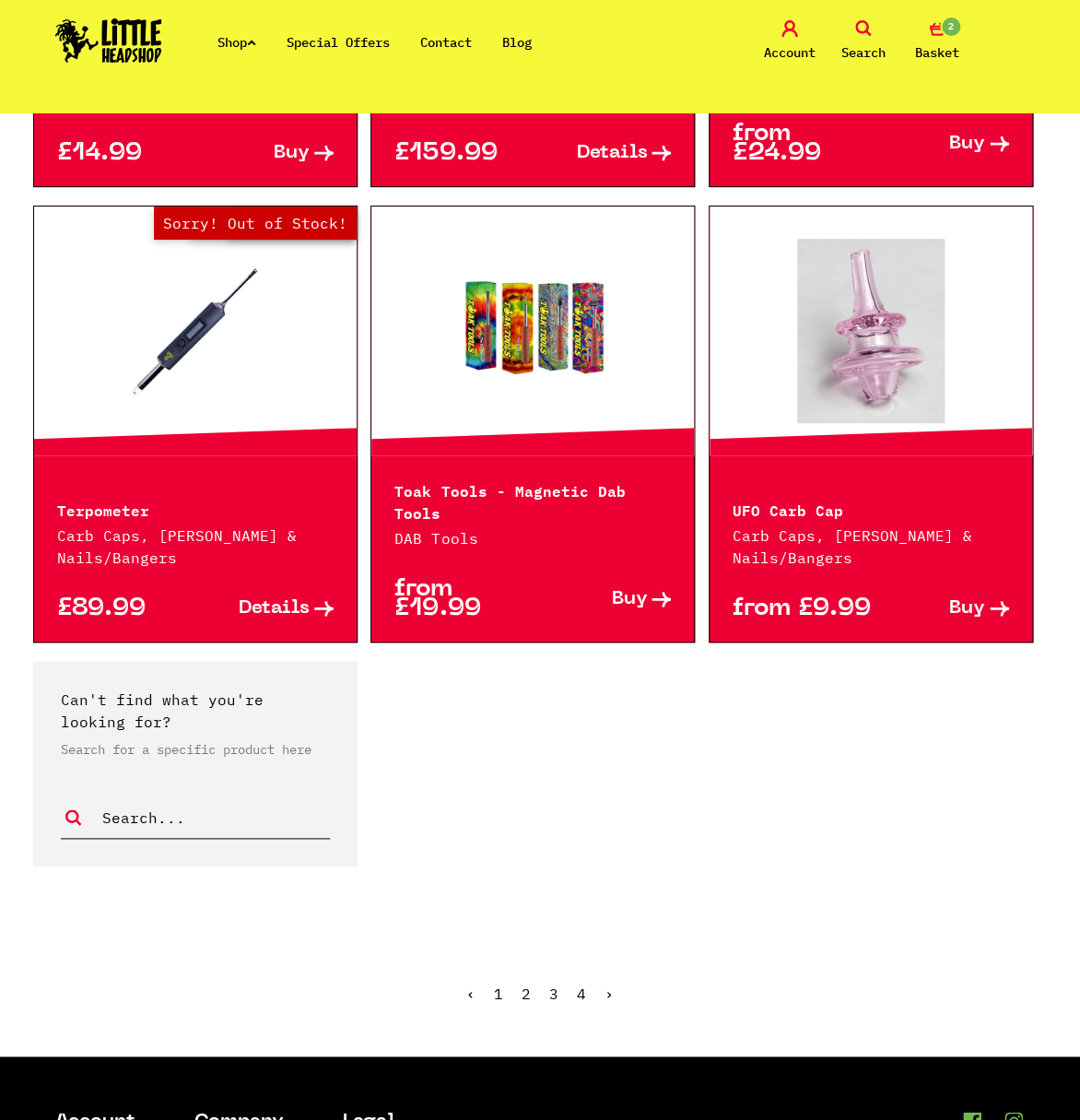
click at [607, 996] on link "›" at bounding box center [609, 994] width 10 height 18
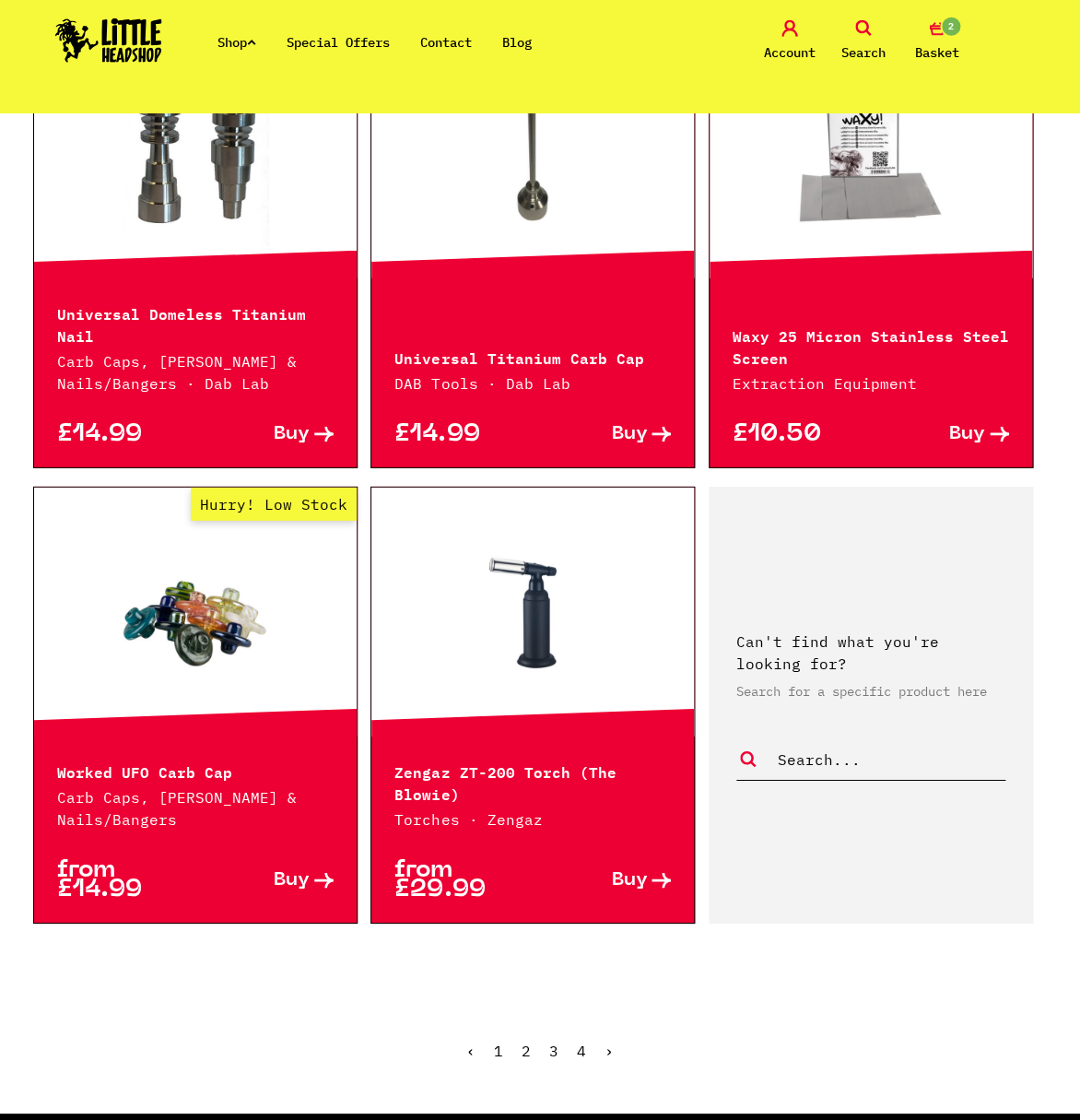
scroll to position [811, 0]
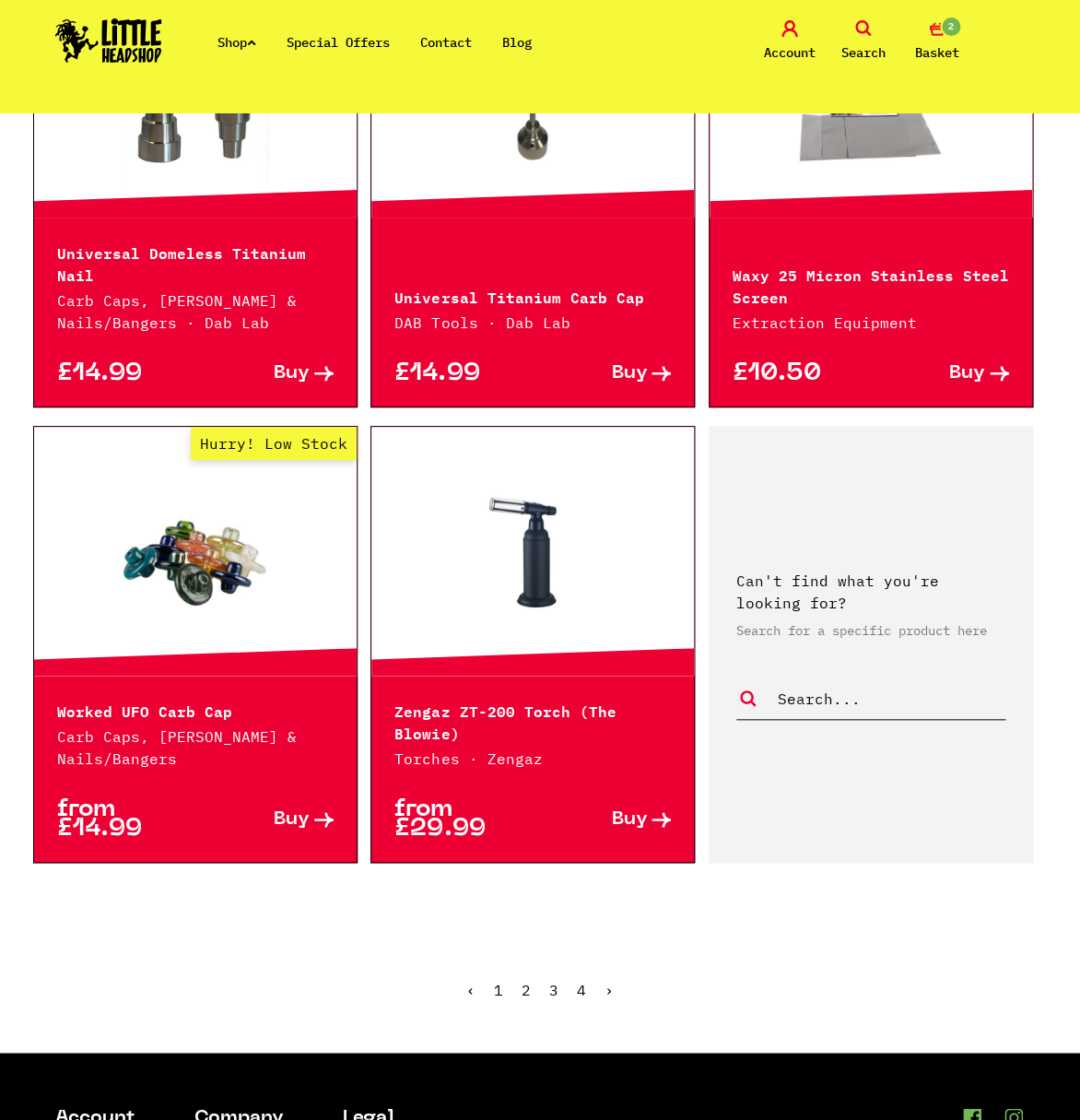
click at [603, 992] on ul "‹ 1 2 3 4 ›" at bounding box center [540, 1004] width 1051 height 79
click at [605, 992] on span "›" at bounding box center [609, 990] width 10 height 18
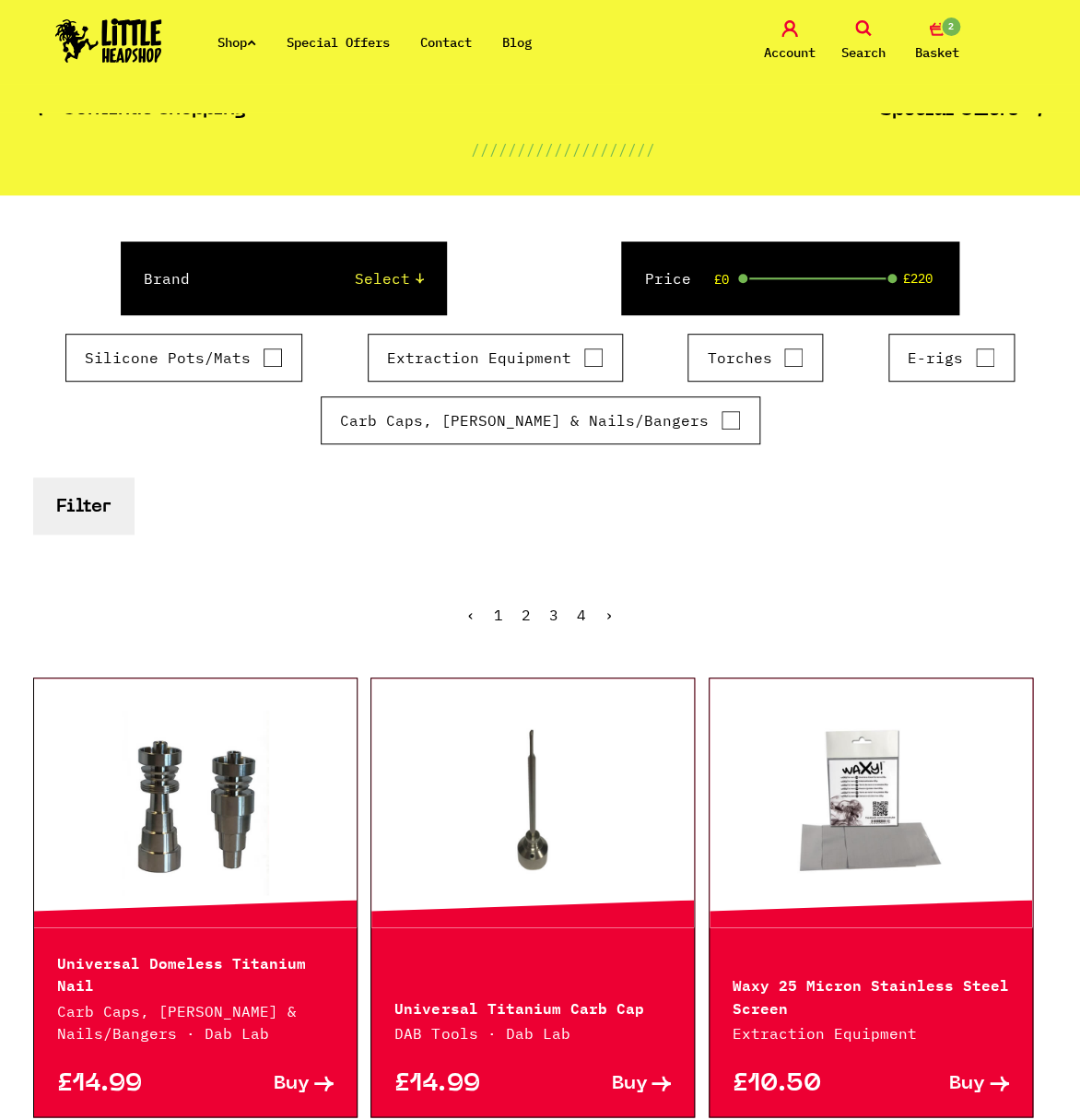
scroll to position [0, 0]
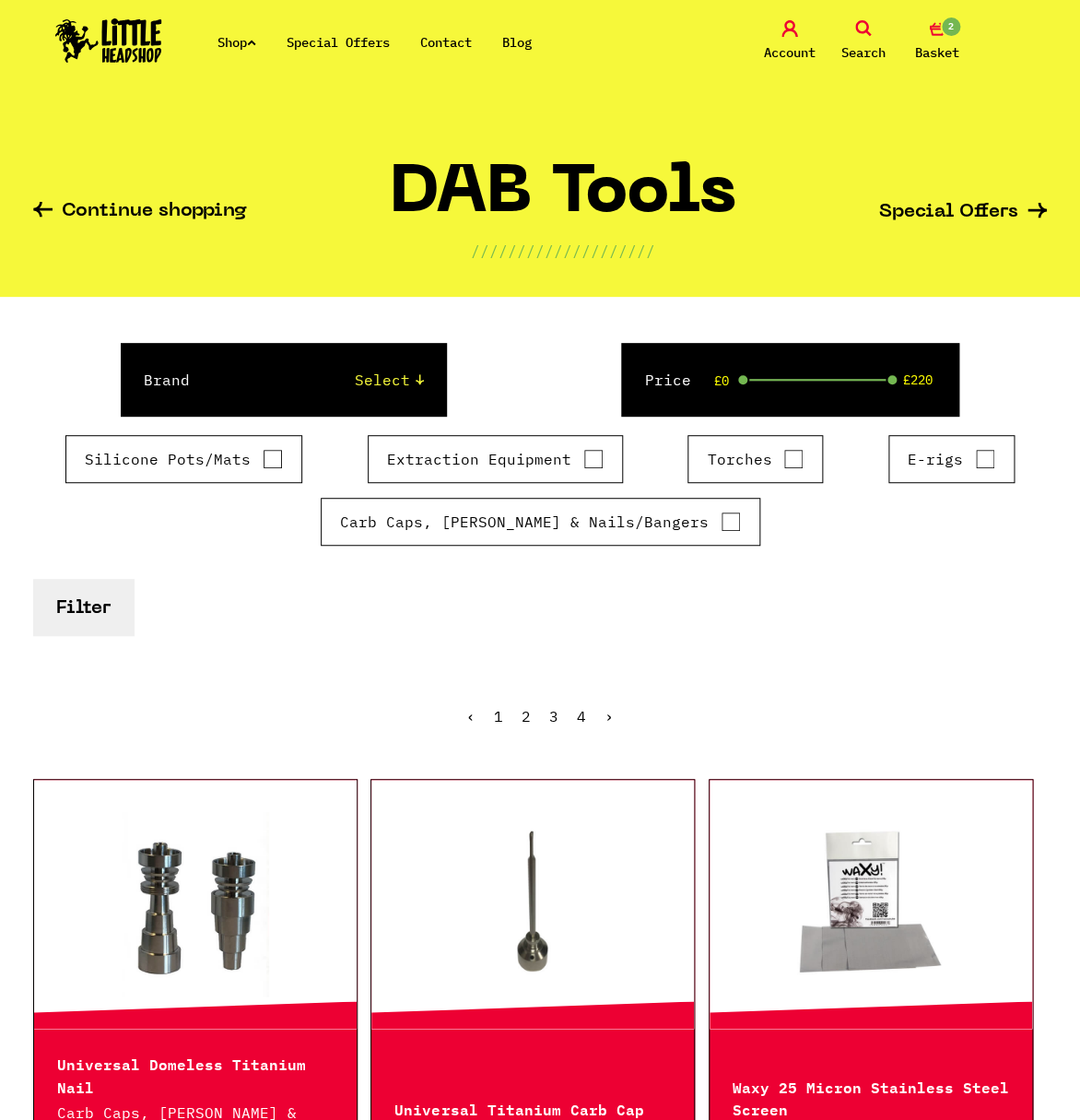
click at [222, 44] on link "Shop" at bounding box center [237, 41] width 39 height 16
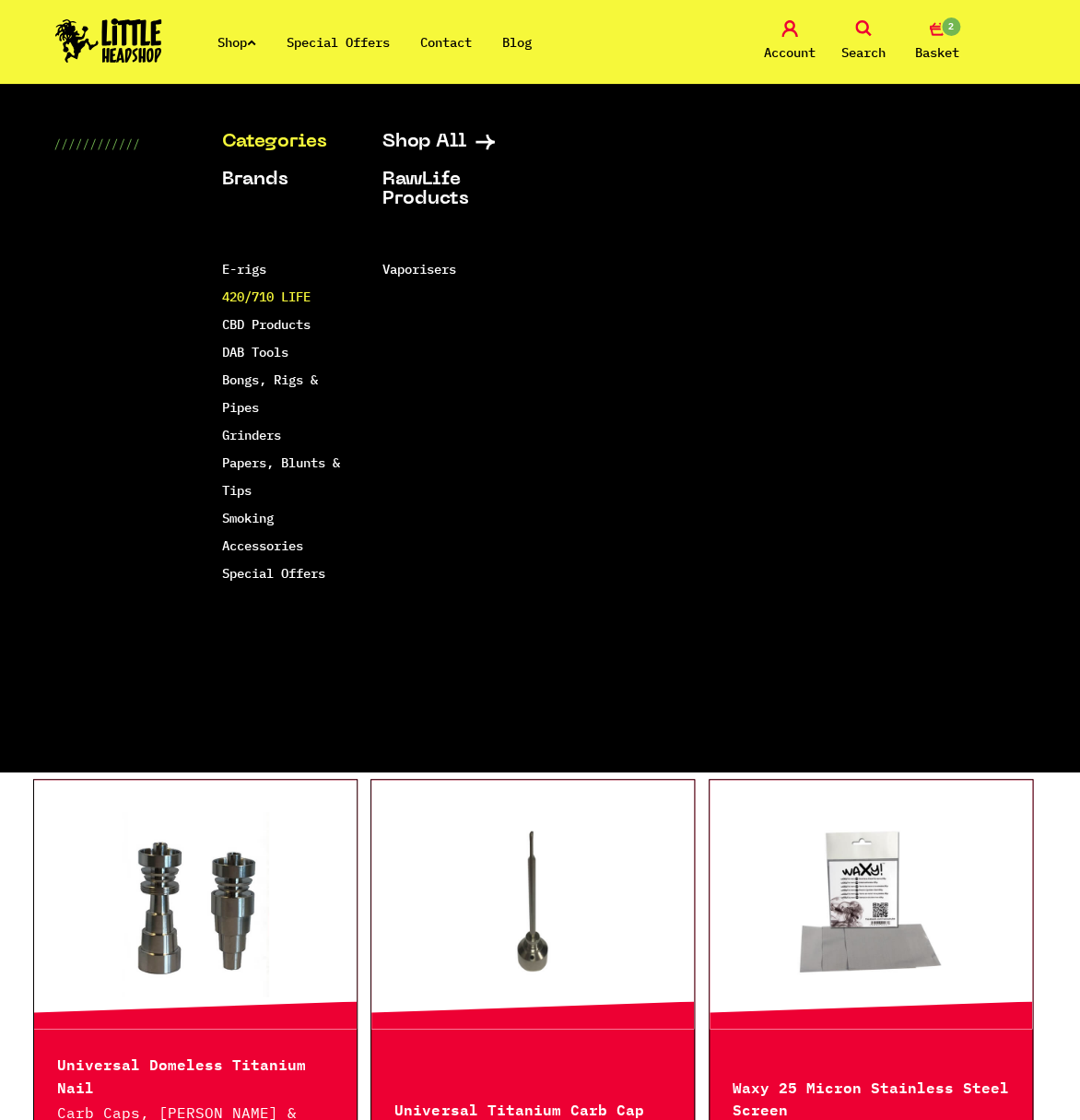
click at [255, 294] on link "420/710 LIFE" at bounding box center [266, 296] width 89 height 16
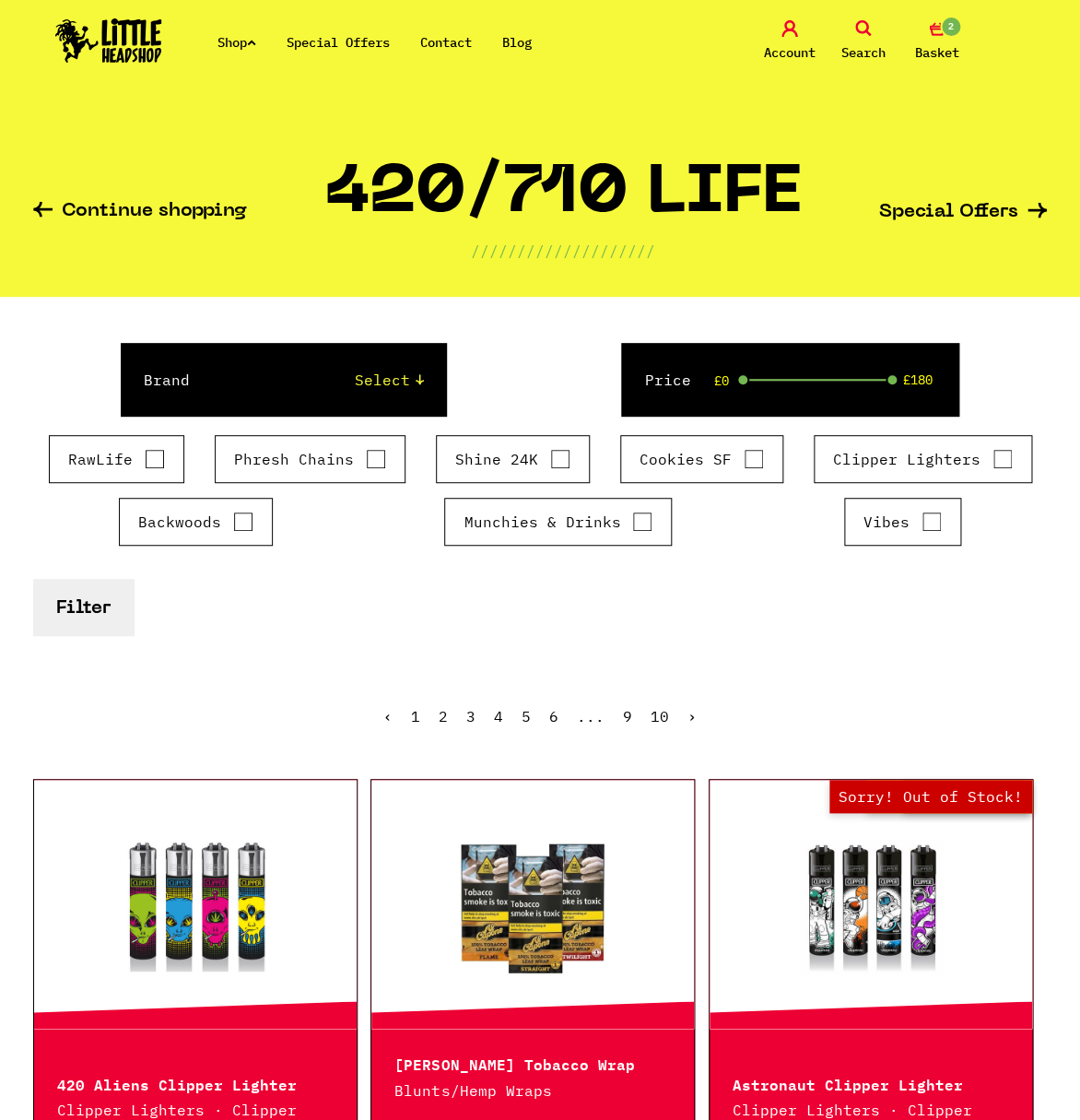
click at [238, 38] on link "Shop" at bounding box center [237, 41] width 39 height 16
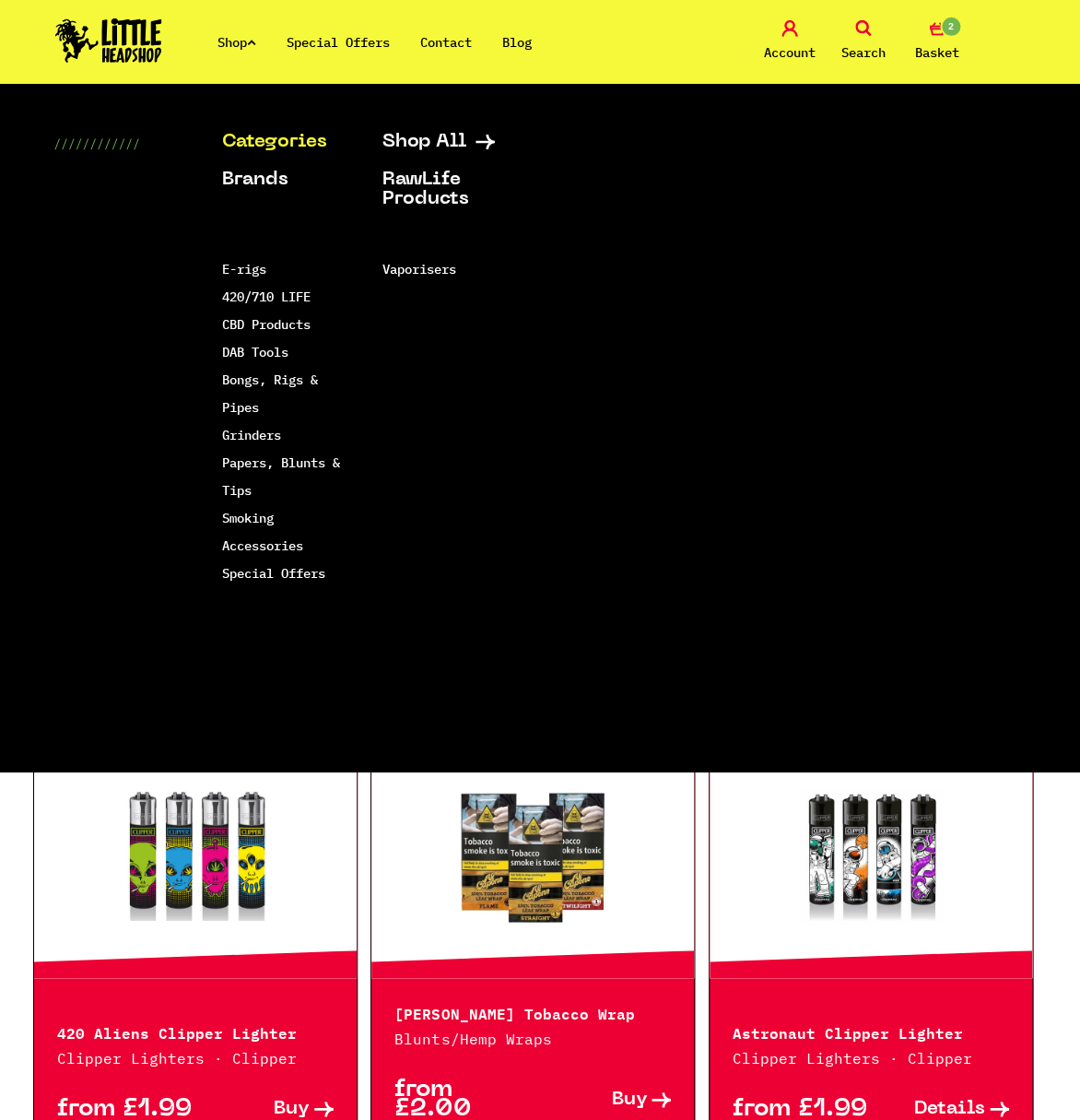
scroll to position [101, 0]
